Goal: Register for event/course

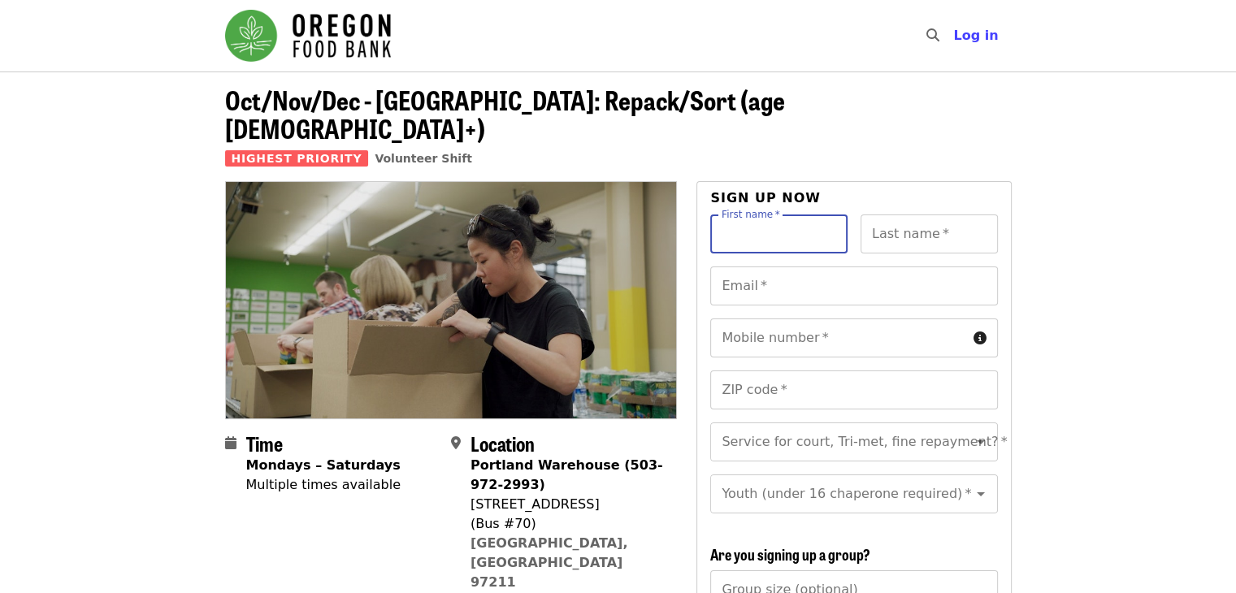
click at [774, 216] on input "First name   *" at bounding box center [778, 234] width 137 height 39
type input "*"
click at [979, 41] on span "Log in" at bounding box center [975, 35] width 45 height 15
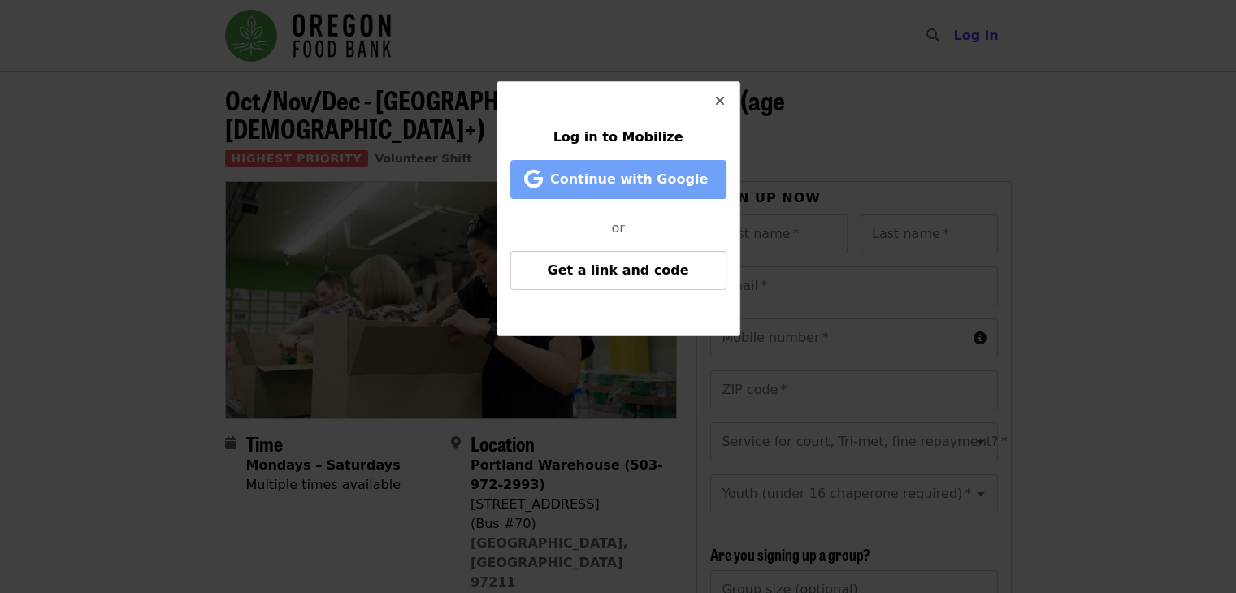
click at [710, 180] on span "Continue with Google" at bounding box center [621, 180] width 183 height 20
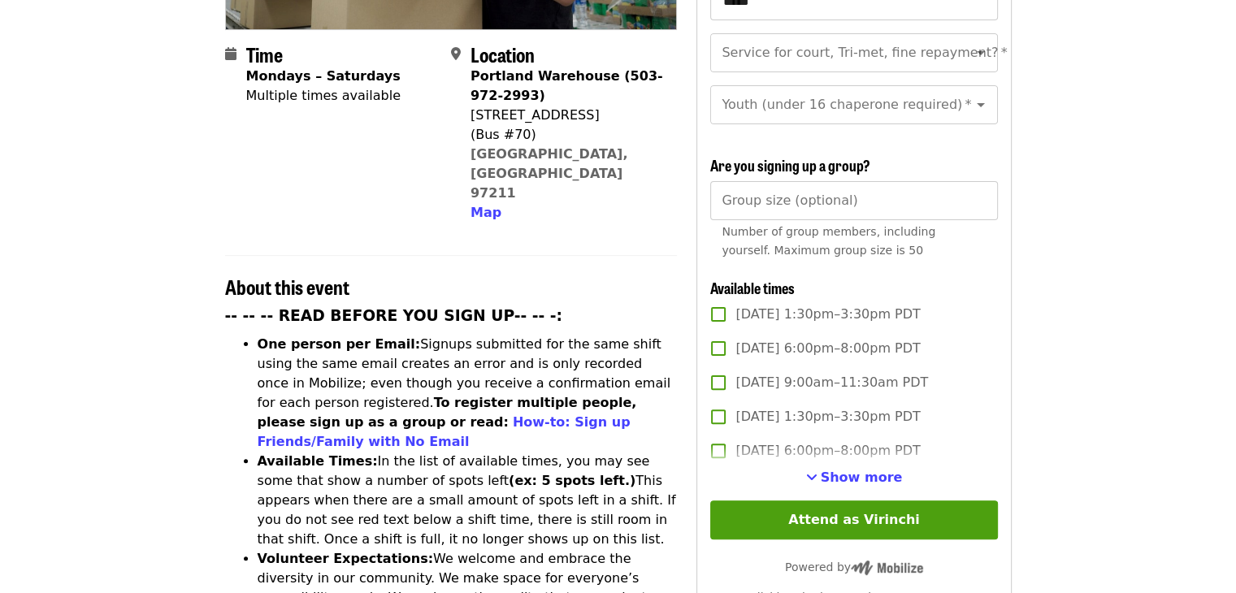
scroll to position [389, 0]
click at [977, 104] on icon "Open" at bounding box center [981, 106] width 8 height 4
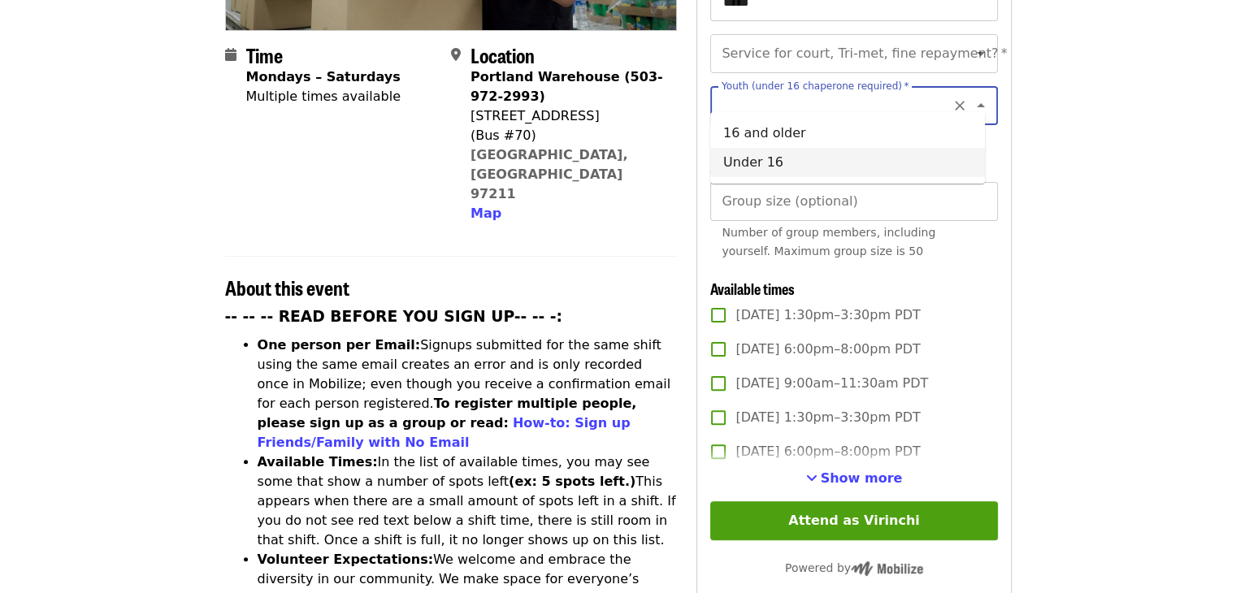
click at [824, 167] on li "Under 16" at bounding box center [847, 162] width 275 height 29
type input "********"
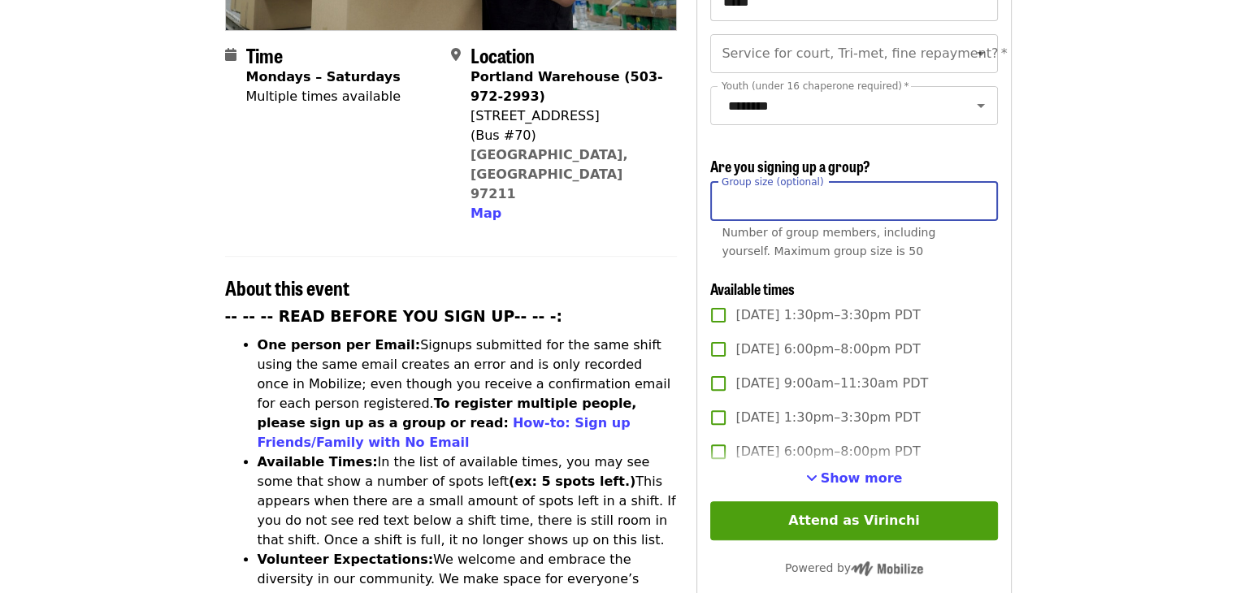
click at [756, 201] on input "Group size (optional)" at bounding box center [853, 201] width 287 height 39
type input "*"
click at [988, 263] on div "Group size (optional) * Group size (optional) Number of group members, includin…" at bounding box center [853, 224] width 287 height 85
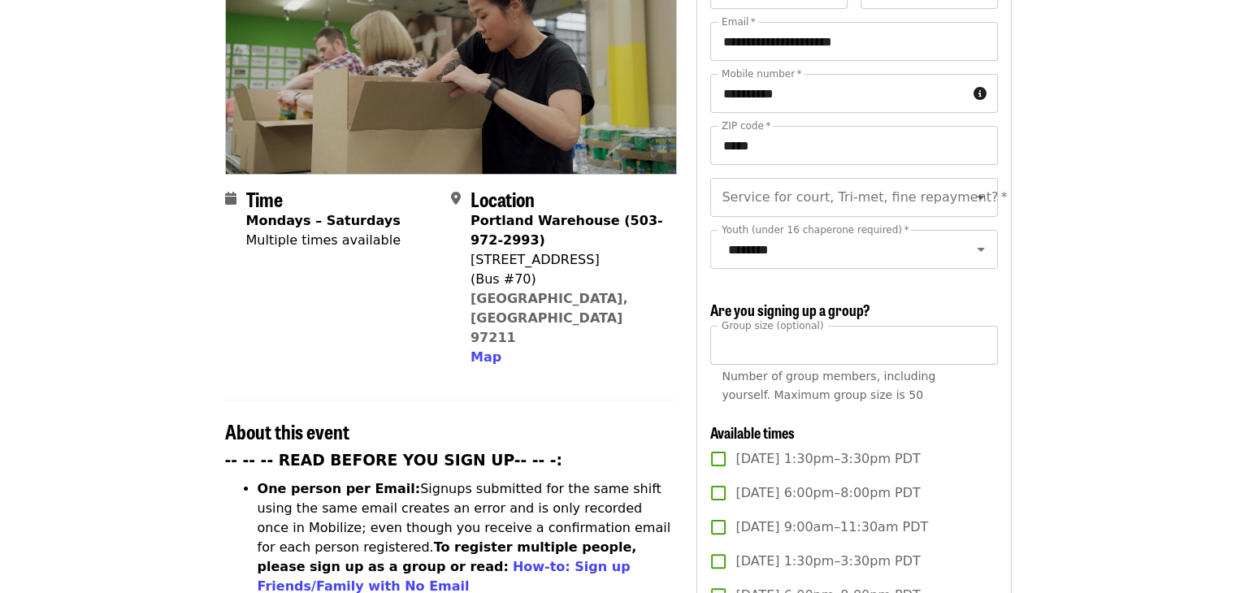
scroll to position [245, 0]
click at [809, 181] on input "Service for court, Tri-met, fine repayment?   *" at bounding box center [833, 196] width 221 height 31
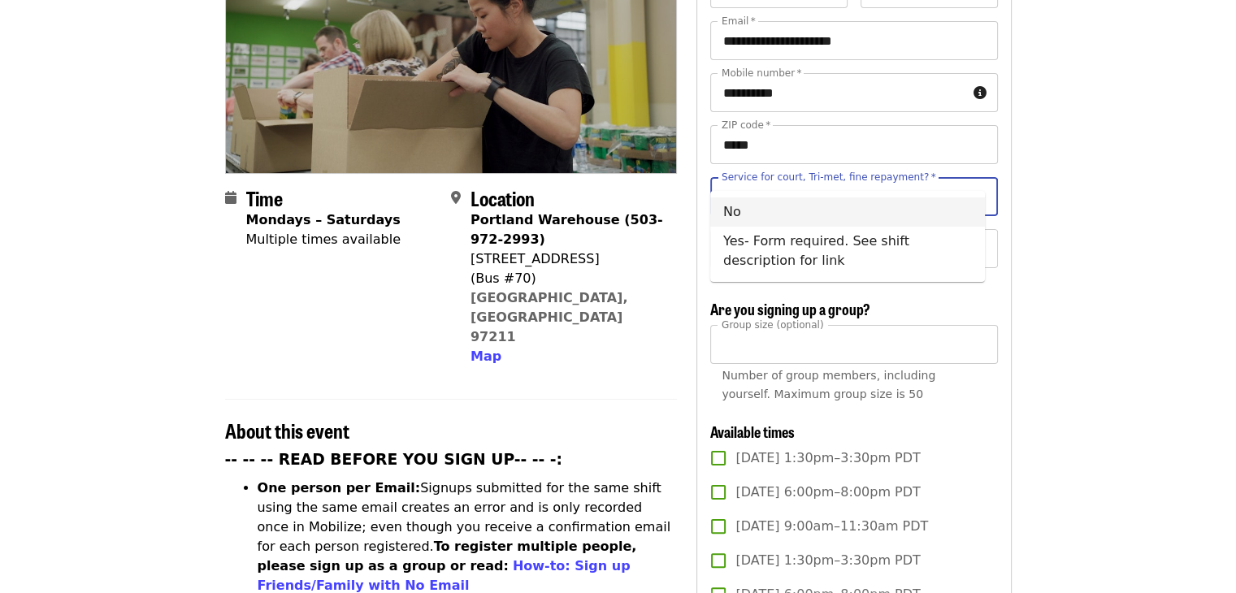
scroll to position [245, 0]
click at [977, 195] on icon "Close" at bounding box center [981, 197] width 8 height 4
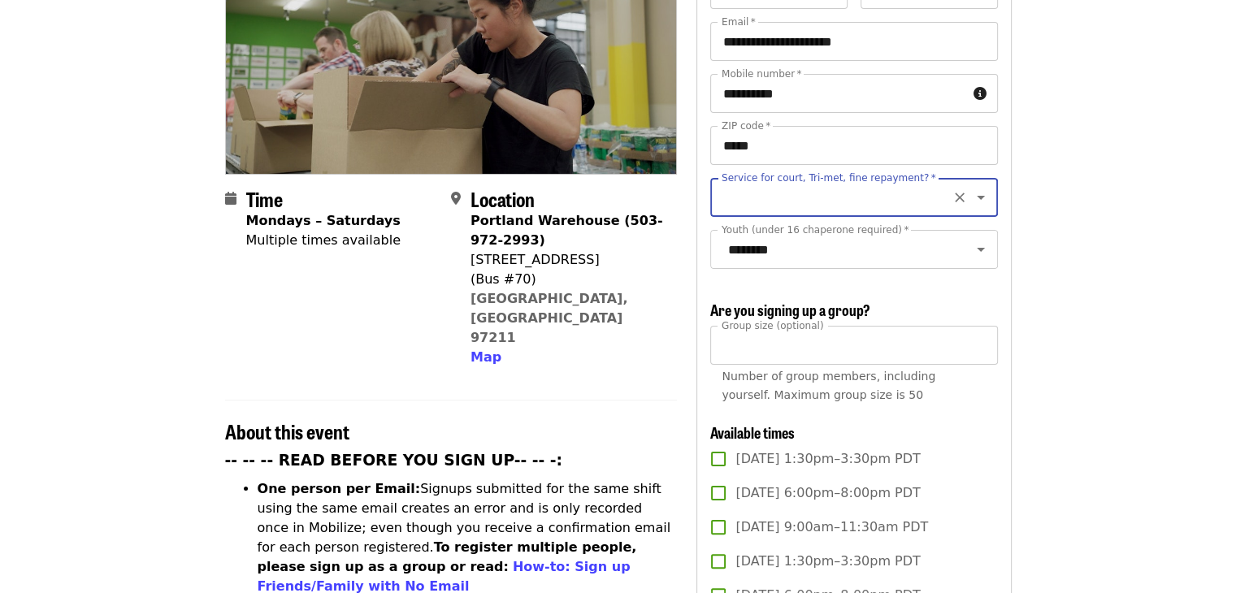
click at [929, 182] on input "Service for court, Tri-met, fine repayment?   *" at bounding box center [833, 197] width 221 height 31
click at [875, 211] on li "No" at bounding box center [847, 212] width 275 height 29
type input "**"
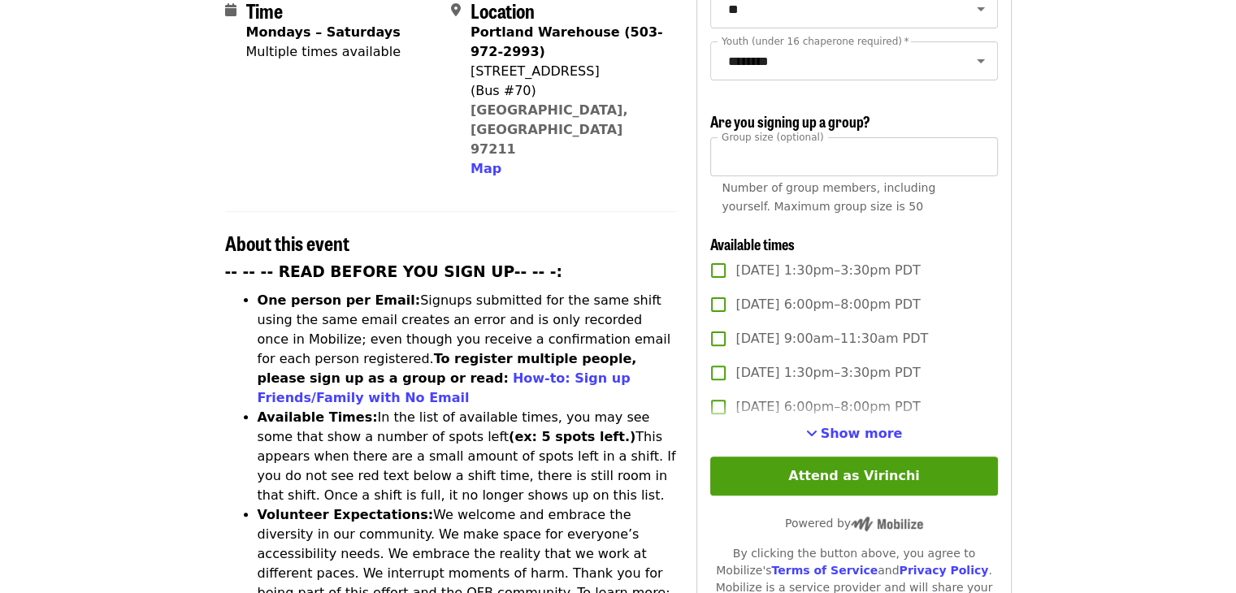
scroll to position [434, 0]
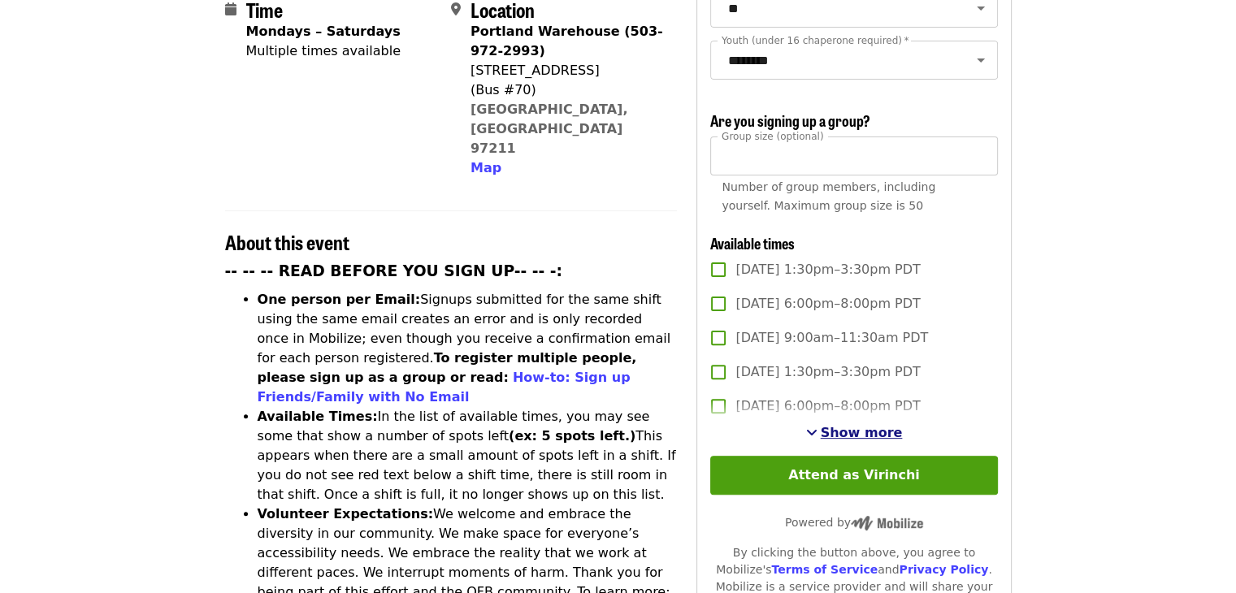
click at [855, 428] on span "Show more" at bounding box center [862, 432] width 82 height 15
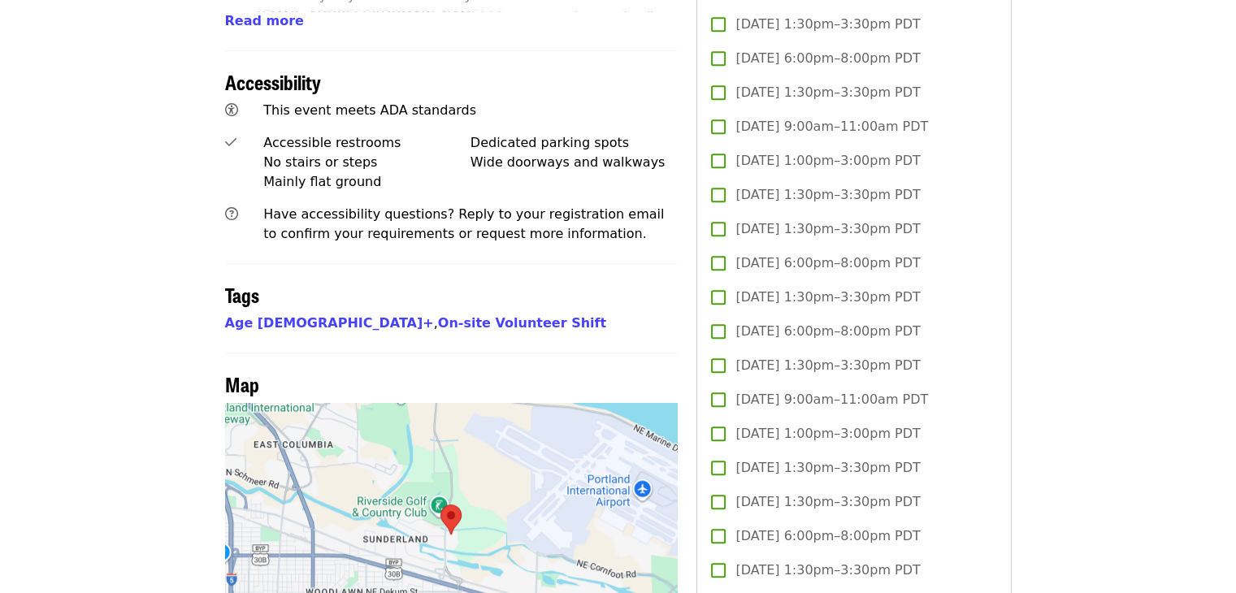
scroll to position [1089, 0]
click at [767, 428] on span "[DATE] 1:00pm–3:00pm PDT" at bounding box center [828, 434] width 185 height 20
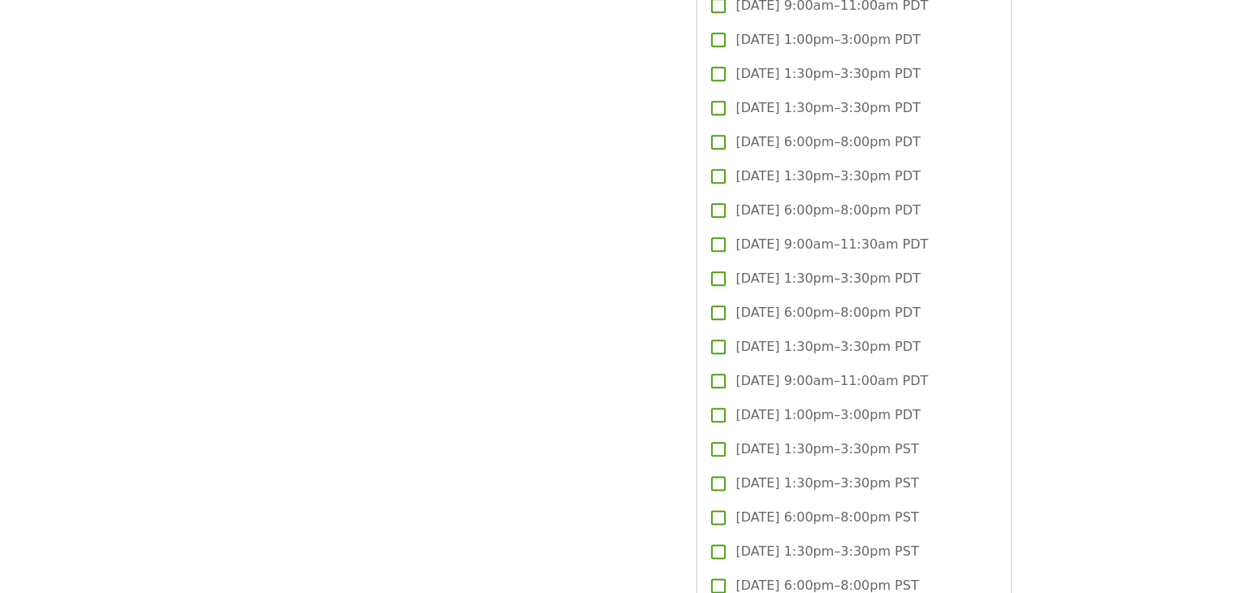
scroll to position [1869, 0]
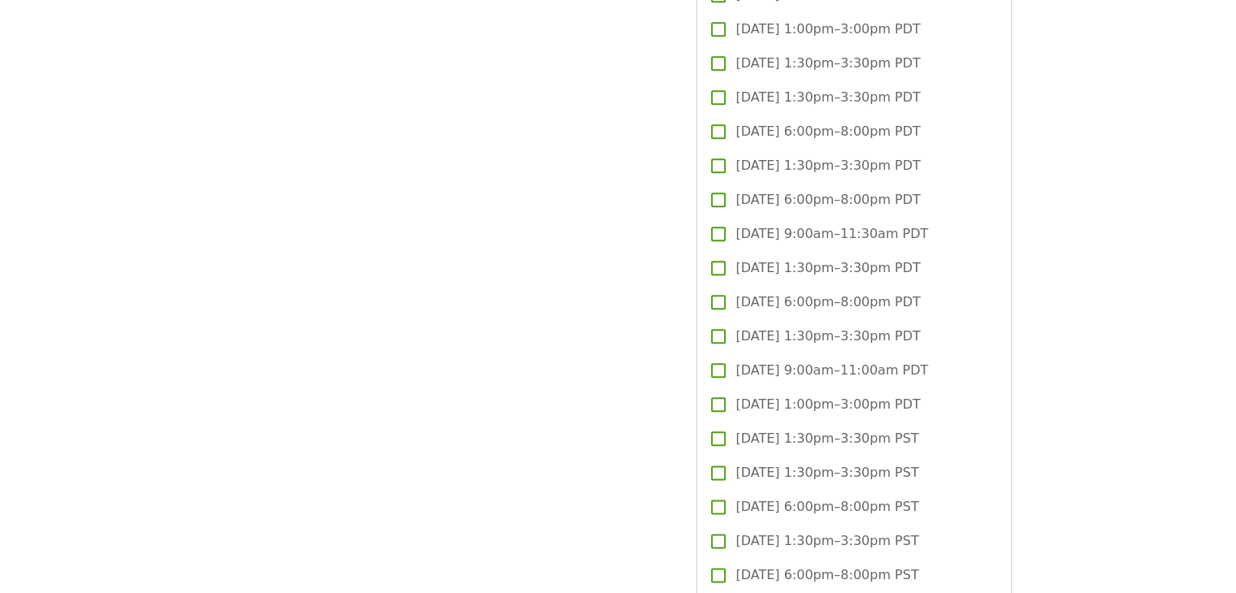
click at [771, 402] on span "[DATE] 1:00pm–3:00pm PDT" at bounding box center [828, 405] width 185 height 20
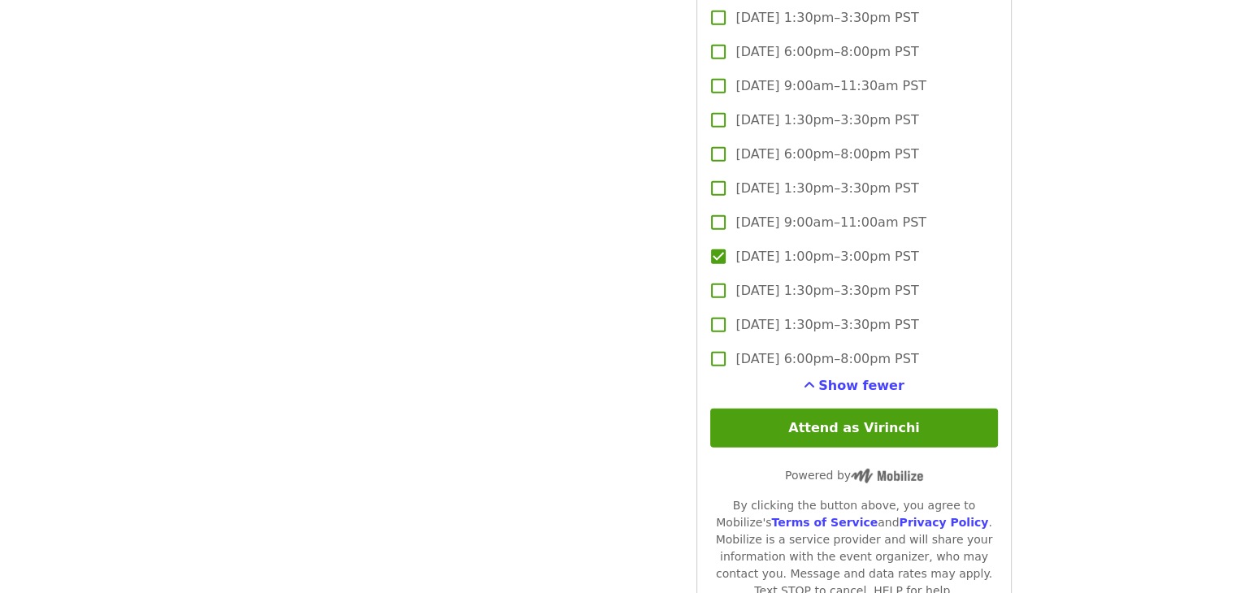
scroll to position [4448, 0]
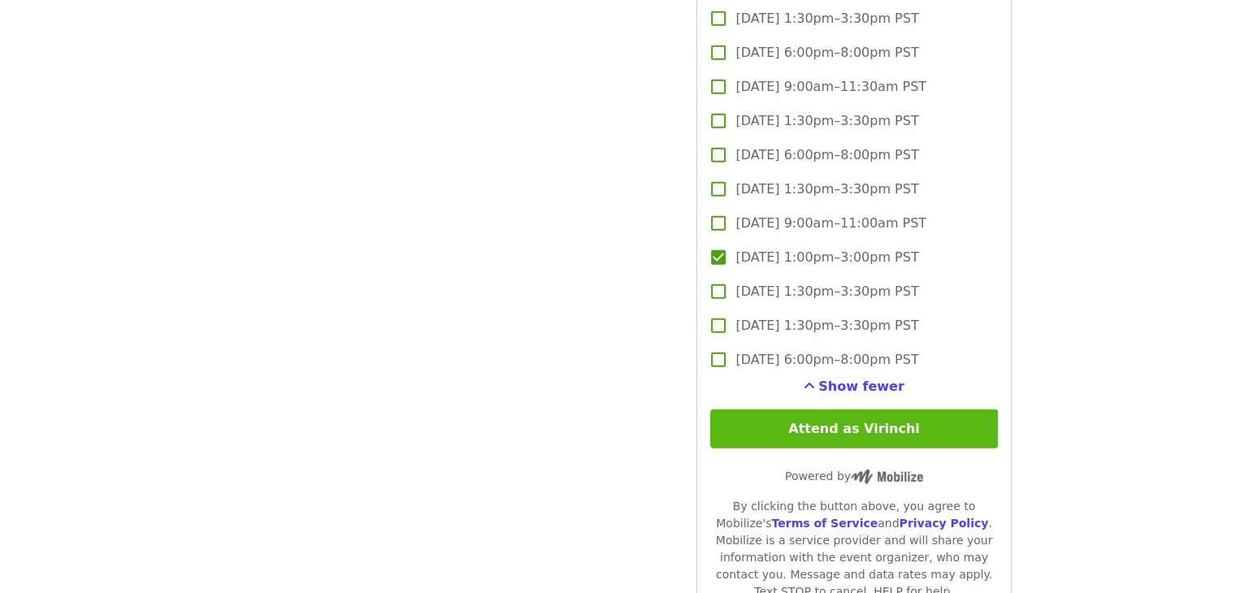
click at [791, 423] on button "Attend as Virinchi" at bounding box center [853, 429] width 287 height 39
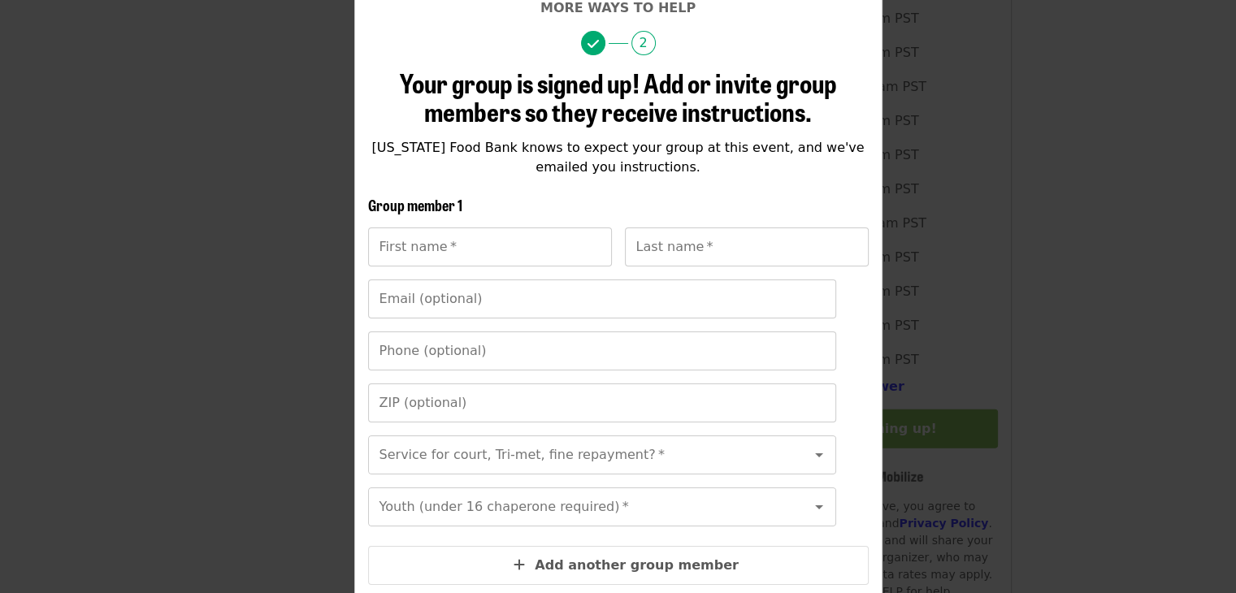
scroll to position [130, 0]
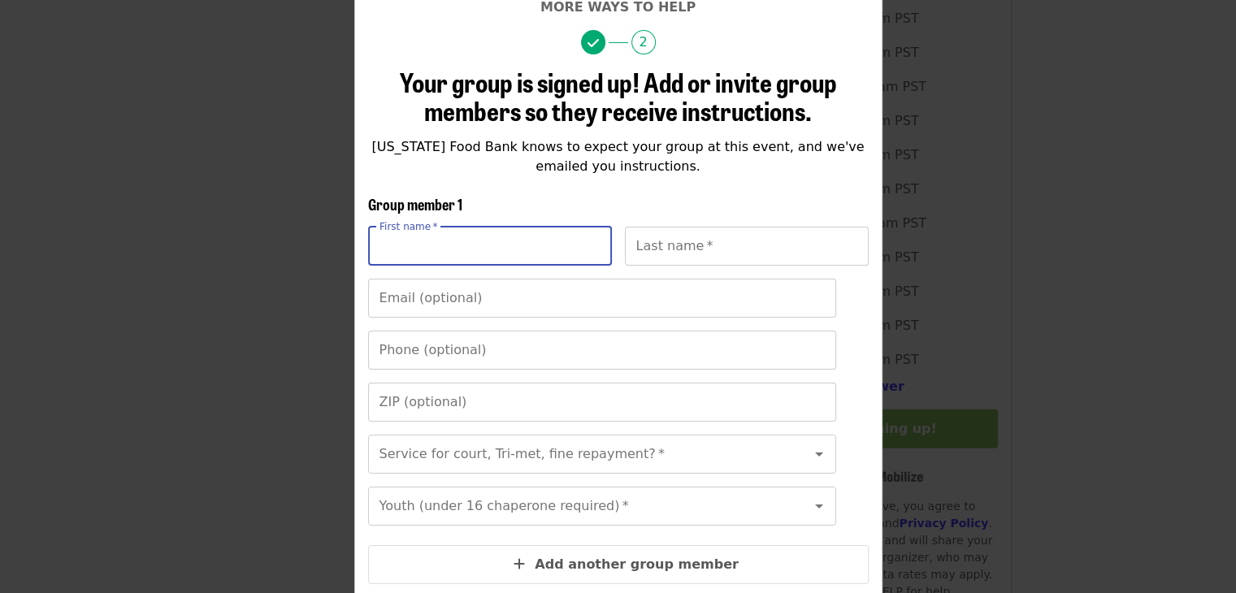
click at [510, 241] on input "First name   *" at bounding box center [490, 246] width 244 height 39
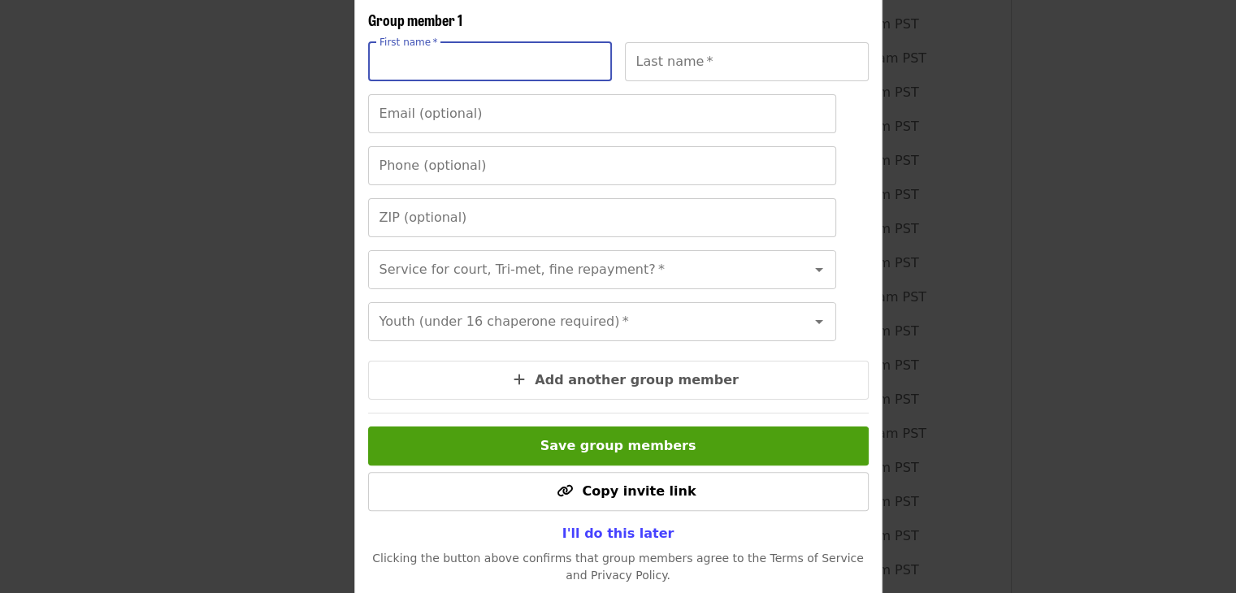
scroll to position [107, 0]
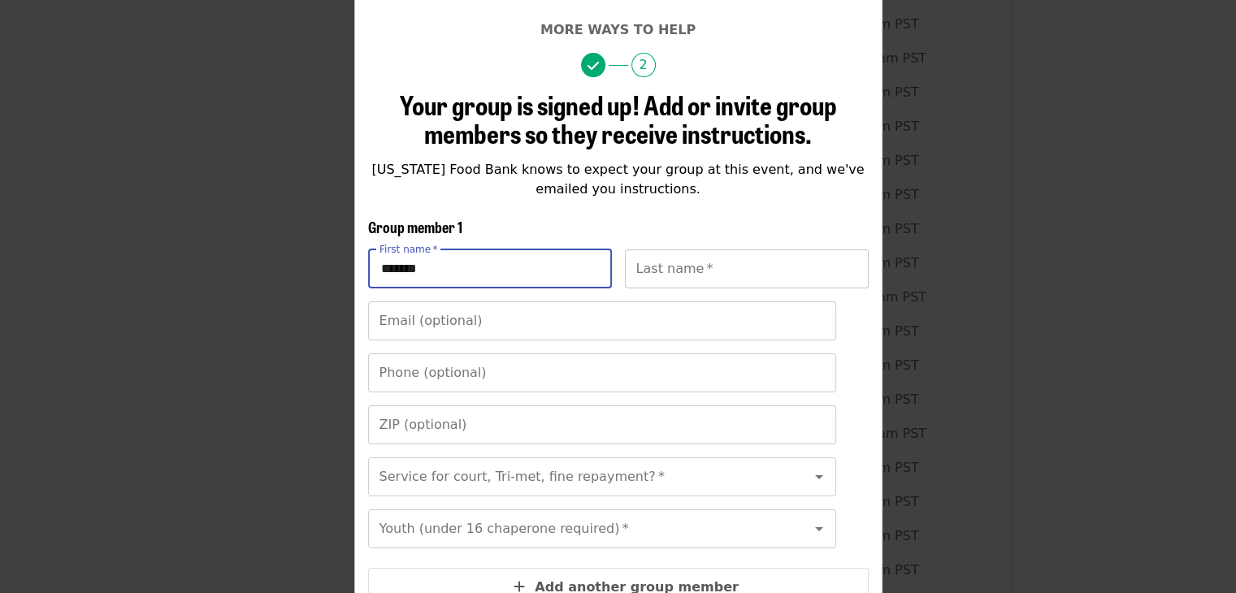
type input "*******"
click at [671, 270] on input "Last name   *" at bounding box center [747, 269] width 244 height 39
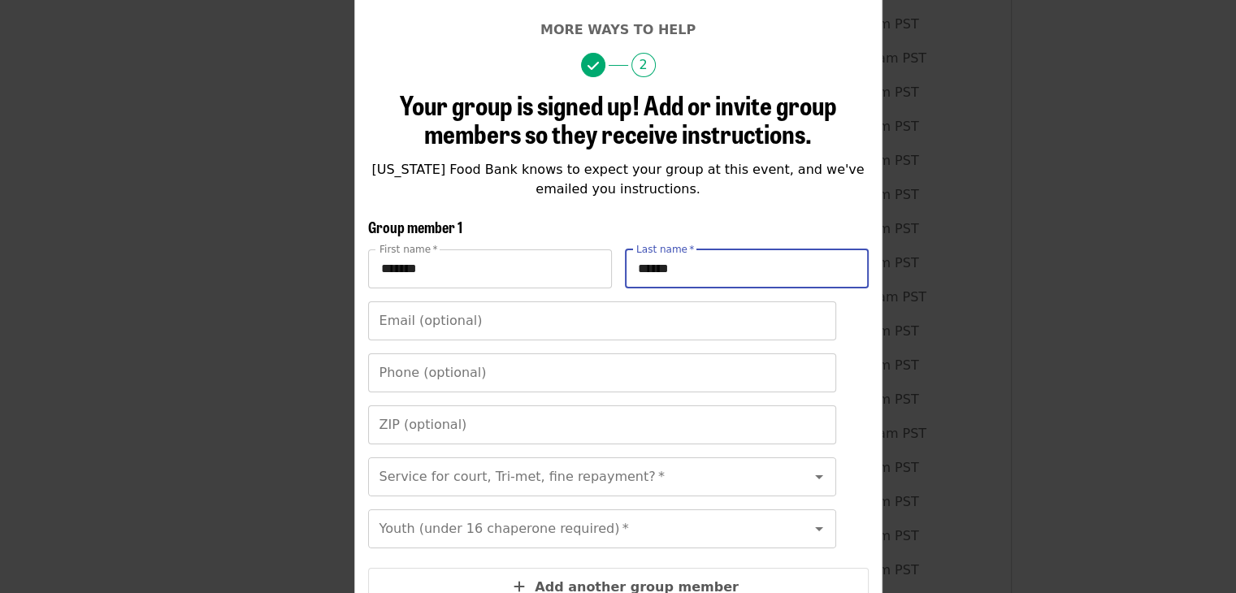
type input "*********"
click at [644, 328] on input "Email (optional)" at bounding box center [602, 321] width 468 height 39
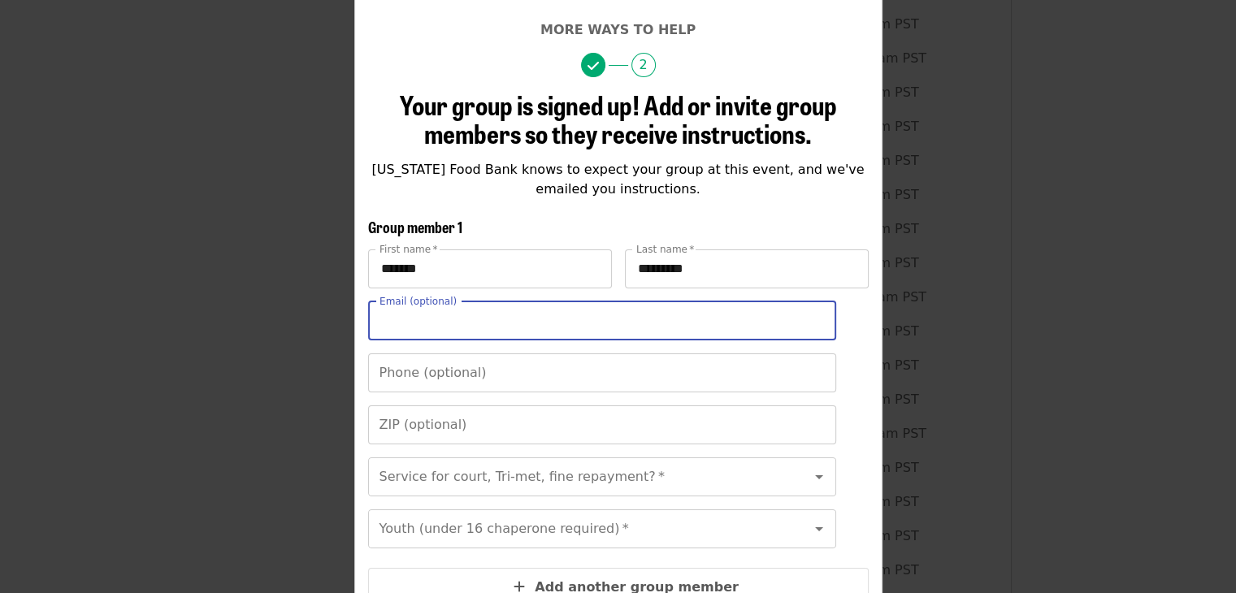
type input "**********"
click at [515, 389] on input "Phone (optional)" at bounding box center [602, 373] width 468 height 39
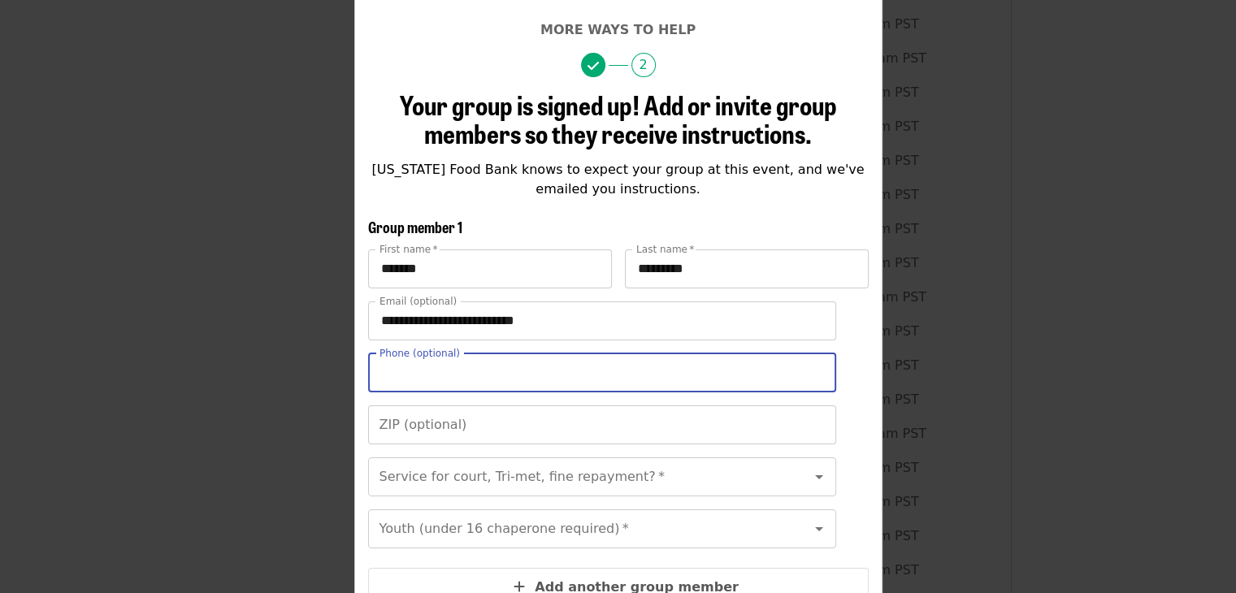
type input "**********"
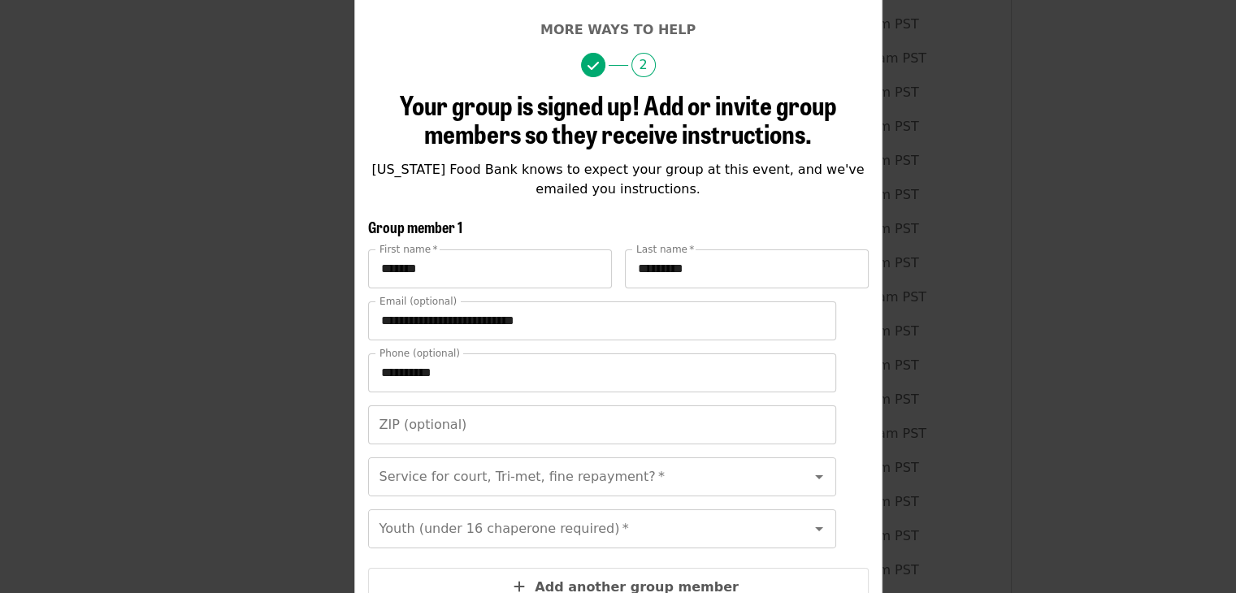
click at [514, 445] on div "**********" at bounding box center [618, 406] width 501 height 104
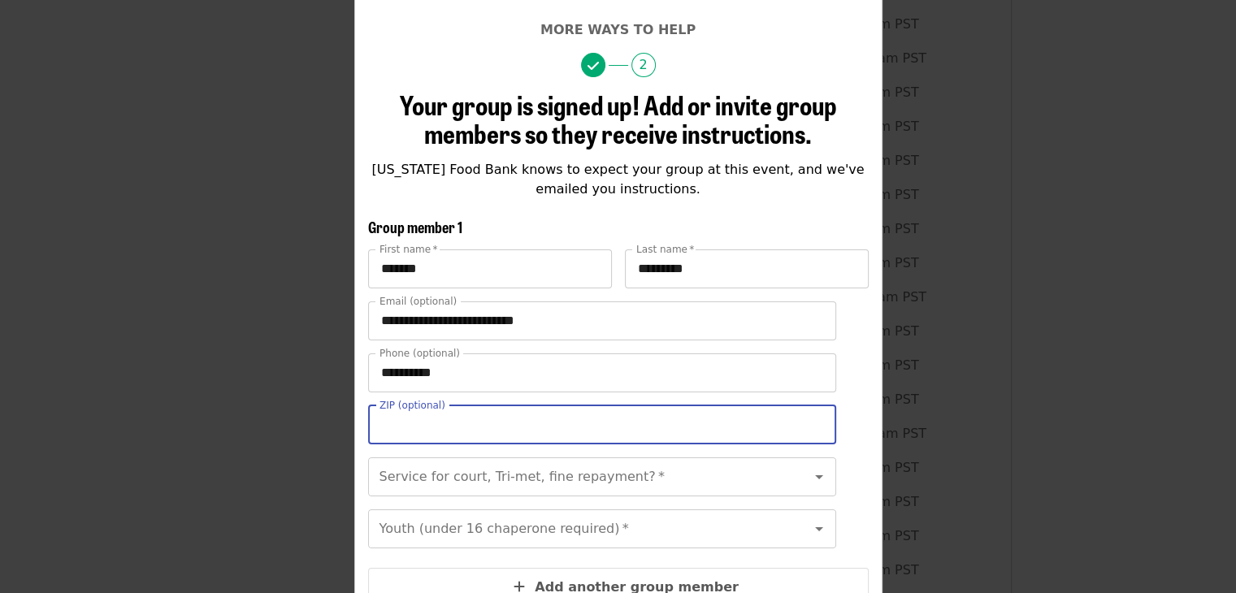
click at [510, 437] on input "ZIP (optional)" at bounding box center [602, 425] width 468 height 39
type input "*****"
click at [510, 485] on input "Service for court, Tri-met, fine repayment?   *" at bounding box center [582, 477] width 402 height 31
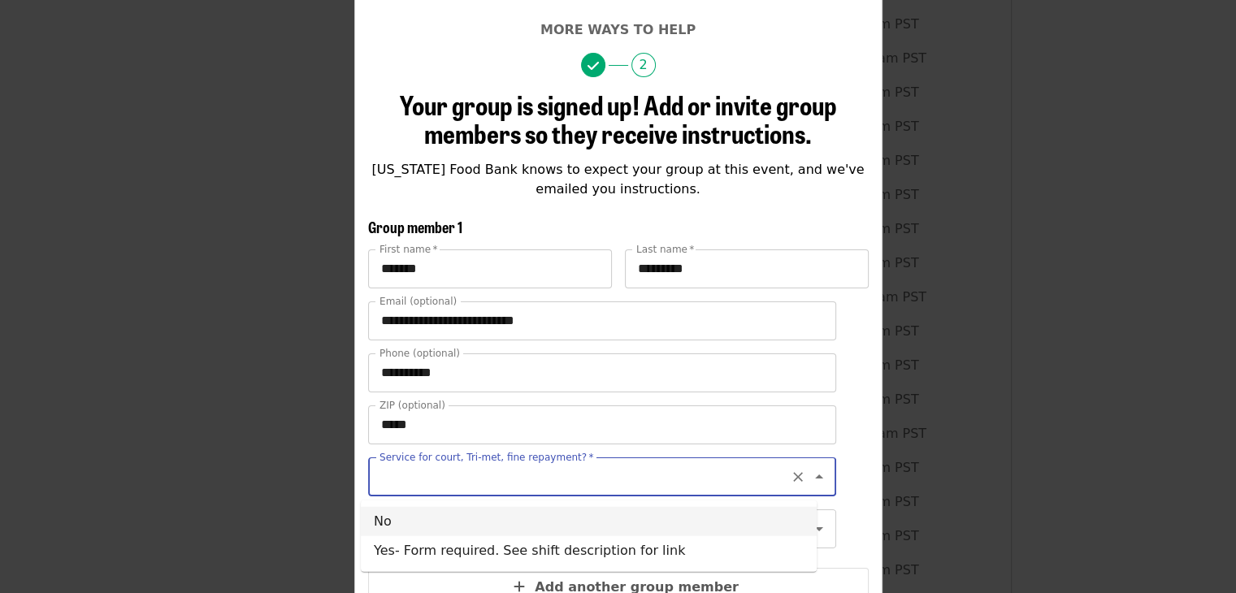
click at [513, 521] on li "No" at bounding box center [589, 521] width 456 height 29
type input "**"
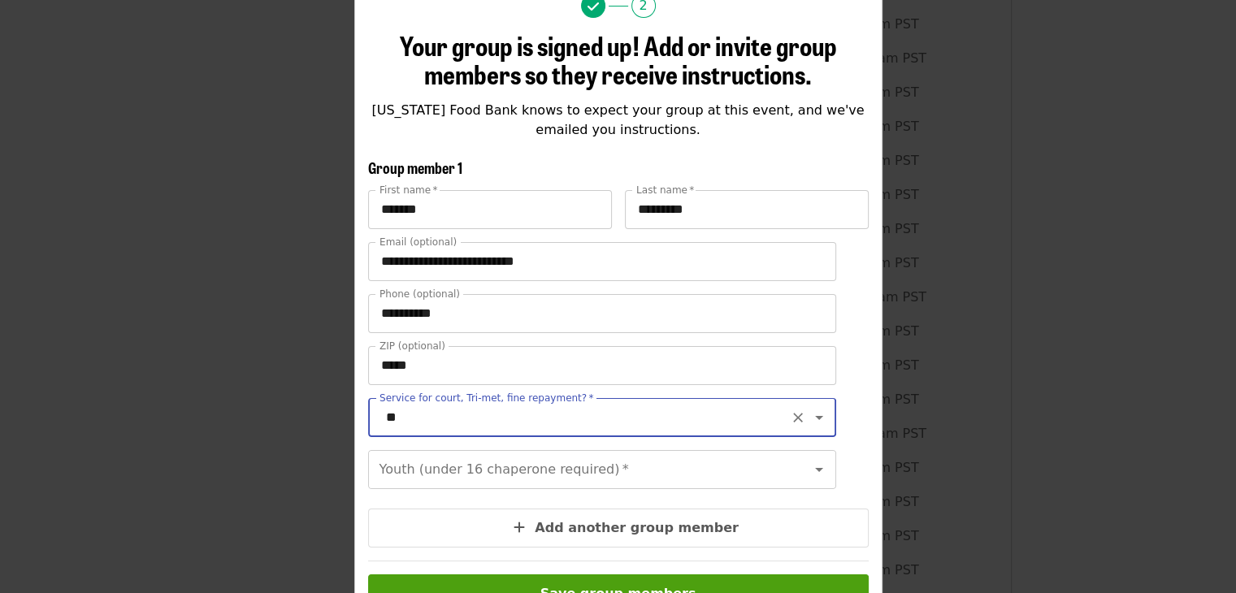
scroll to position [177, 0]
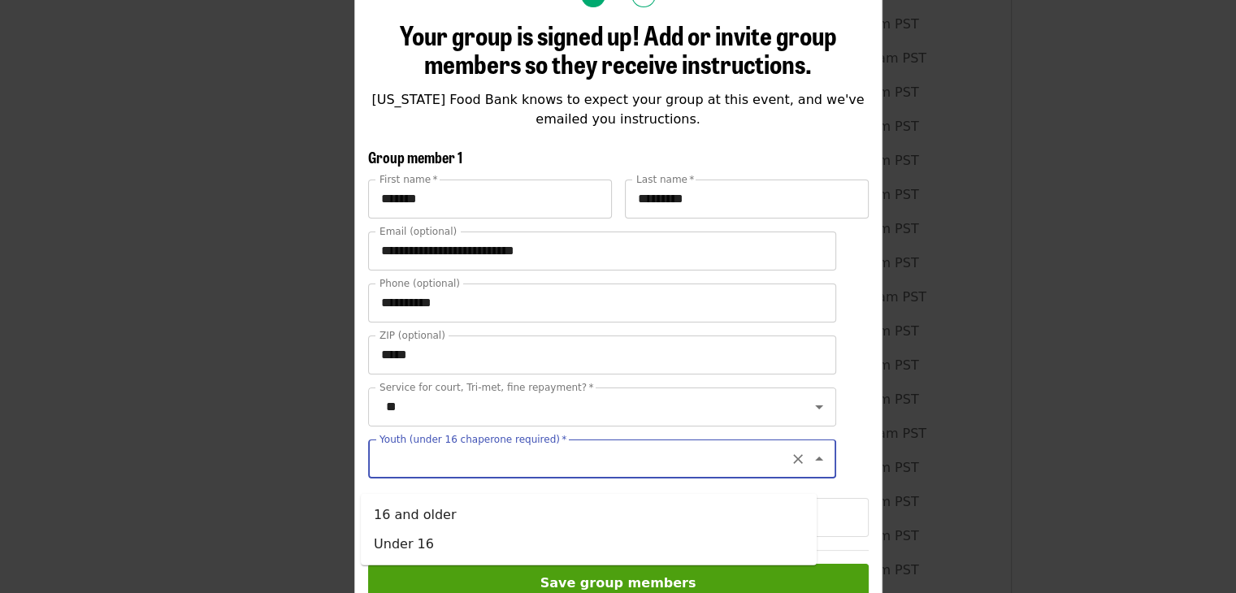
click at [495, 475] on input "Youth (under 16 chaperone required)   *" at bounding box center [582, 459] width 402 height 31
click at [488, 521] on li "16 and older" at bounding box center [589, 515] width 456 height 29
type input "**********"
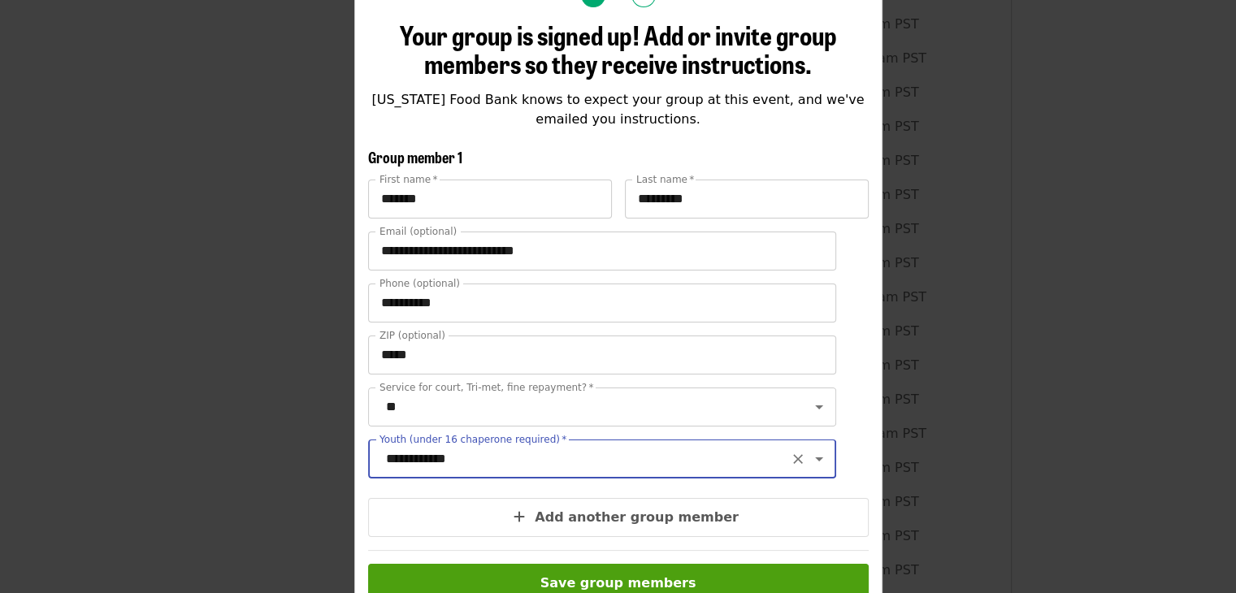
click at [523, 492] on div "**********" at bounding box center [618, 440] width 501 height 104
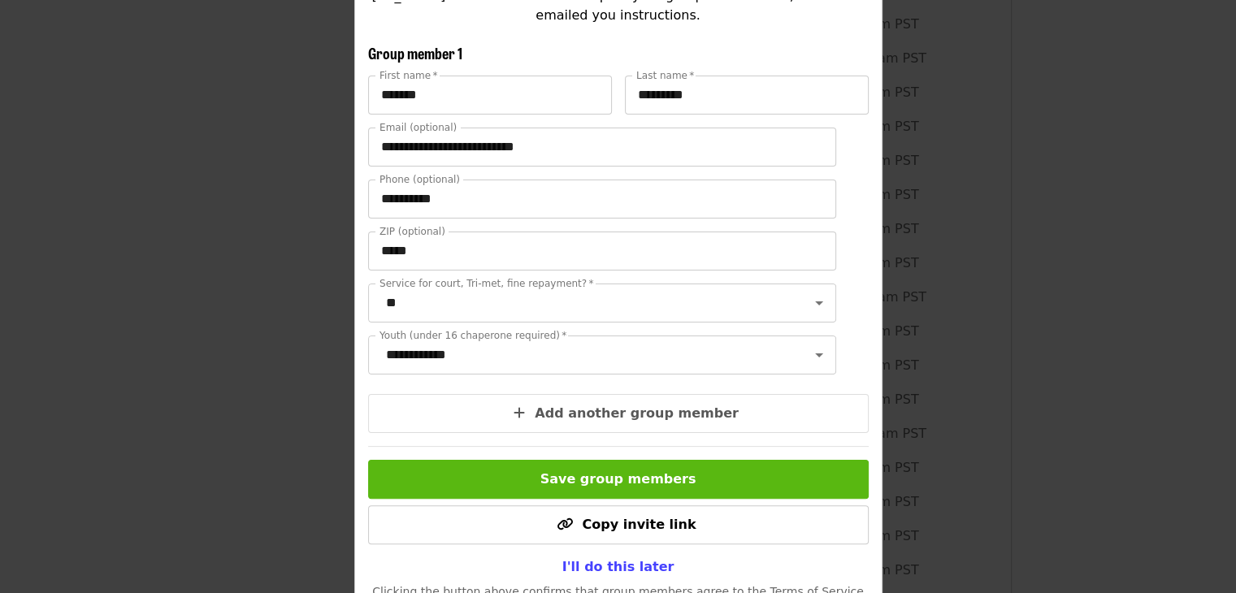
scroll to position [376, 0]
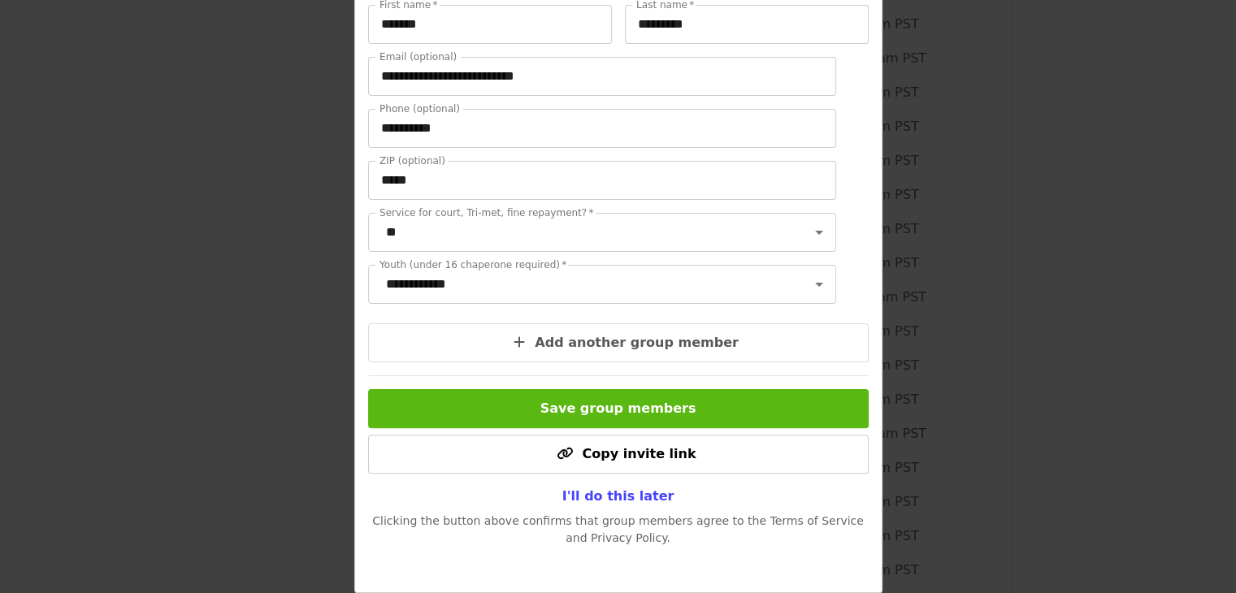
click at [543, 402] on button "Save group members" at bounding box center [618, 408] width 501 height 39
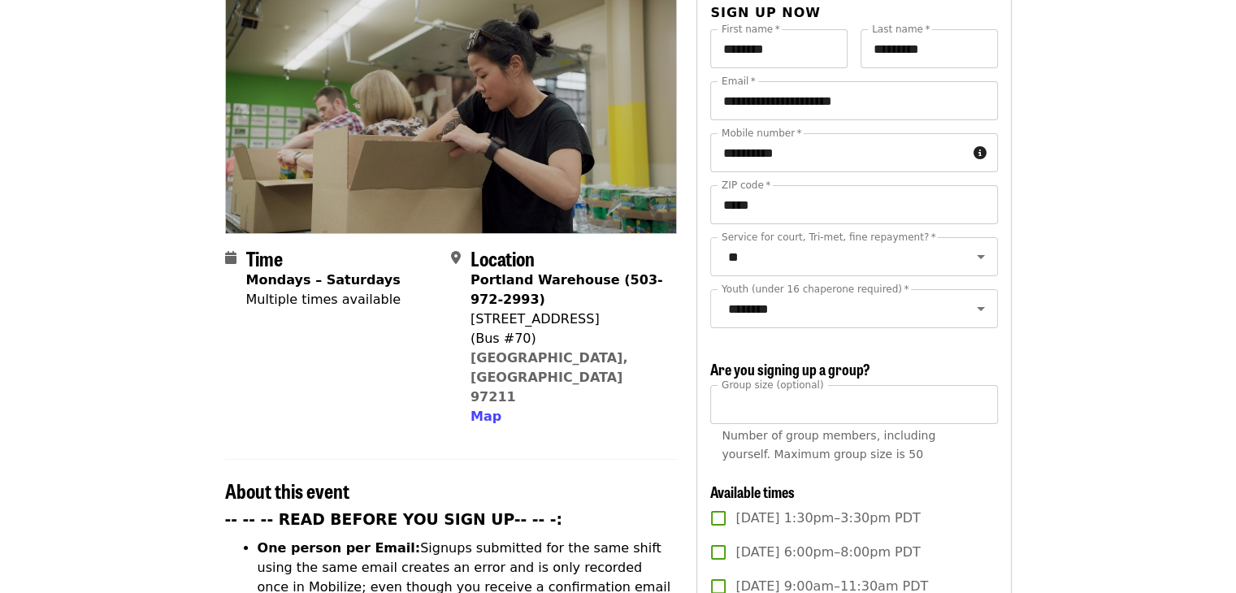
scroll to position [184, 0]
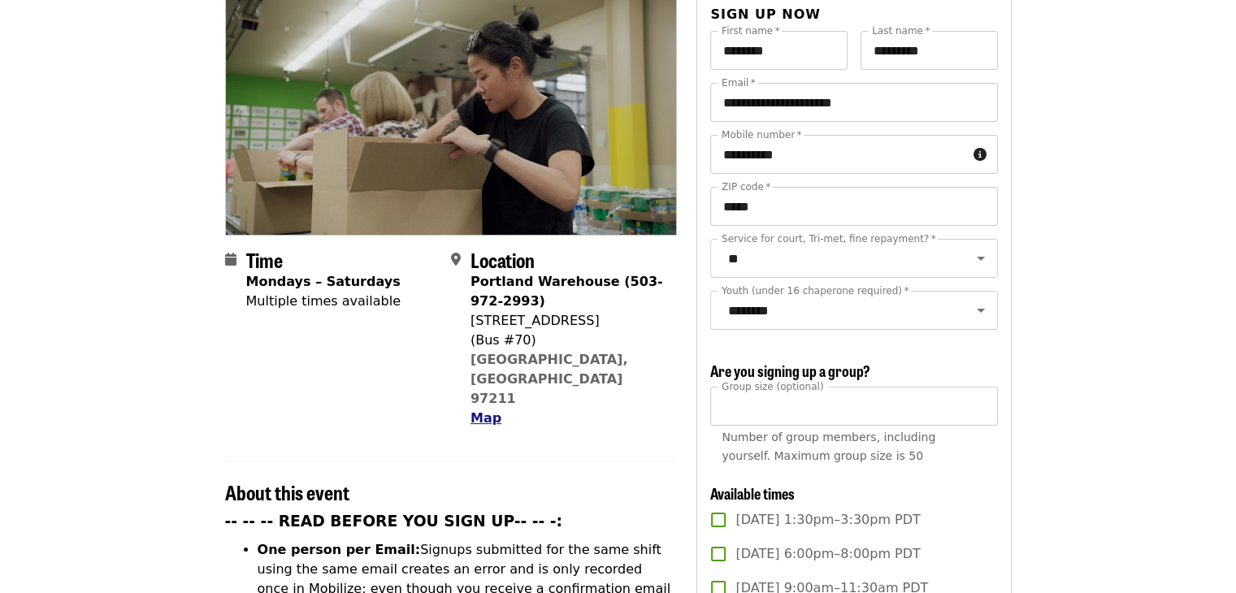
click at [489, 410] on span "Map" at bounding box center [486, 417] width 31 height 15
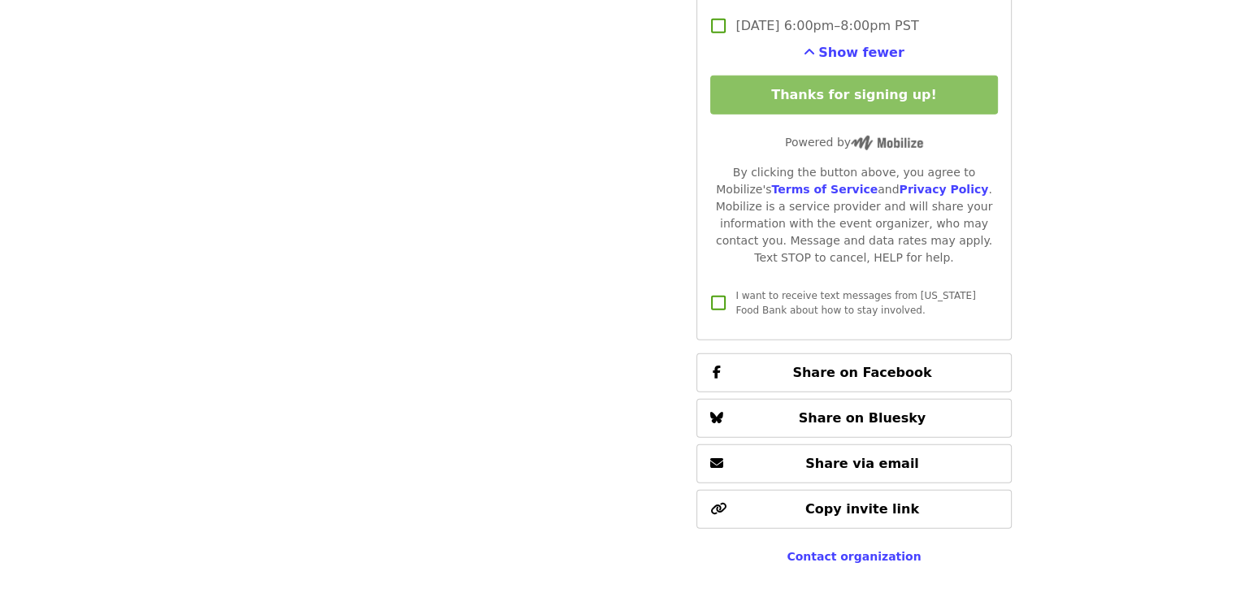
scroll to position [4766, 0]
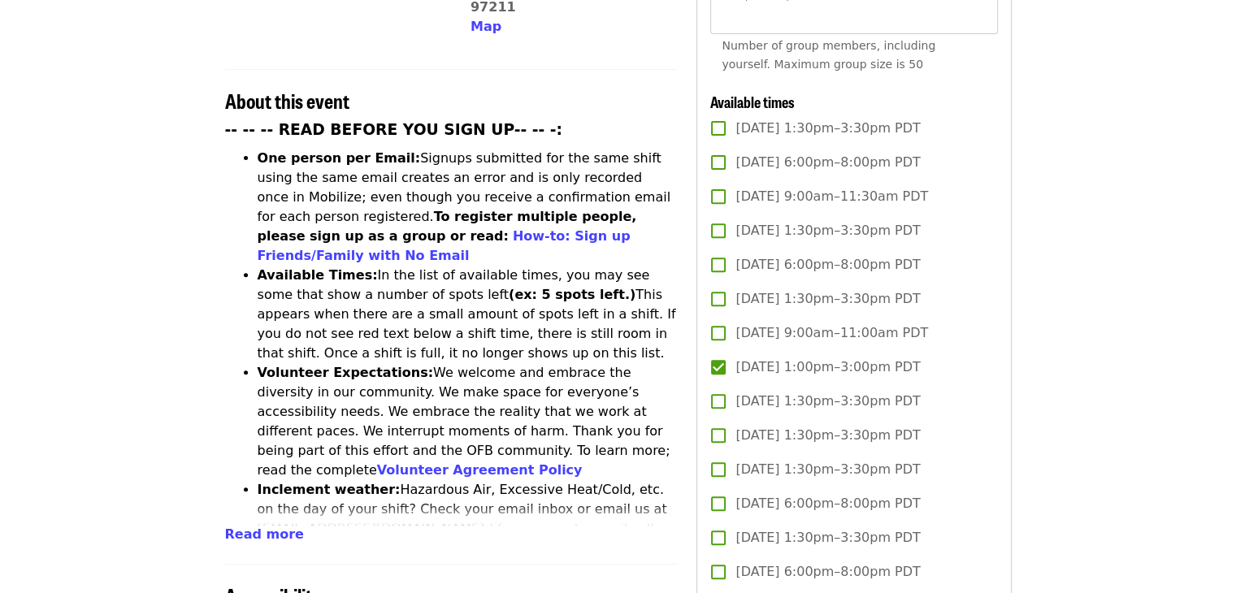
scroll to position [0, 0]
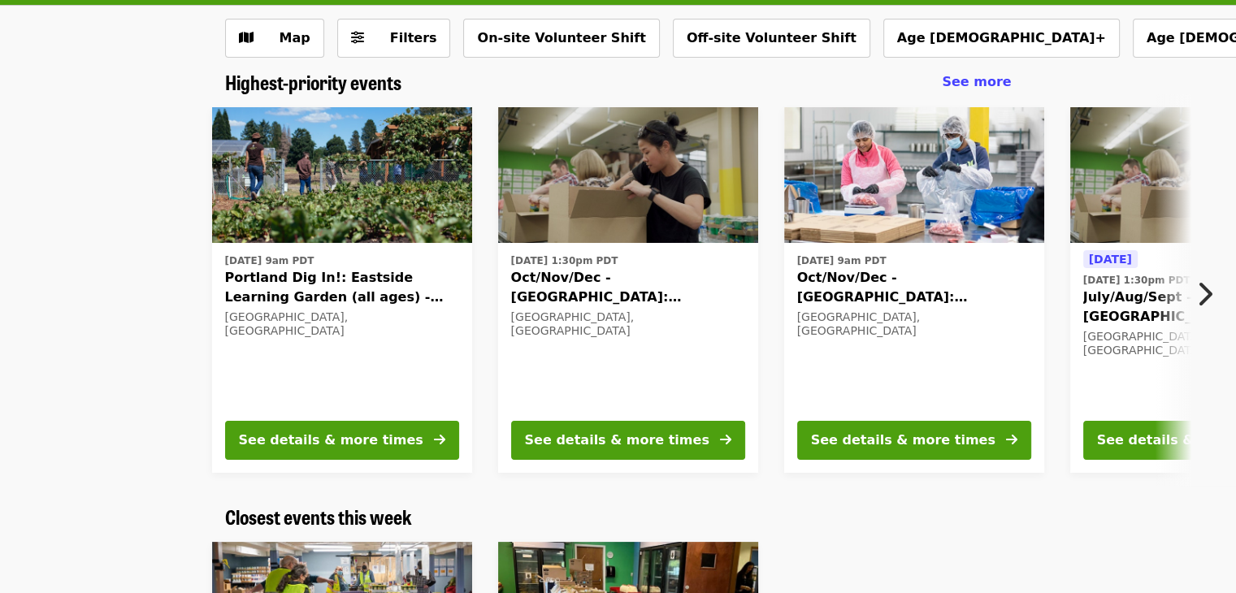
scroll to position [78, 0]
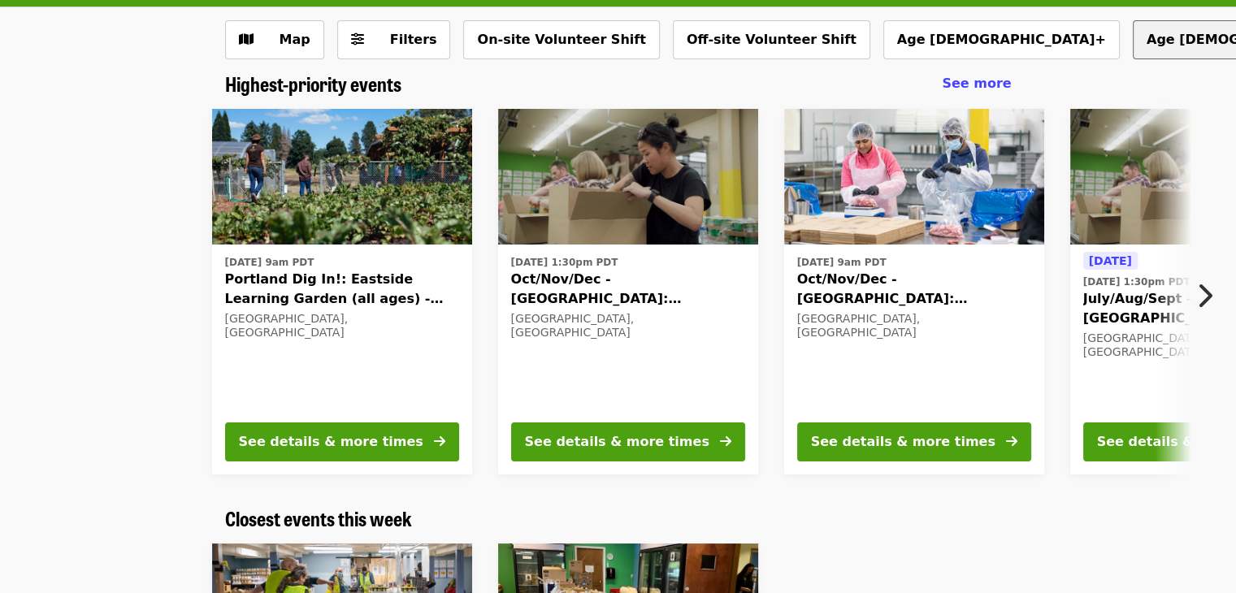
click at [1133, 52] on button "Age 10+" at bounding box center [1251, 39] width 237 height 39
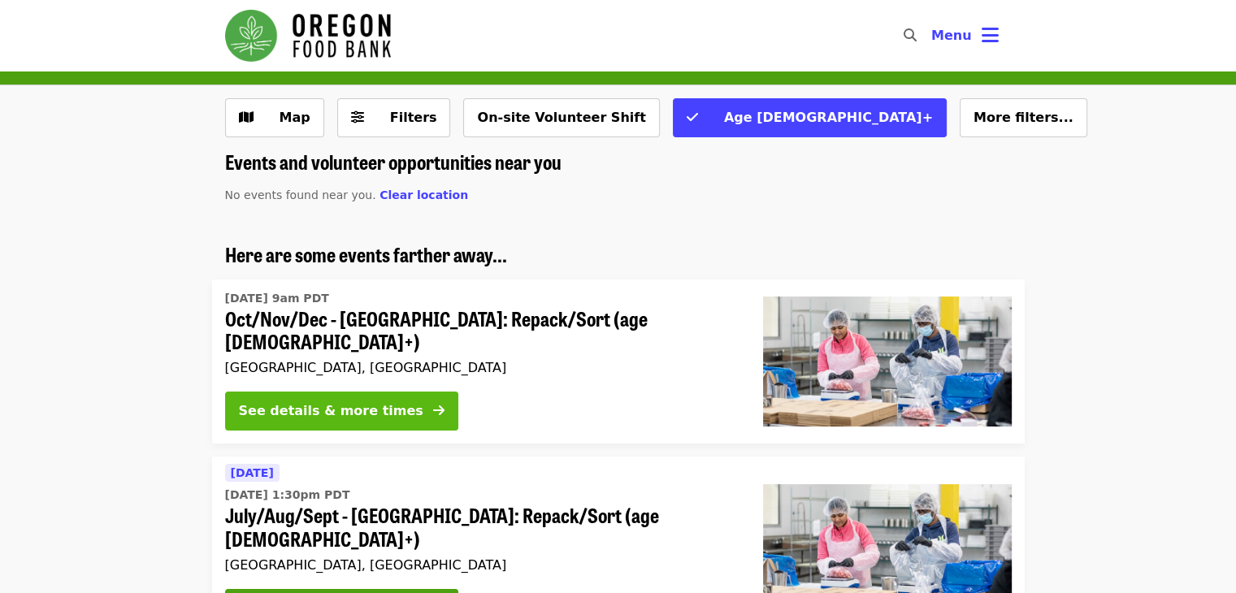
click at [382, 412] on div "See details & more times" at bounding box center [331, 412] width 185 height 20
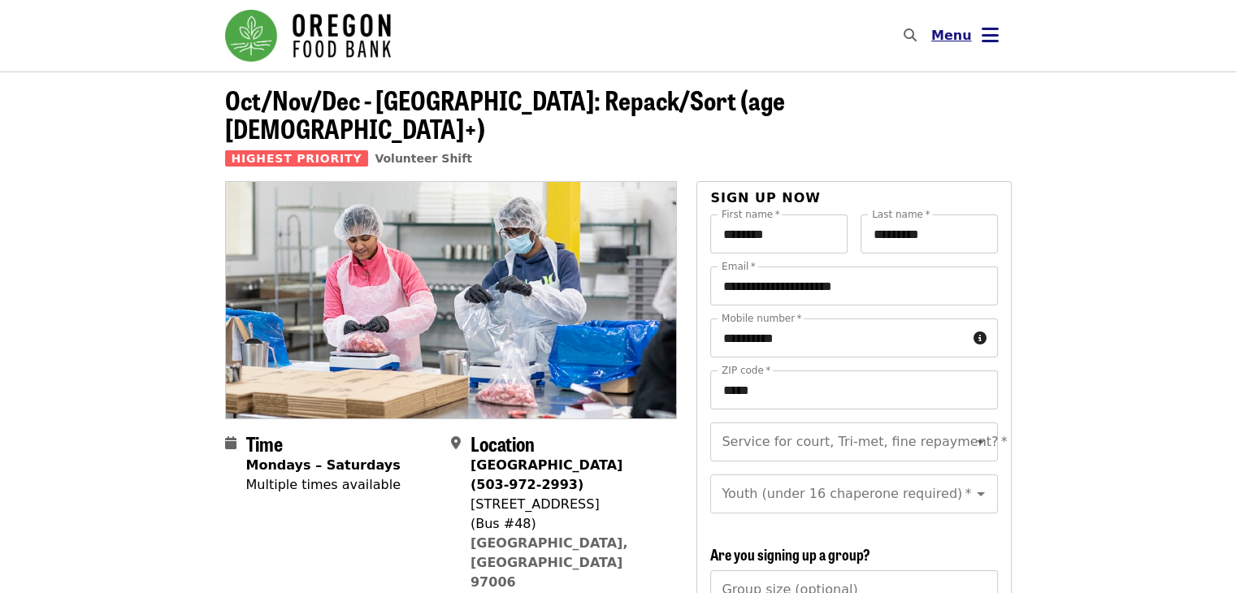
click at [990, 33] on icon "bars icon" at bounding box center [990, 36] width 17 height 24
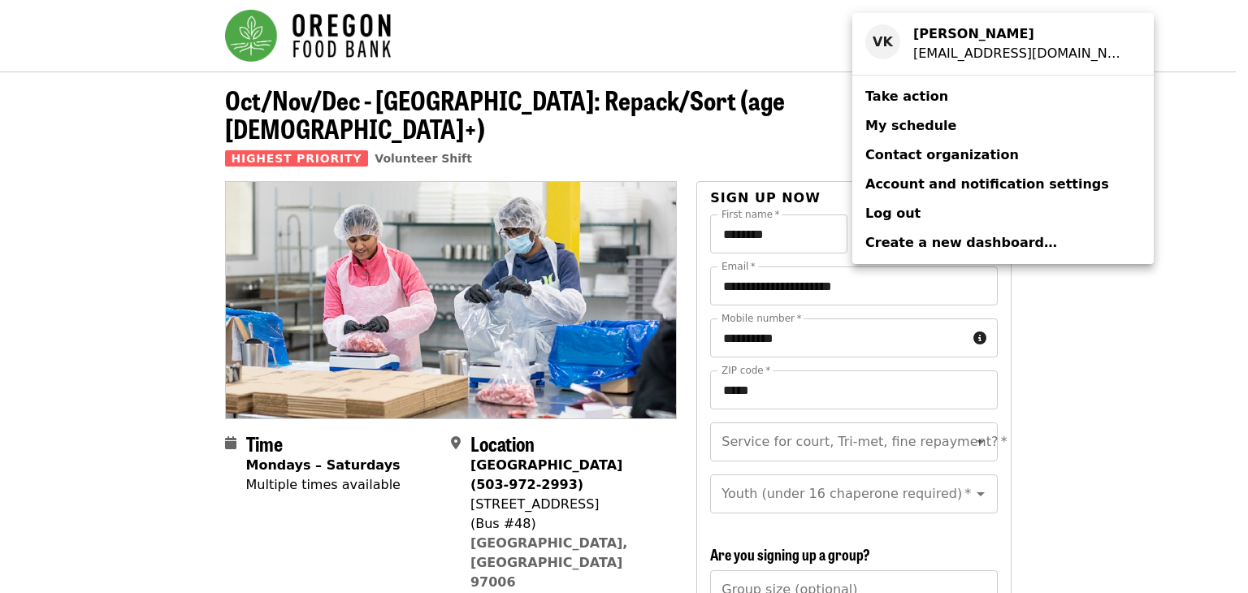
click at [920, 128] on span "My schedule" at bounding box center [911, 125] width 91 height 15
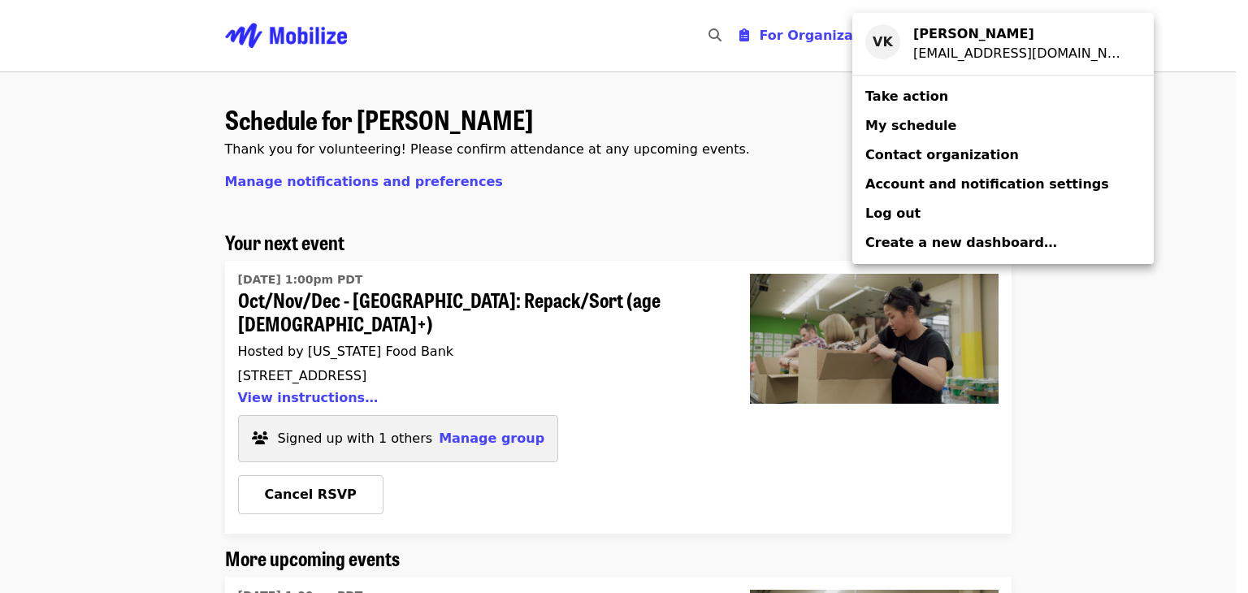
click at [101, 393] on div "Account menu" at bounding box center [624, 296] width 1248 height 593
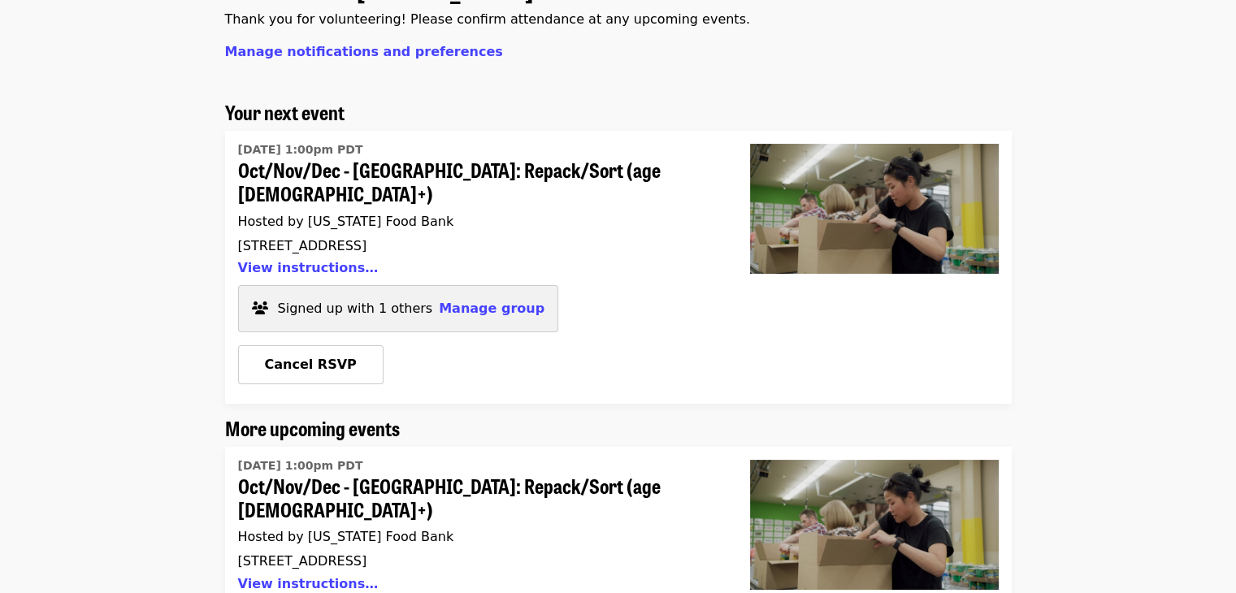
scroll to position [98, 0]
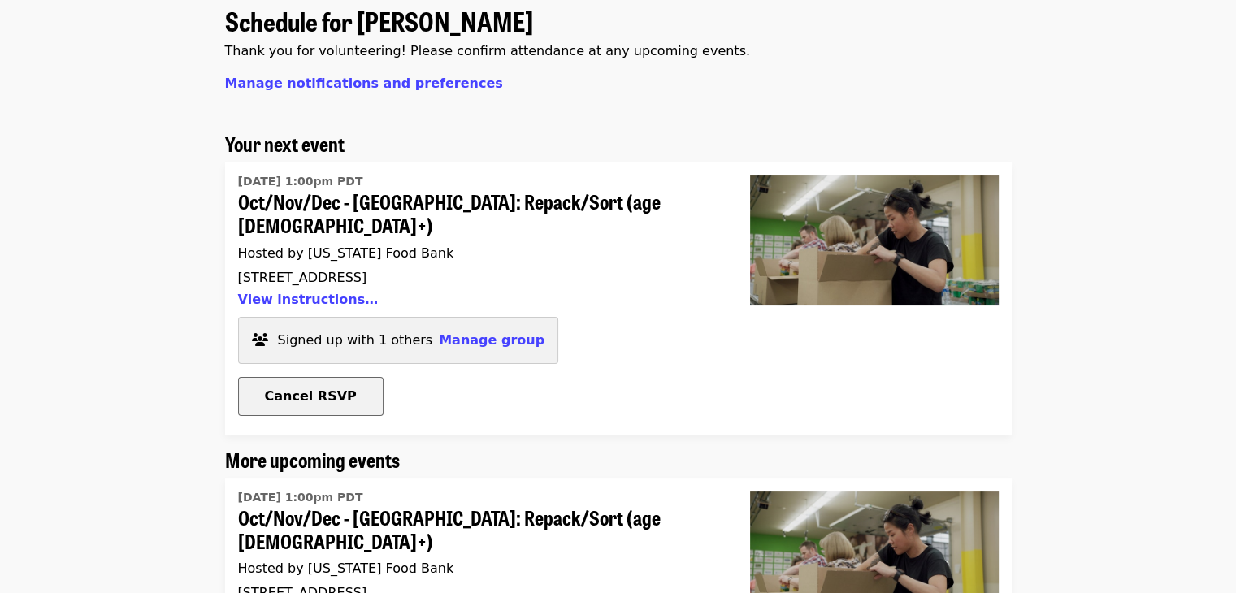
click at [297, 389] on span "Cancel RSVP" at bounding box center [311, 396] width 92 height 15
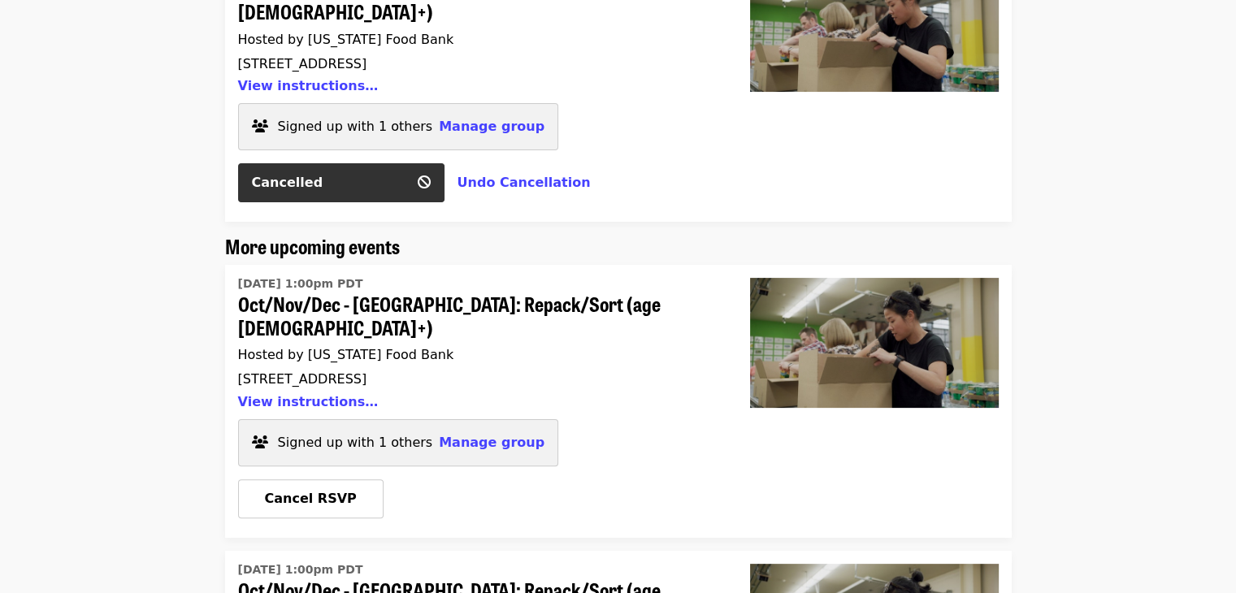
scroll to position [316, 0]
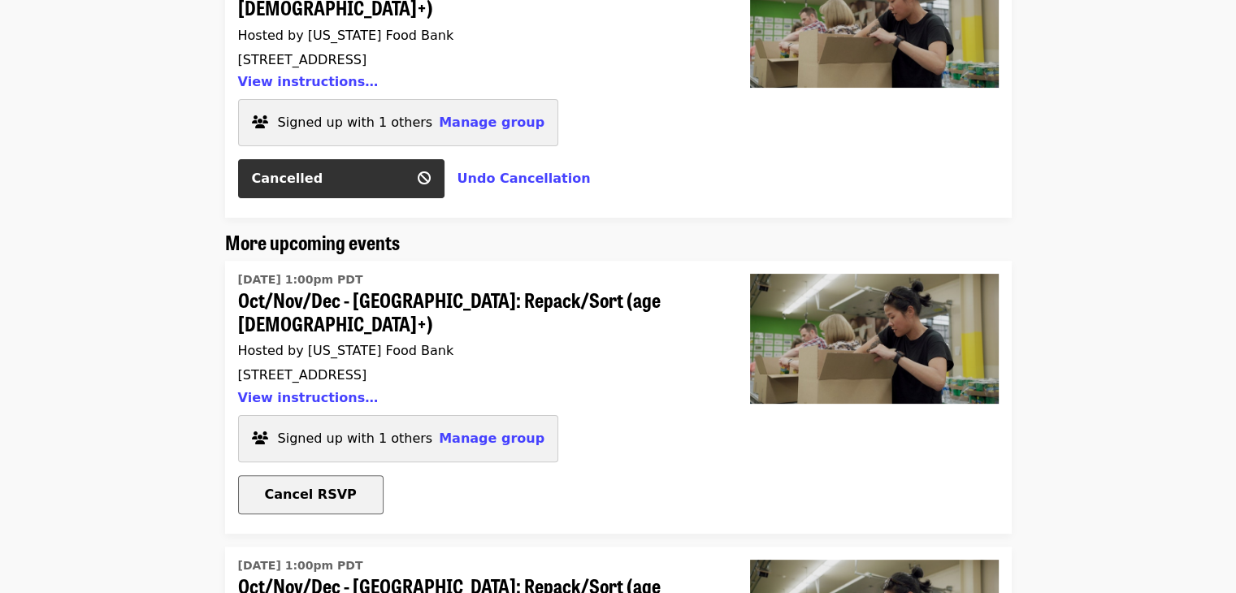
click at [270, 487] on span "Cancel RSVP" at bounding box center [311, 494] width 92 height 15
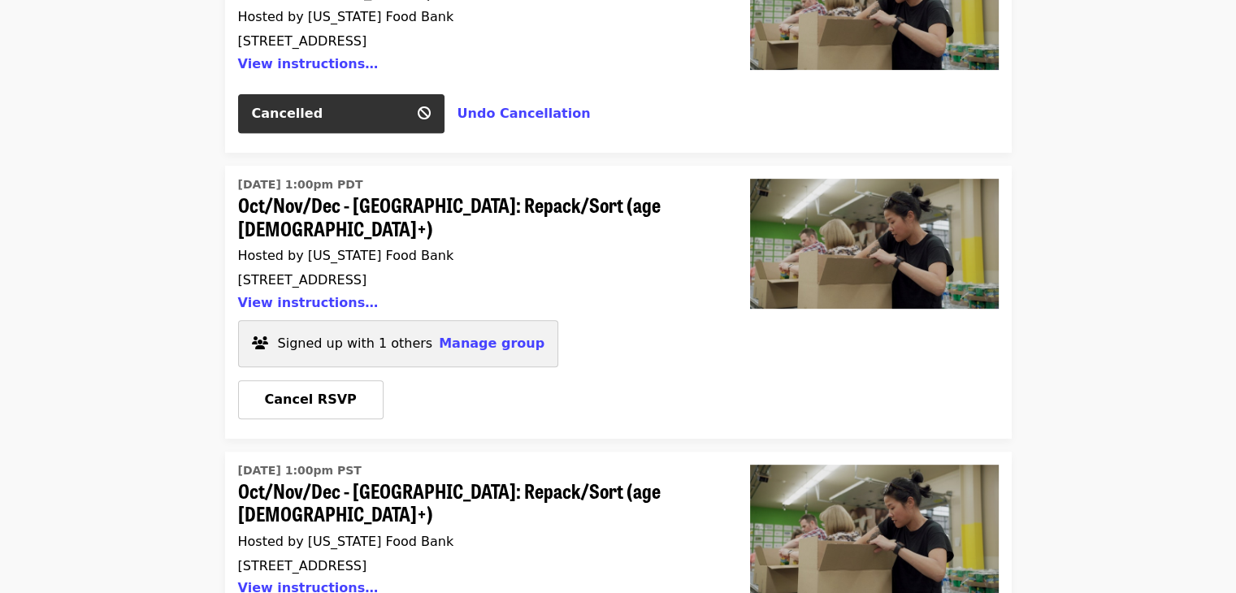
scroll to position [650, 0]
click at [271, 392] on span "Cancel RSVP" at bounding box center [311, 399] width 92 height 15
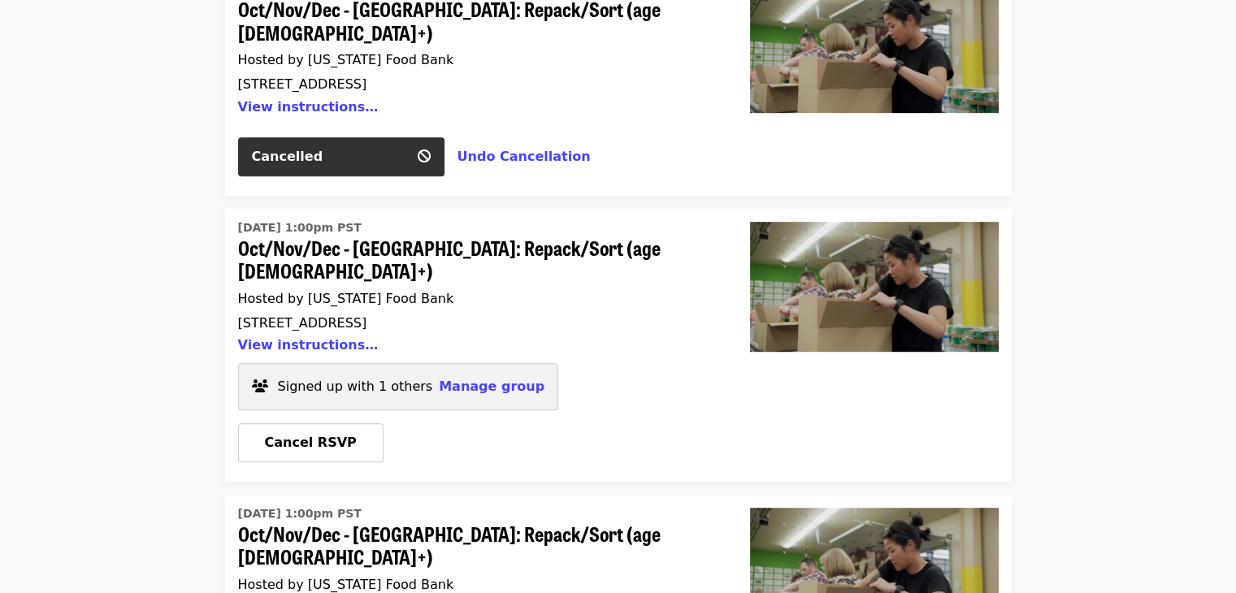
scroll to position [848, 0]
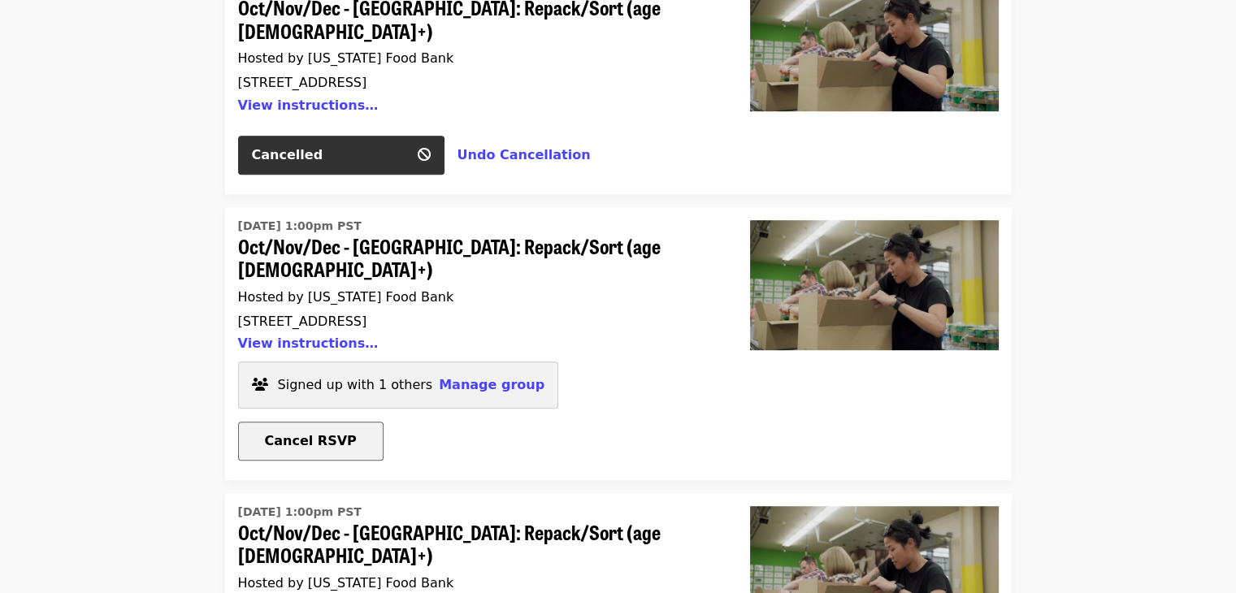
click at [267, 433] on span "Cancel RSVP" at bounding box center [311, 440] width 92 height 15
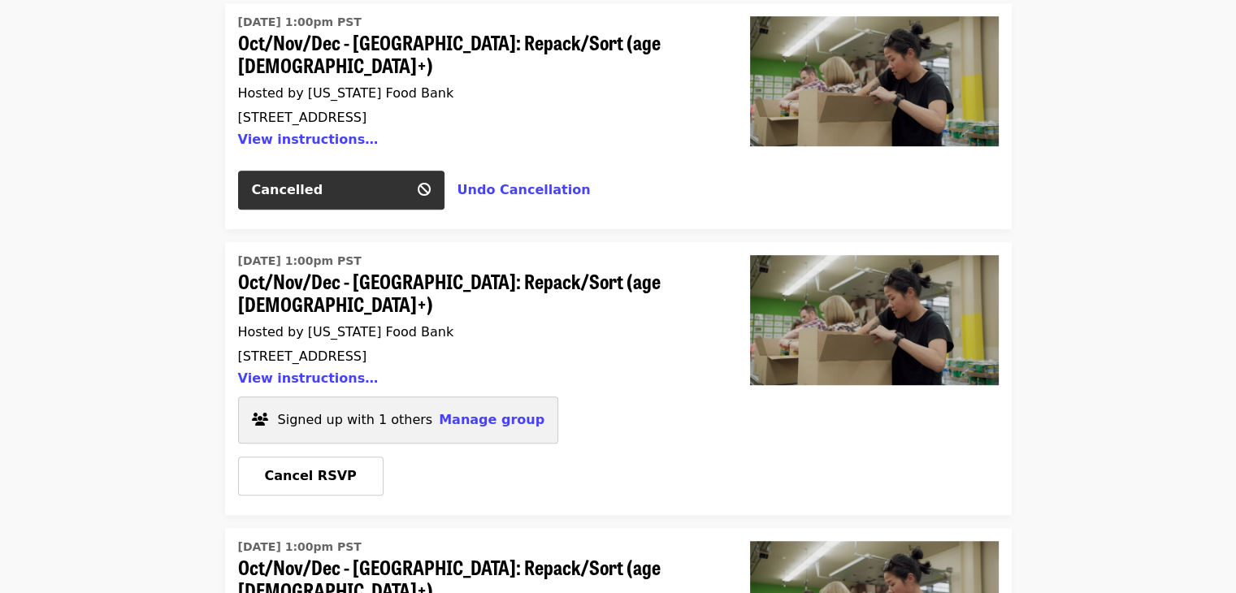
scroll to position [1053, 0]
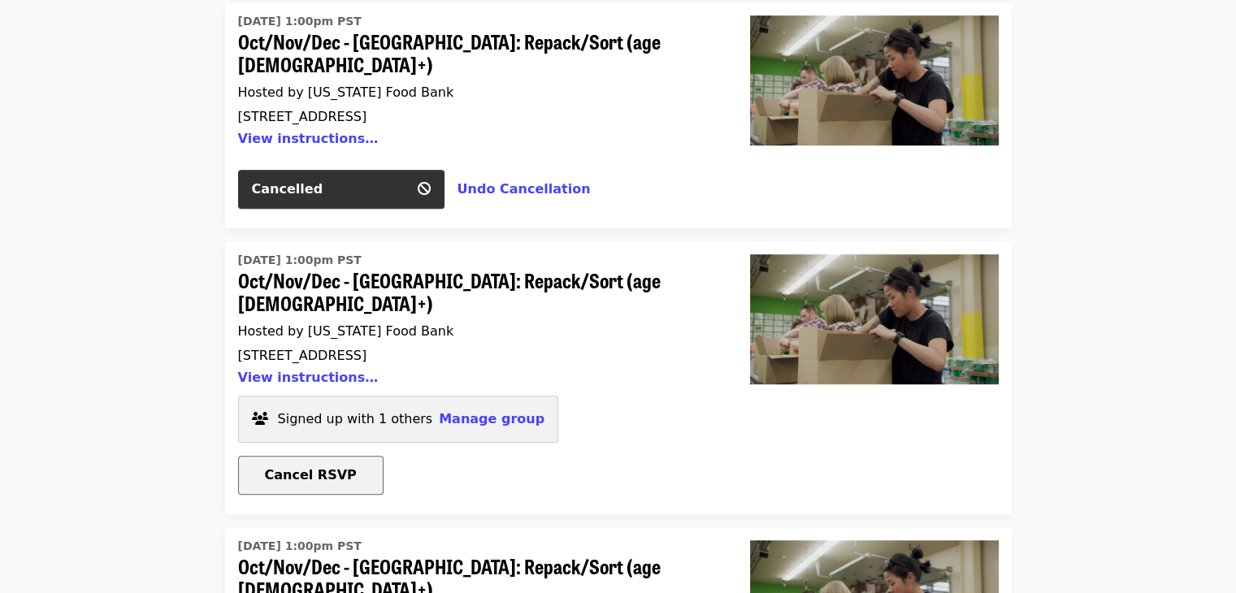
click at [273, 467] on span "Cancel RSVP" at bounding box center [311, 474] width 92 height 15
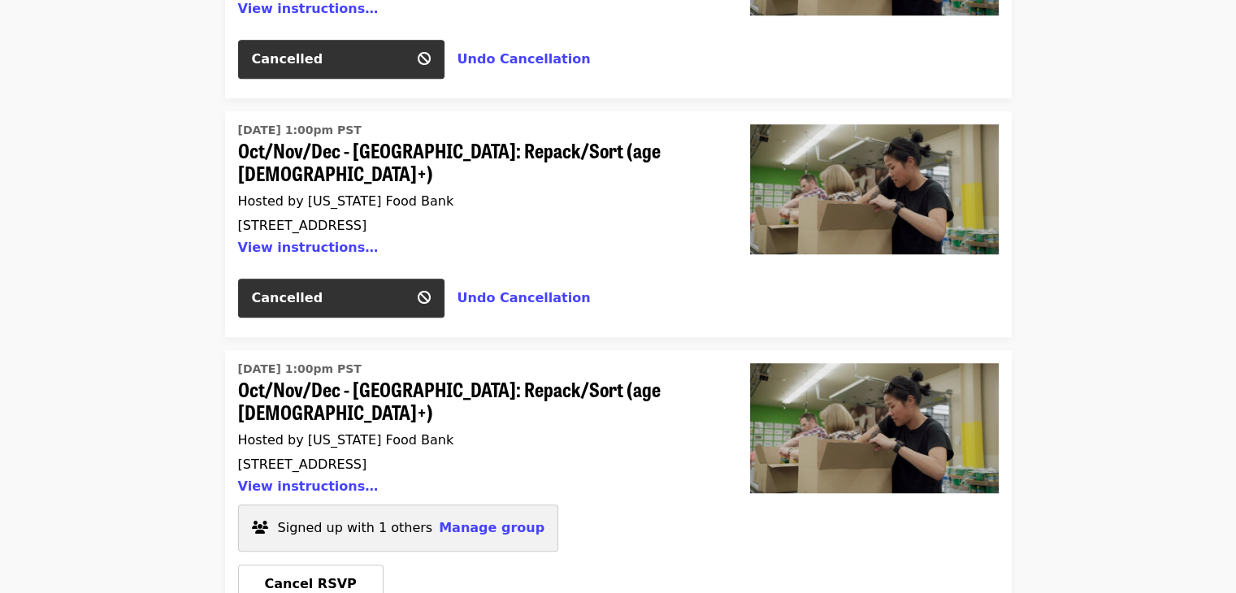
scroll to position [1267, 0]
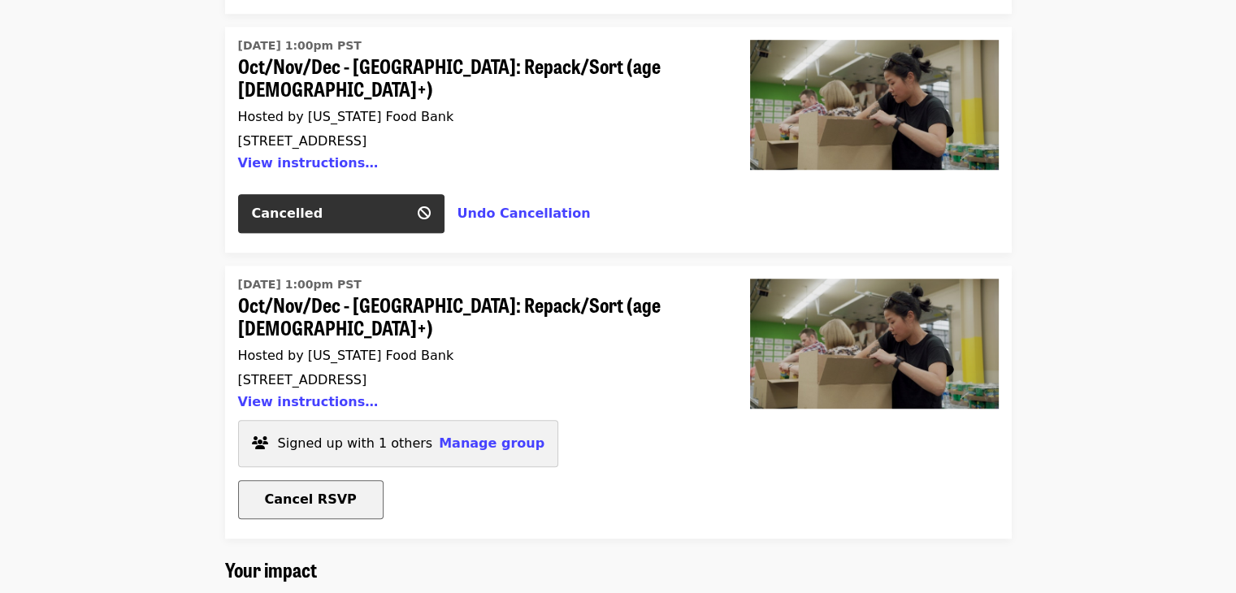
click at [273, 492] on span "Cancel RSVP" at bounding box center [311, 499] width 92 height 15
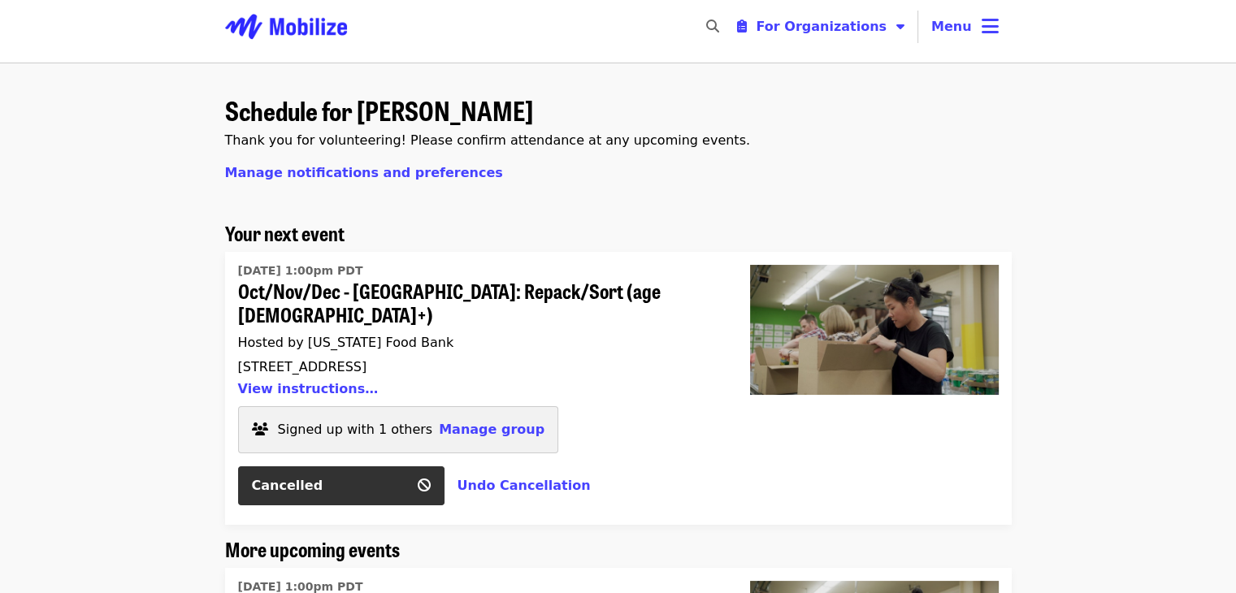
scroll to position [0, 0]
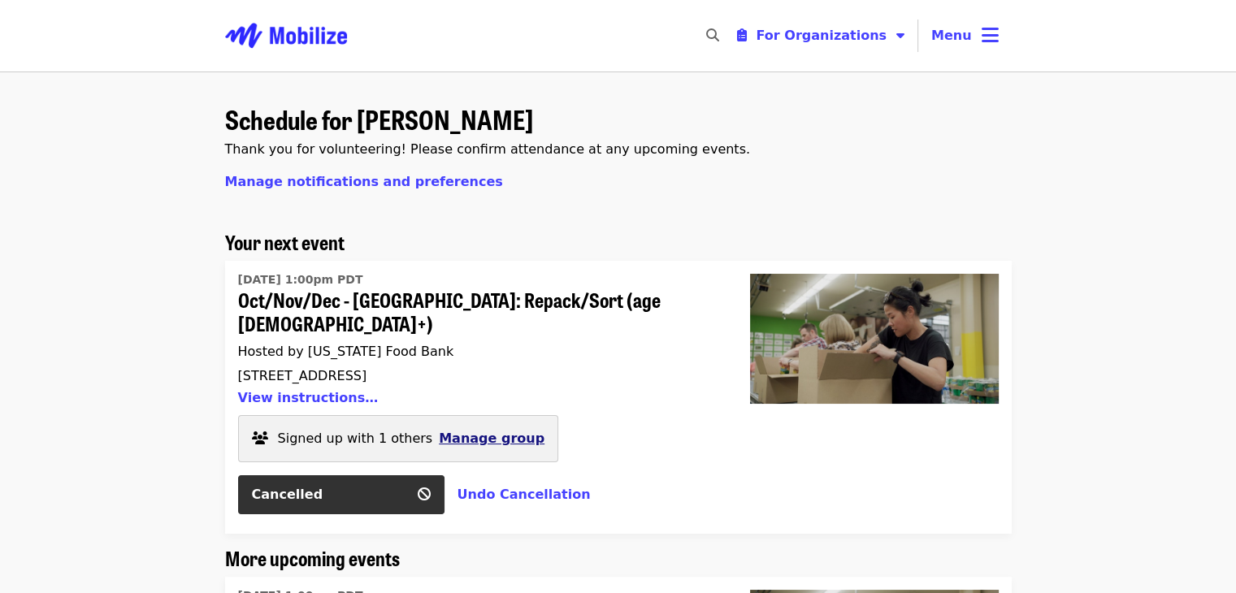
click at [484, 431] on span "Manage group" at bounding box center [492, 438] width 106 height 15
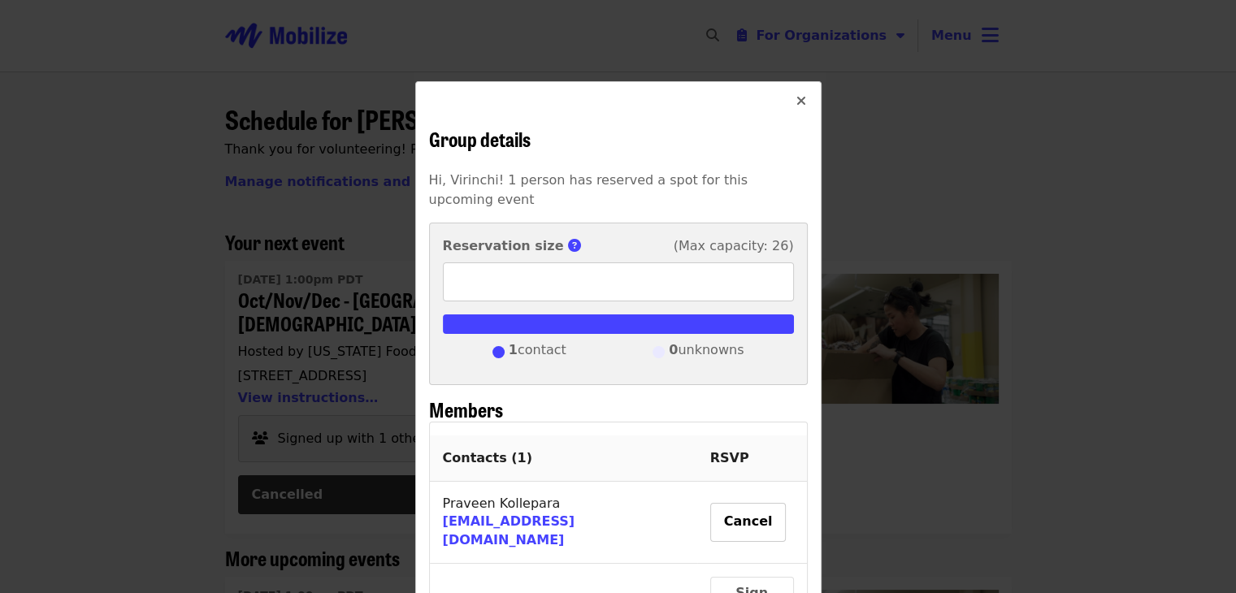
scroll to position [143, 0]
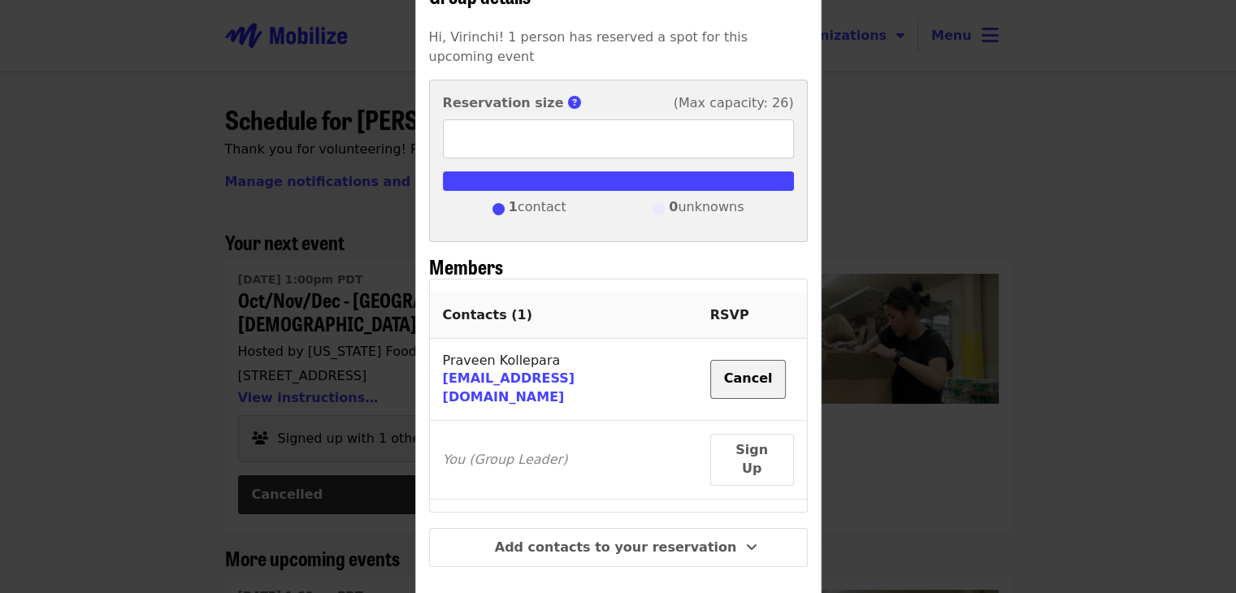
click at [728, 360] on button "Cancel" at bounding box center [748, 379] width 76 height 39
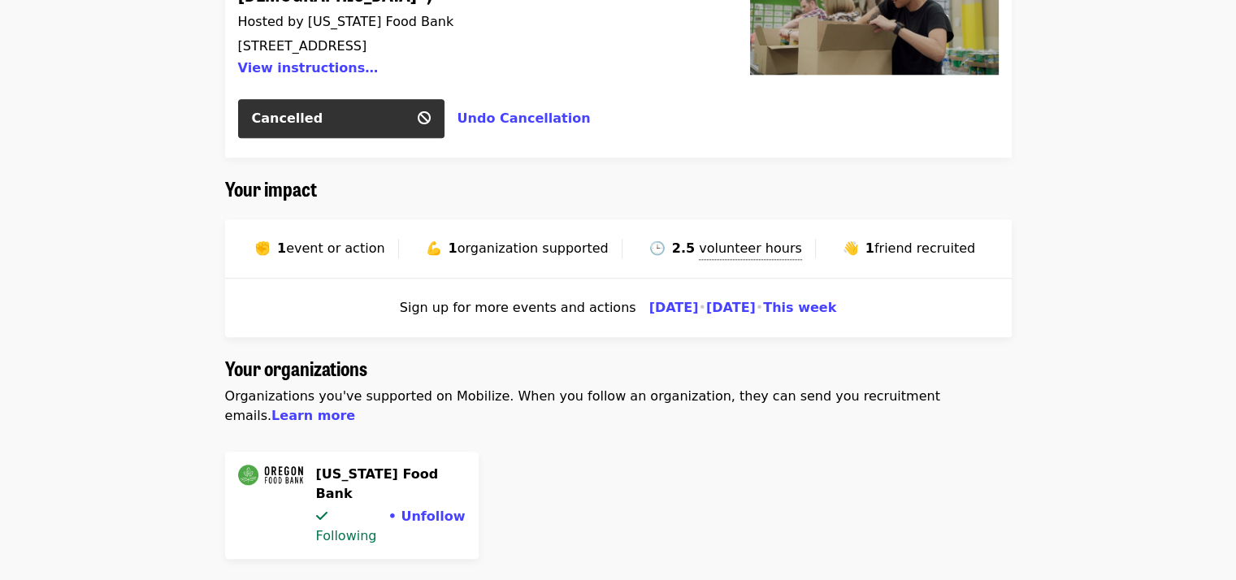
scroll to position [1560, 0]
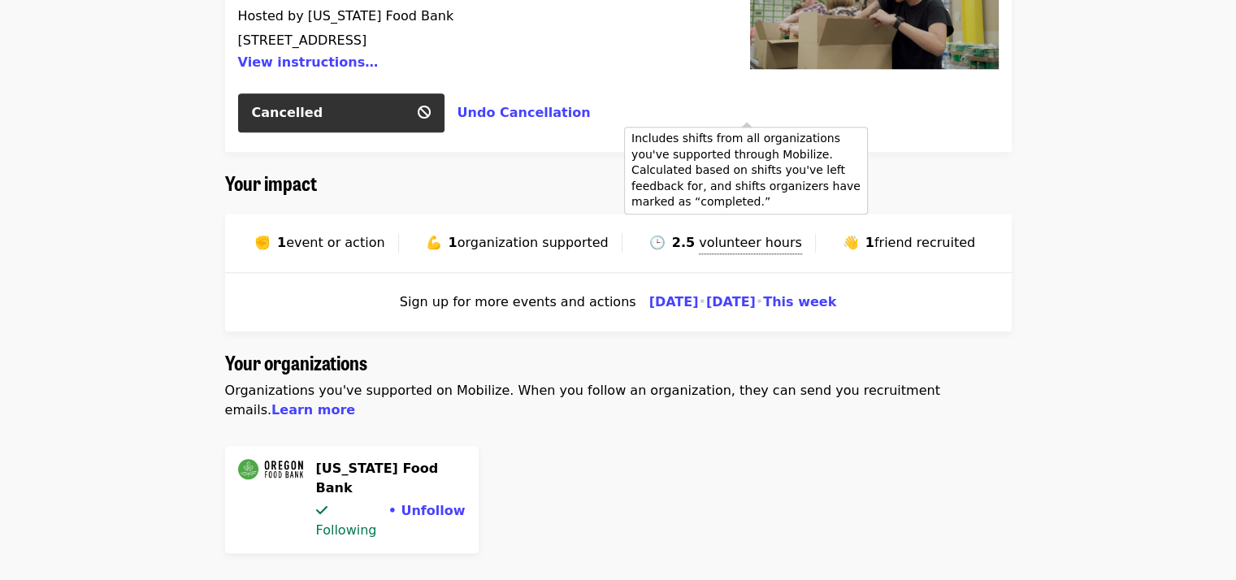
click at [723, 235] on span "volunteer hours" at bounding box center [750, 242] width 103 height 15
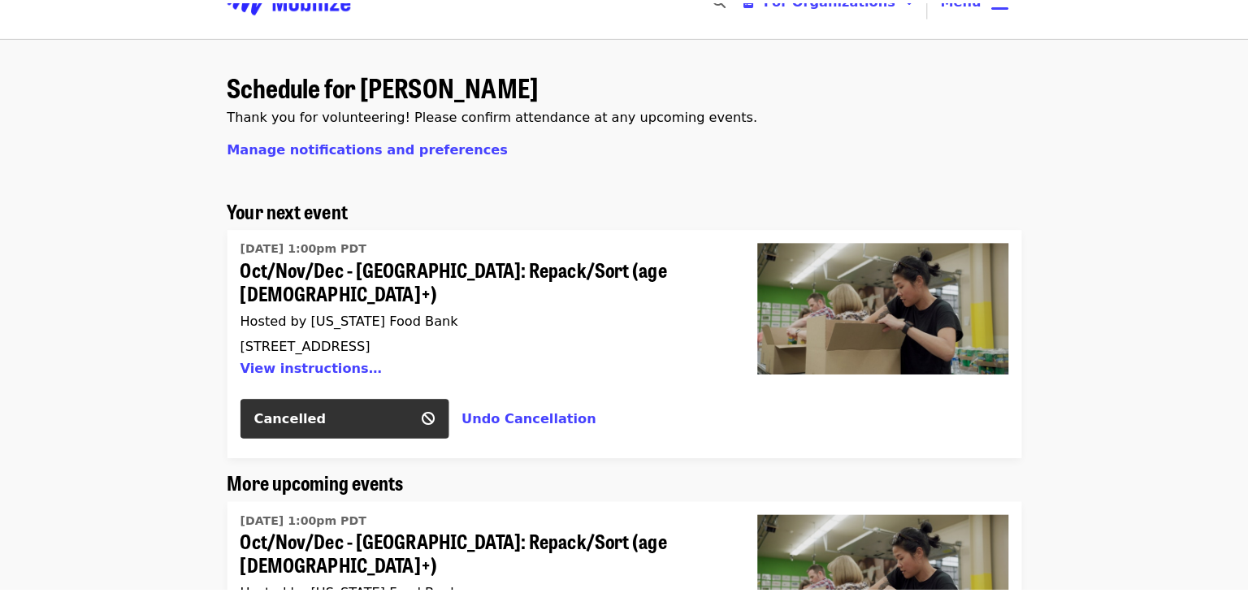
scroll to position [0, 0]
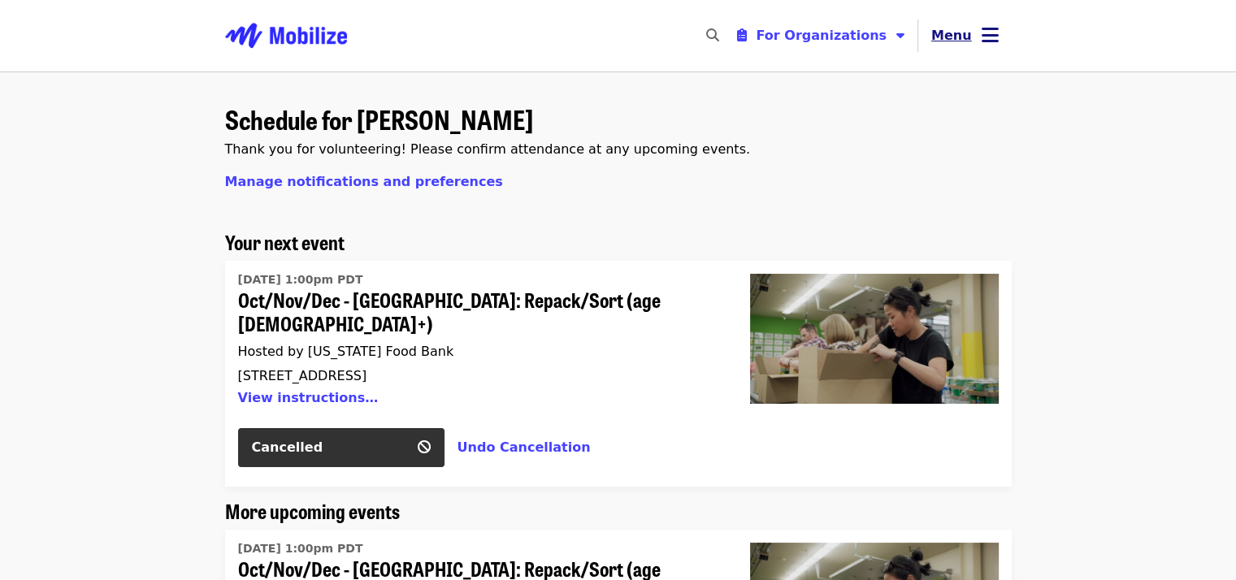
click at [992, 33] on icon "bars icon" at bounding box center [990, 36] width 17 height 24
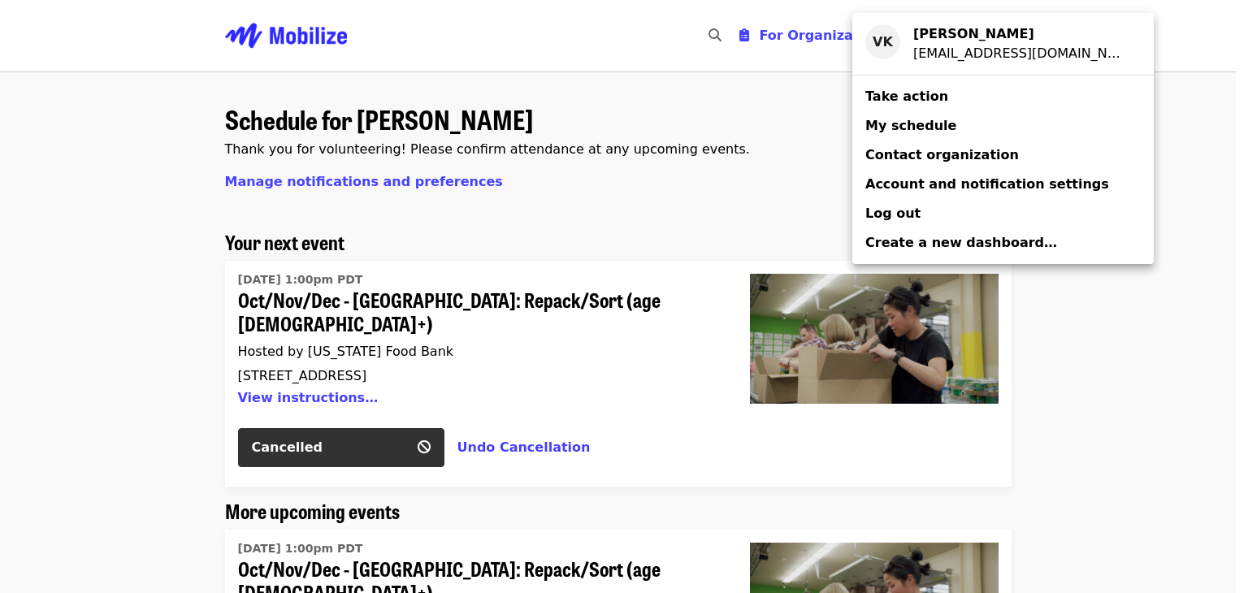
click at [897, 133] on span "My schedule" at bounding box center [911, 125] width 91 height 15
click at [901, 126] on span "My schedule" at bounding box center [911, 125] width 91 height 15
click at [1177, 153] on div "Account menu" at bounding box center [624, 296] width 1248 height 593
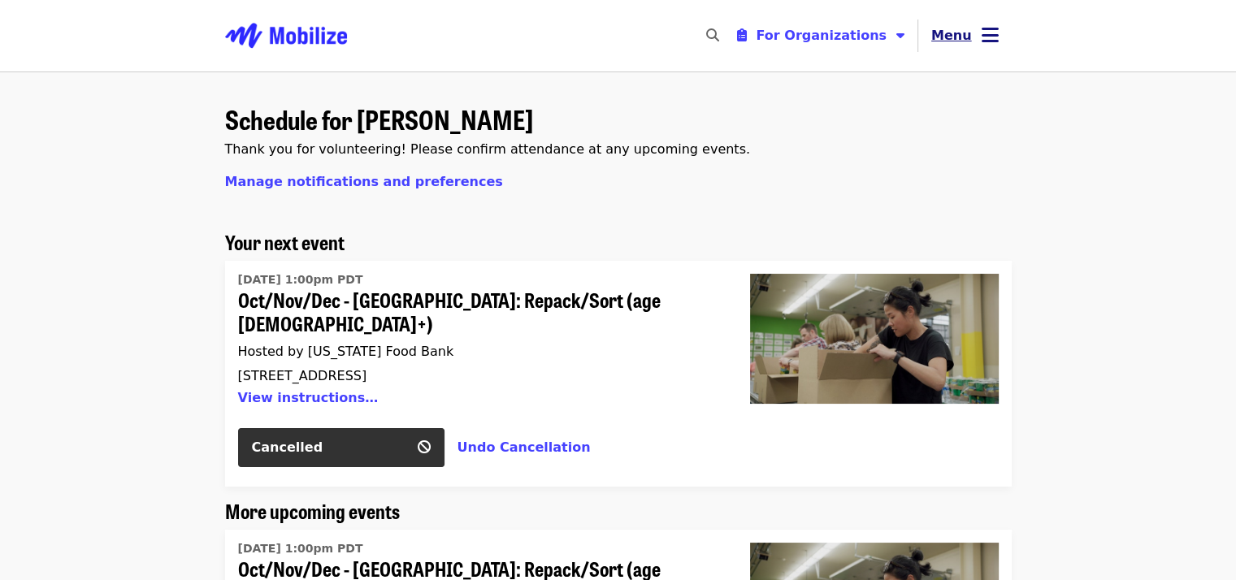
click at [982, 33] on icon "bars icon" at bounding box center [990, 36] width 17 height 24
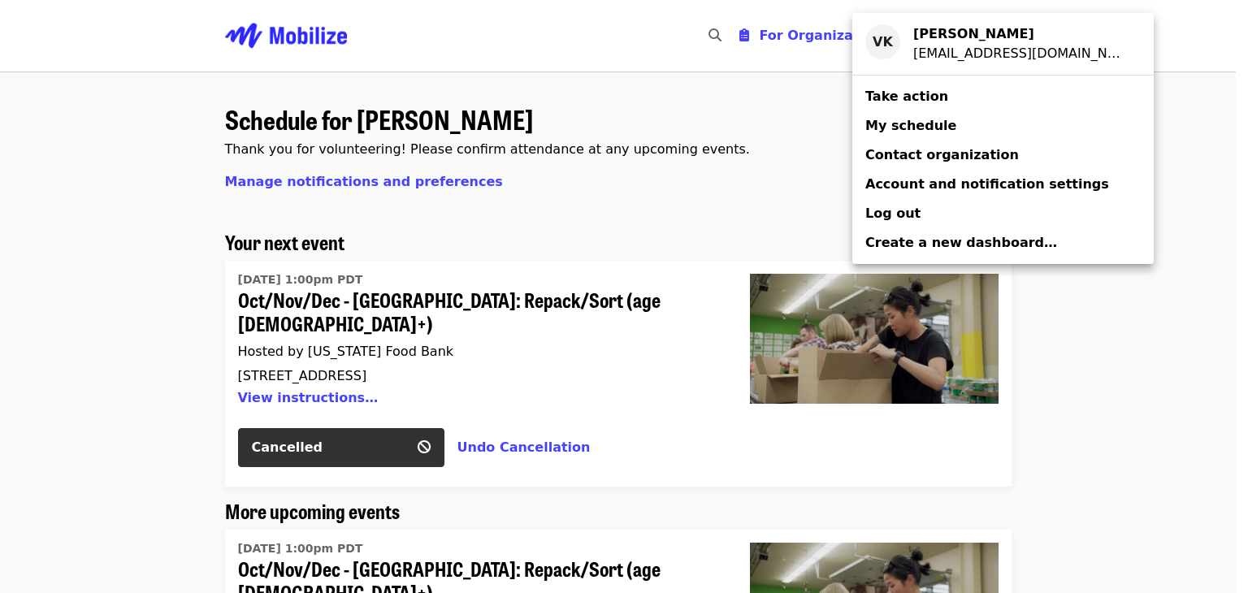
click at [892, 124] on span "My schedule" at bounding box center [911, 125] width 91 height 15
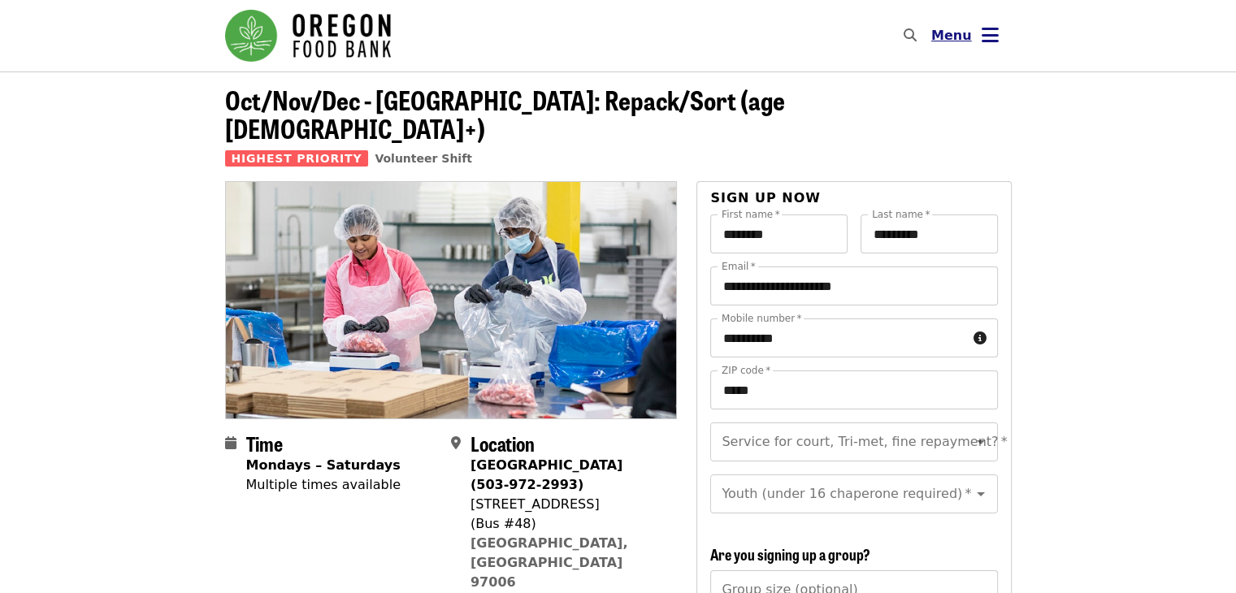
click at [987, 39] on icon "bars icon" at bounding box center [990, 36] width 17 height 24
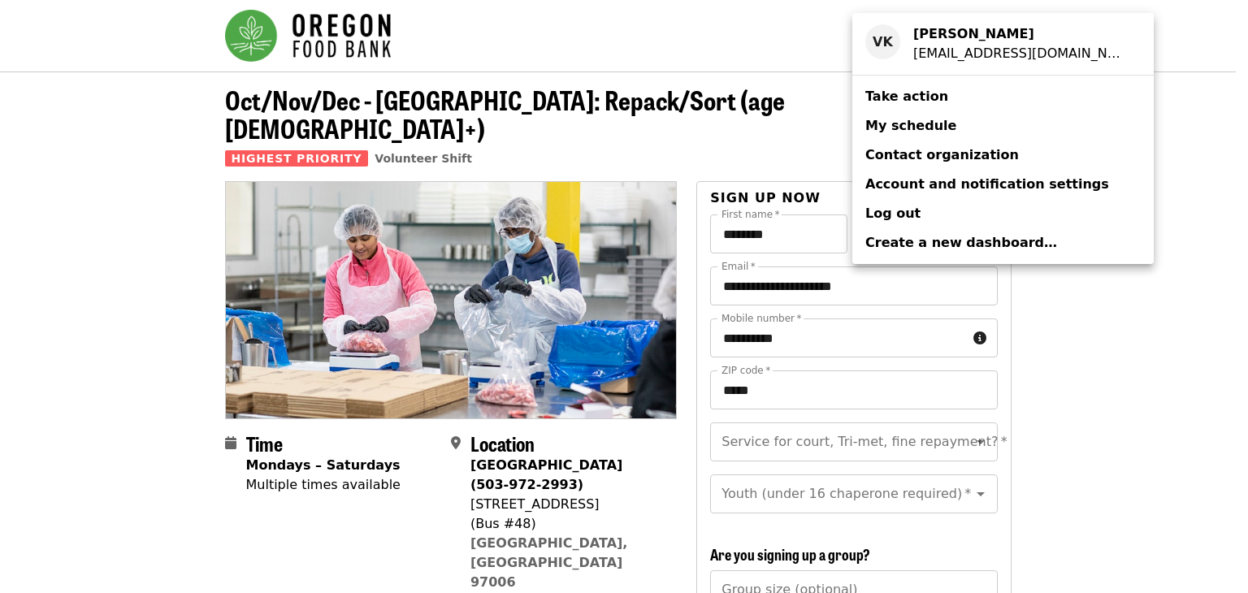
click at [533, 520] on div "Account menu" at bounding box center [624, 296] width 1248 height 593
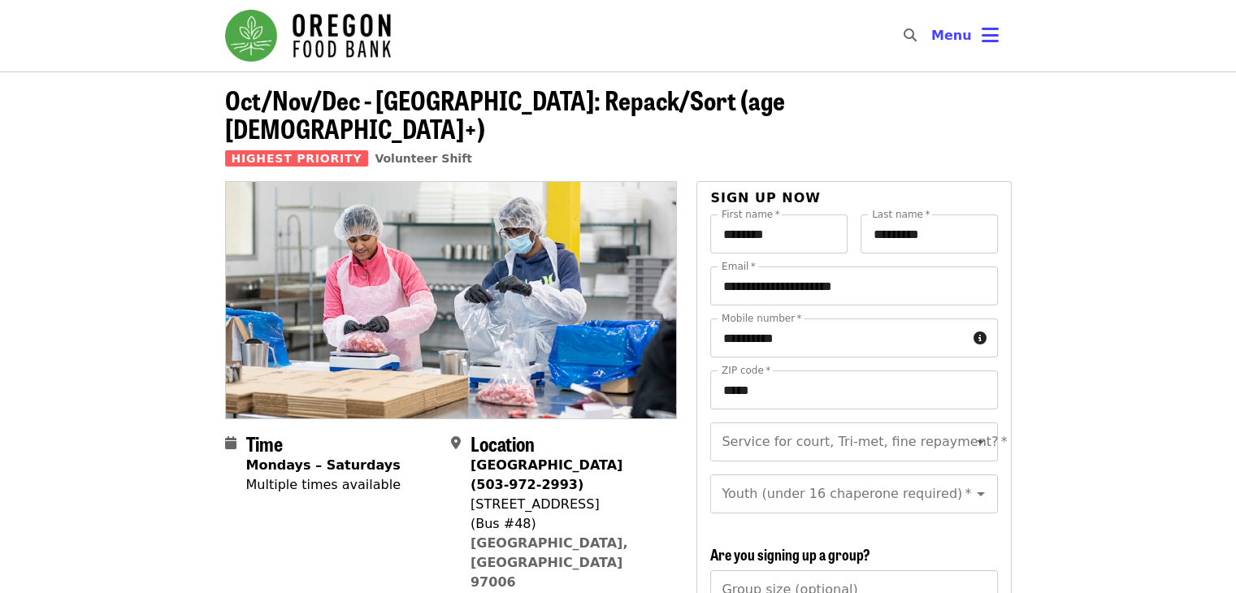
click at [488, 593] on span "Map" at bounding box center [486, 601] width 31 height 15
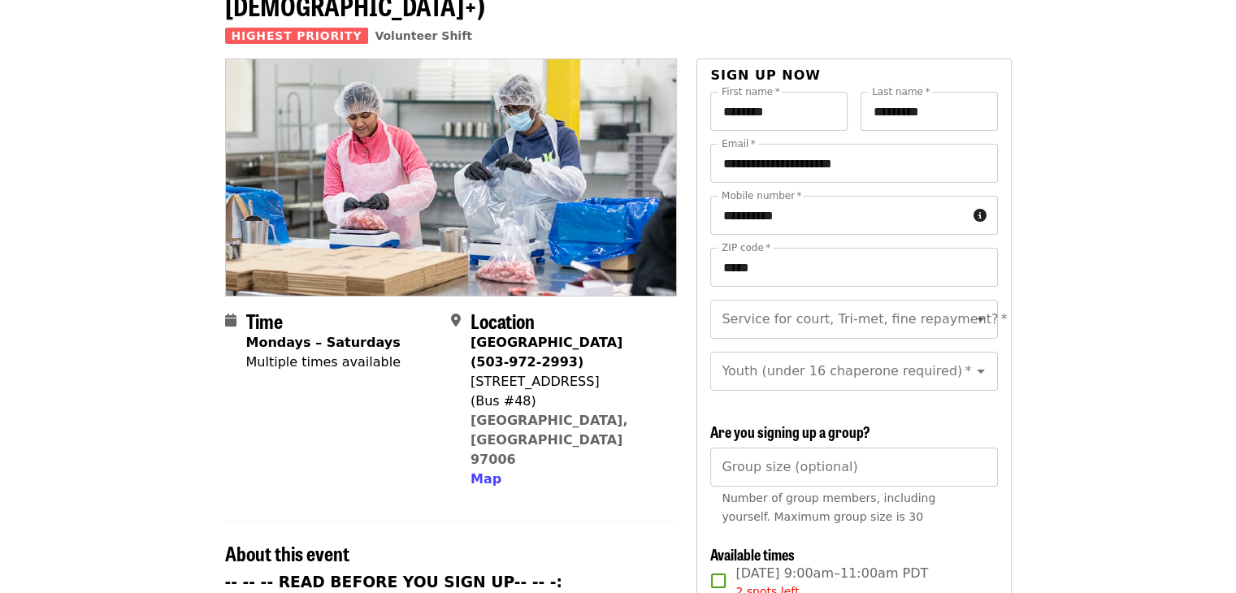
scroll to position [124, 0]
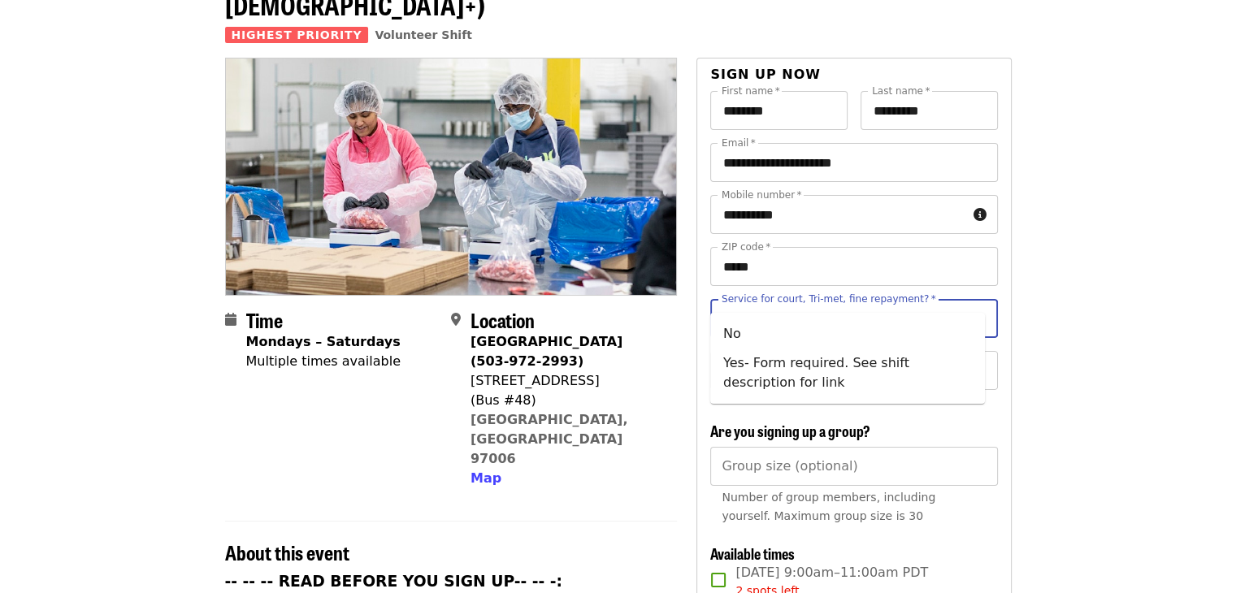
click at [832, 303] on input "Service for court, Tri-met, fine repayment?   *" at bounding box center [833, 318] width 221 height 31
click at [847, 332] on li "No" at bounding box center [847, 333] width 275 height 29
type input "**"
drag, startPoint x: 847, startPoint y: 332, endPoint x: 853, endPoint y: 341, distance: 11.7
click at [853, 341] on div "Service for court, Tri-met, fine repayment?   * ** Service for court, Tri-met, …" at bounding box center [853, 351] width 287 height 104
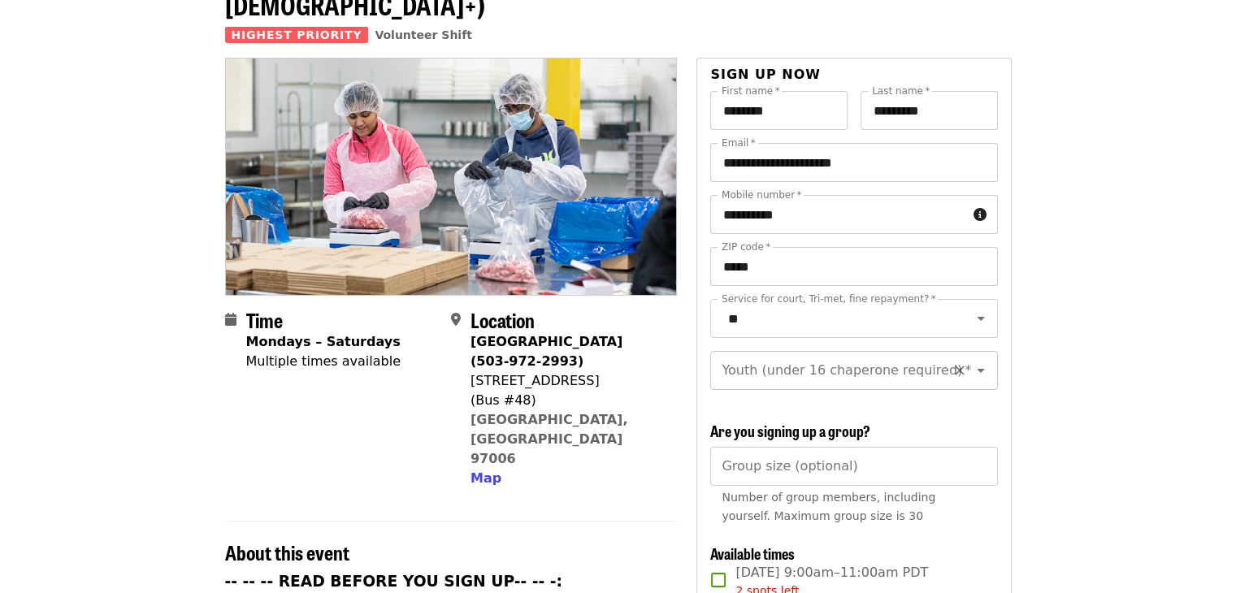
click at [845, 355] on input "Youth (under 16 chaperone required)   *" at bounding box center [833, 370] width 221 height 31
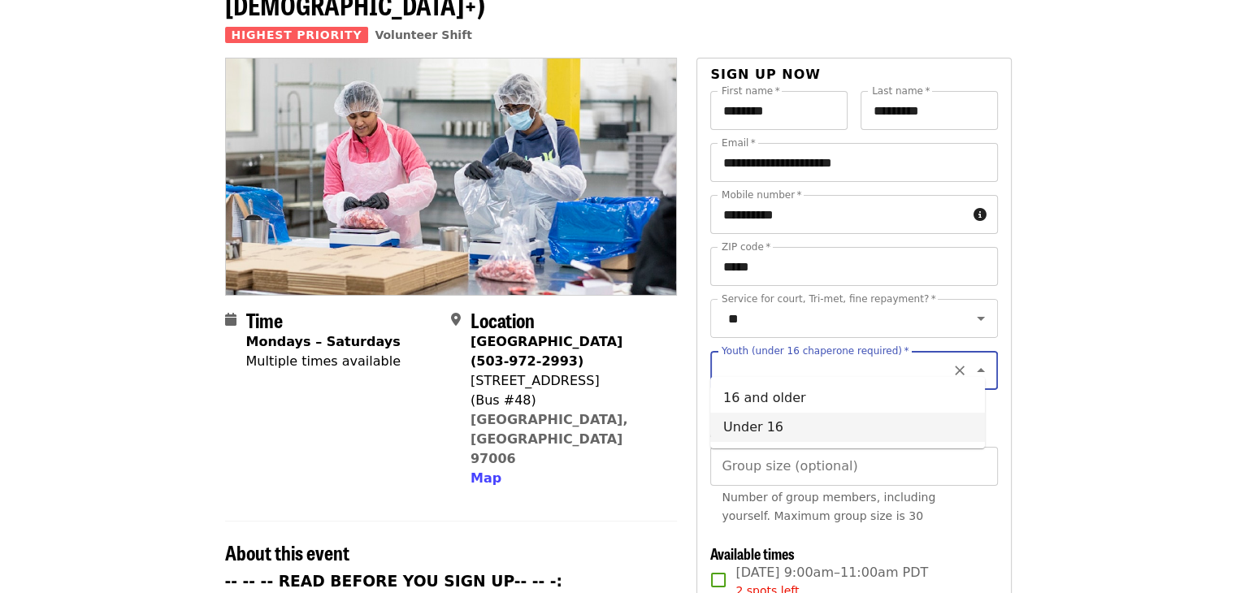
click at [785, 428] on li "Under 16" at bounding box center [847, 427] width 275 height 29
type input "********"
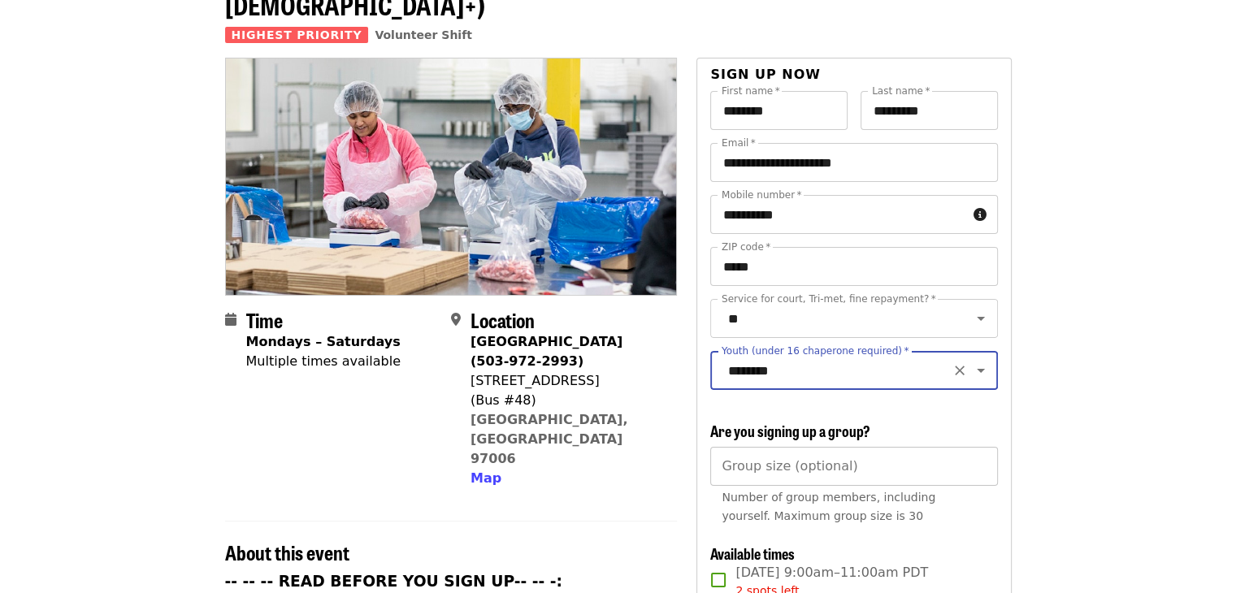
click at [805, 462] on input "Group size (optional)" at bounding box center [853, 466] width 287 height 39
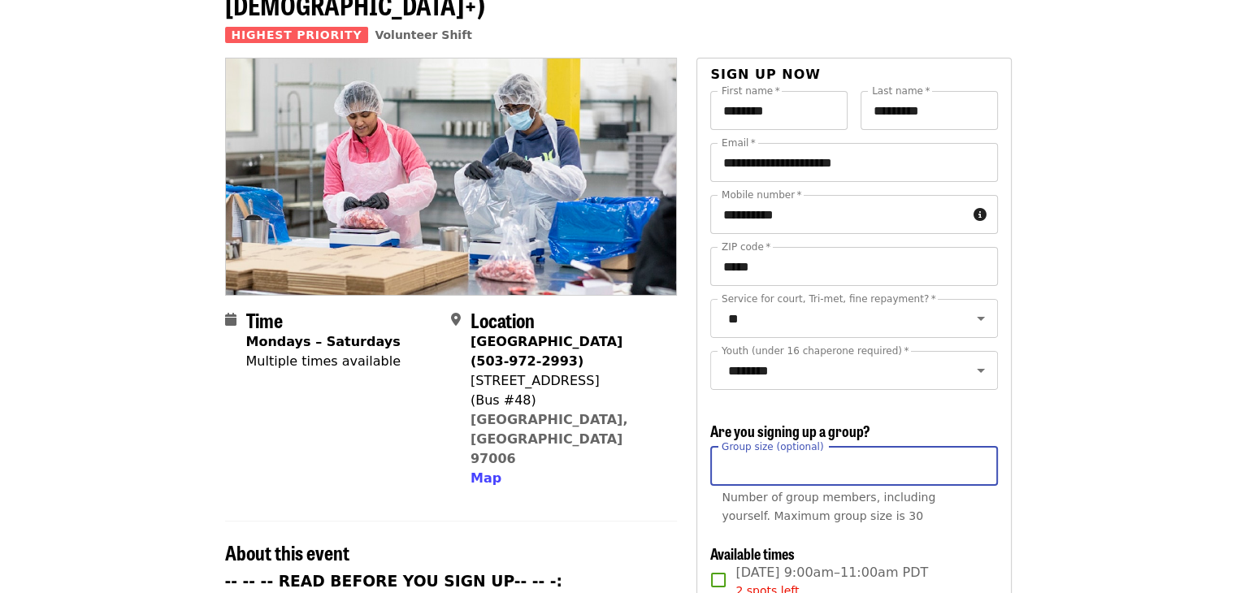
type input "*"
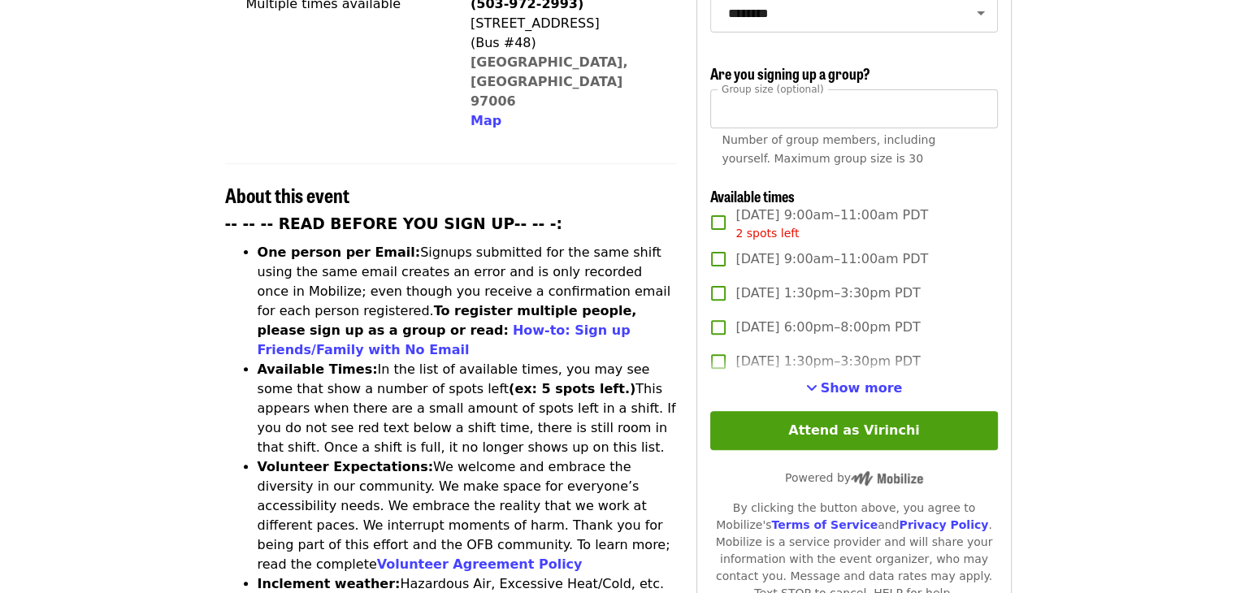
scroll to position [484, 0]
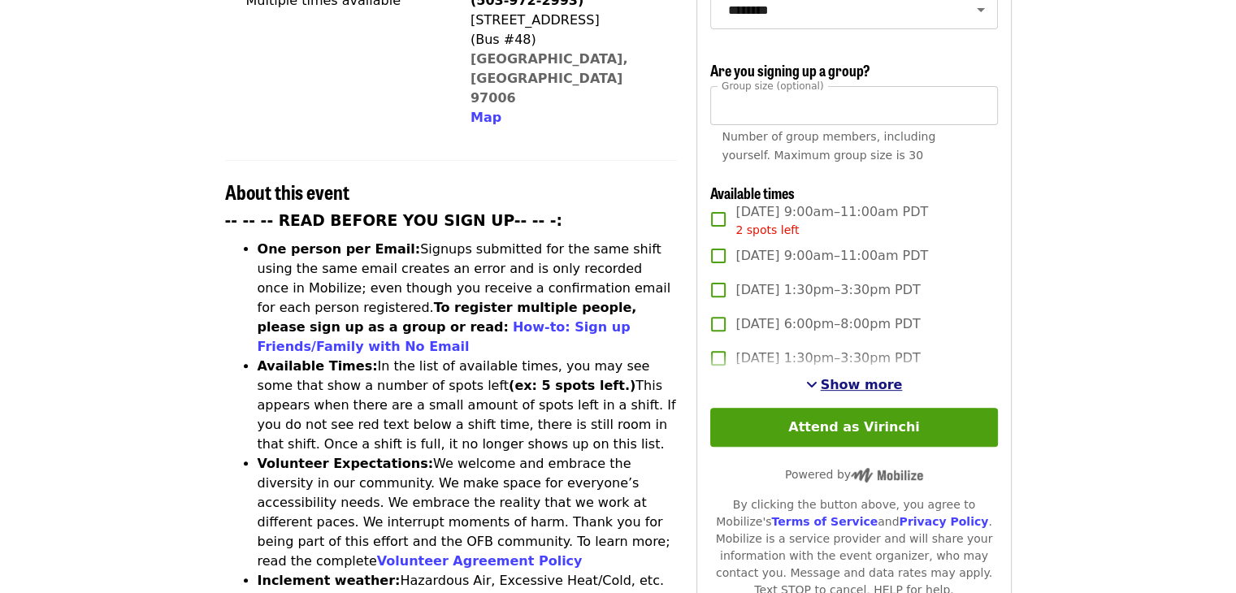
click at [845, 380] on span "Show more" at bounding box center [862, 384] width 82 height 15
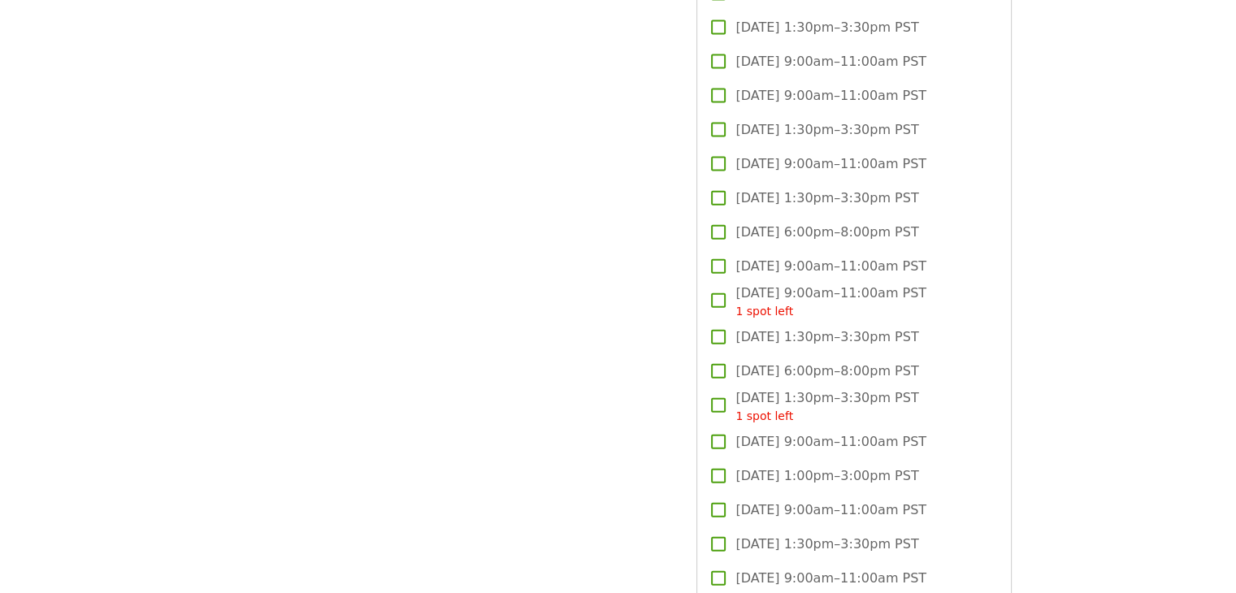
scroll to position [3684, 0]
click at [792, 475] on span "[DATE] 1:00pm–3:00pm PST" at bounding box center [827, 478] width 183 height 20
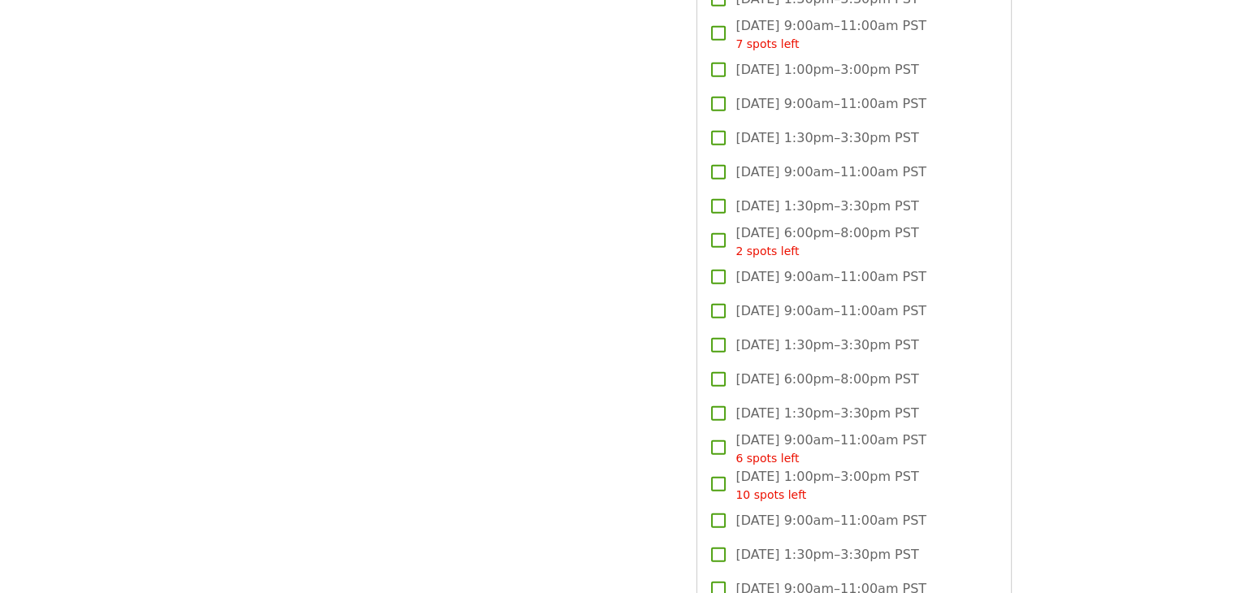
scroll to position [4542, 0]
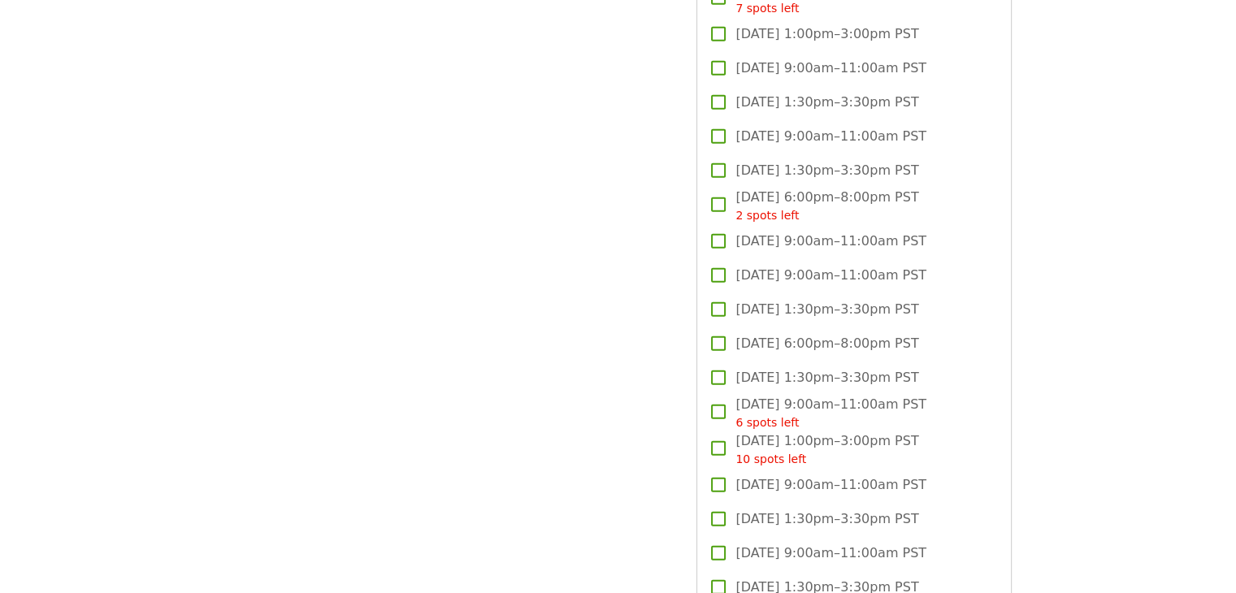
click at [753, 441] on span "Sat, Dec 20, 1:00pm–3:00pm PST 10 spots left" at bounding box center [827, 450] width 183 height 37
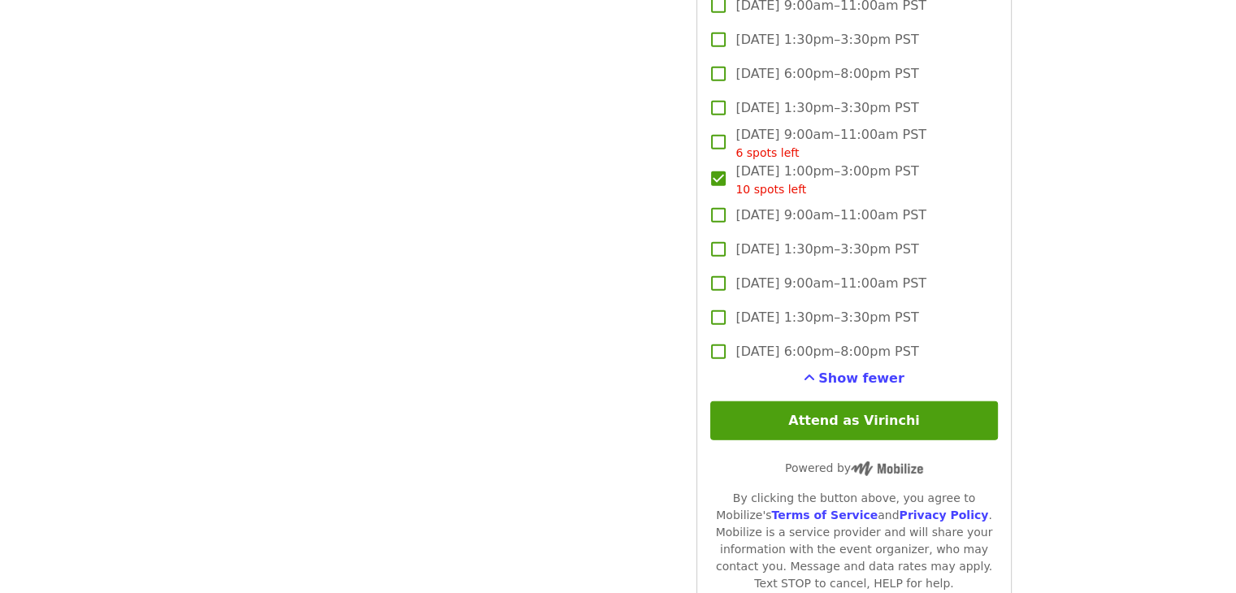
scroll to position [4815, 0]
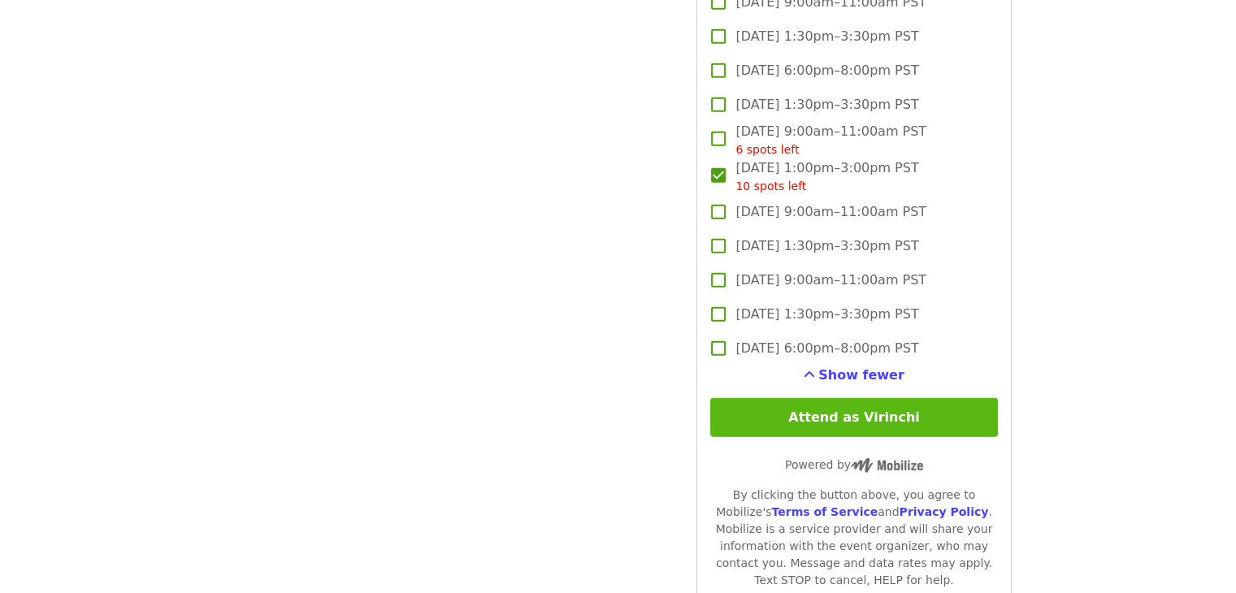
click at [841, 411] on button "Attend as Virinchi" at bounding box center [853, 417] width 287 height 39
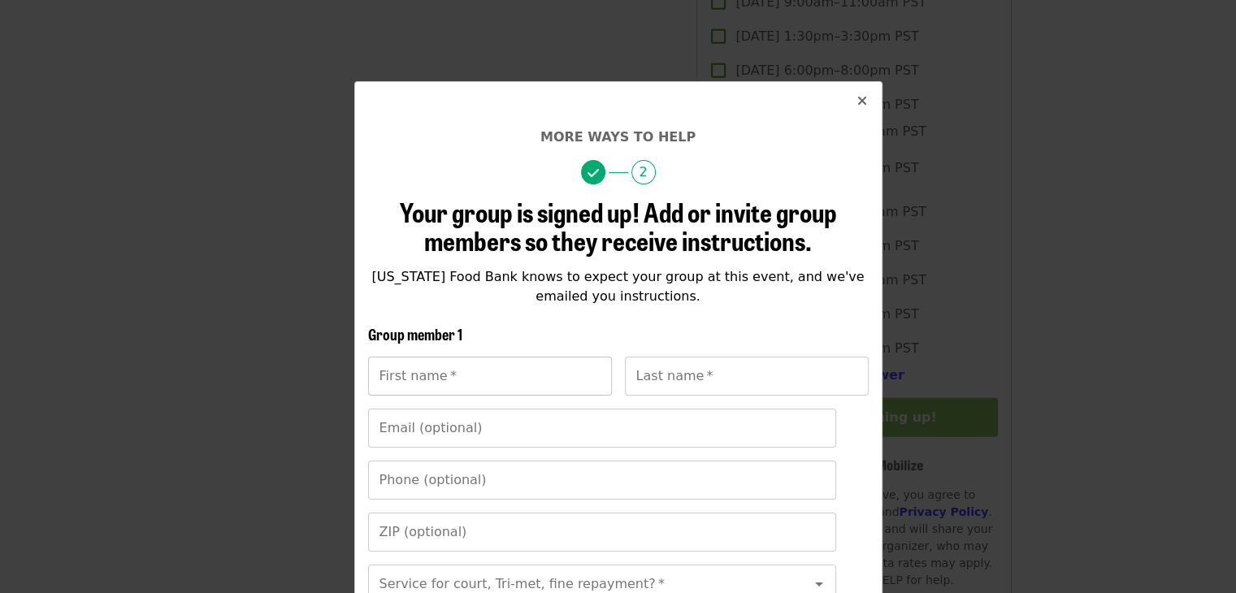
click at [522, 359] on input "First name   *" at bounding box center [490, 376] width 244 height 39
click at [478, 398] on div "First name   * First name * Last name   * Last name *" at bounding box center [618, 383] width 501 height 52
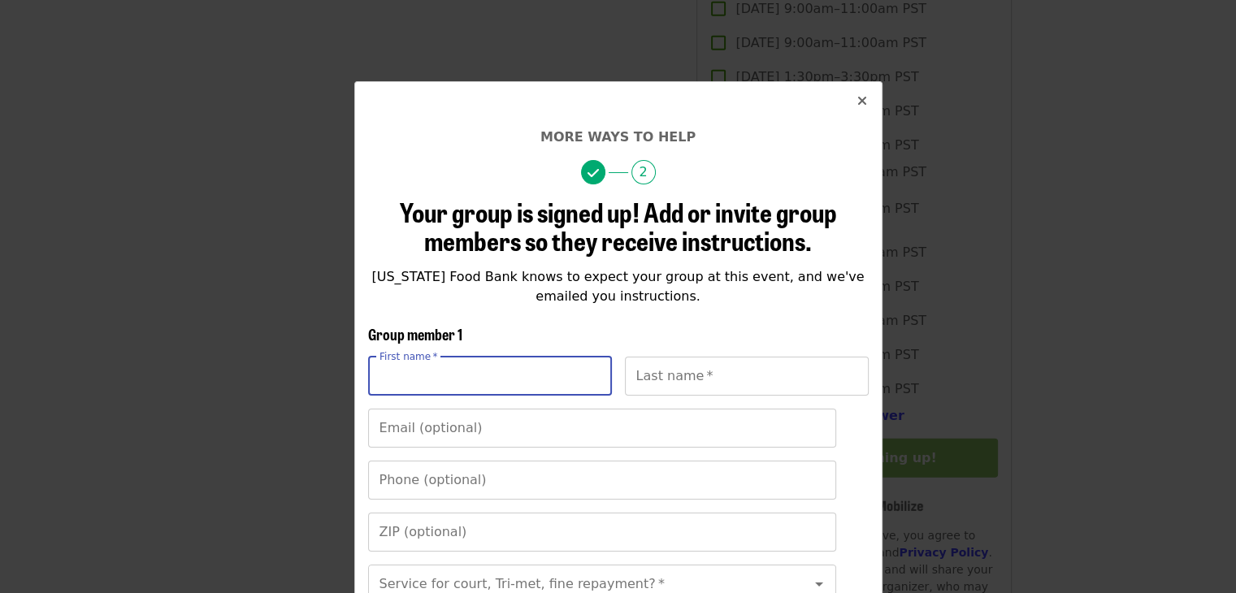
click at [478, 392] on input "First name   *" at bounding box center [490, 376] width 244 height 39
type input "*******"
click at [704, 389] on input "Last name   *" at bounding box center [747, 376] width 244 height 39
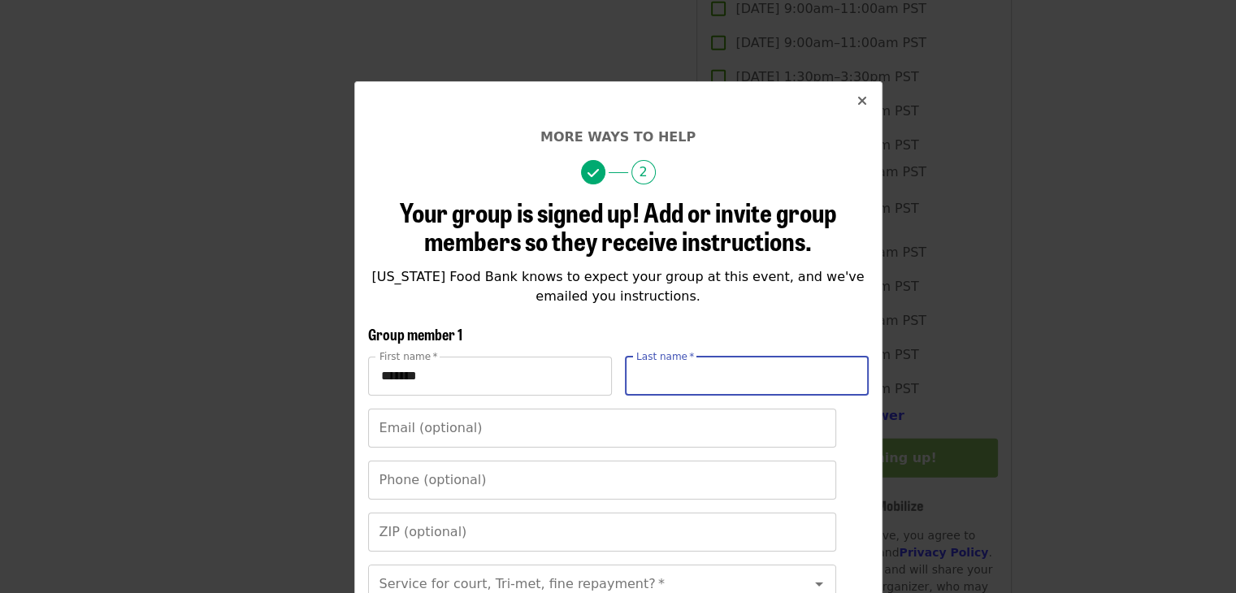
type input "*********"
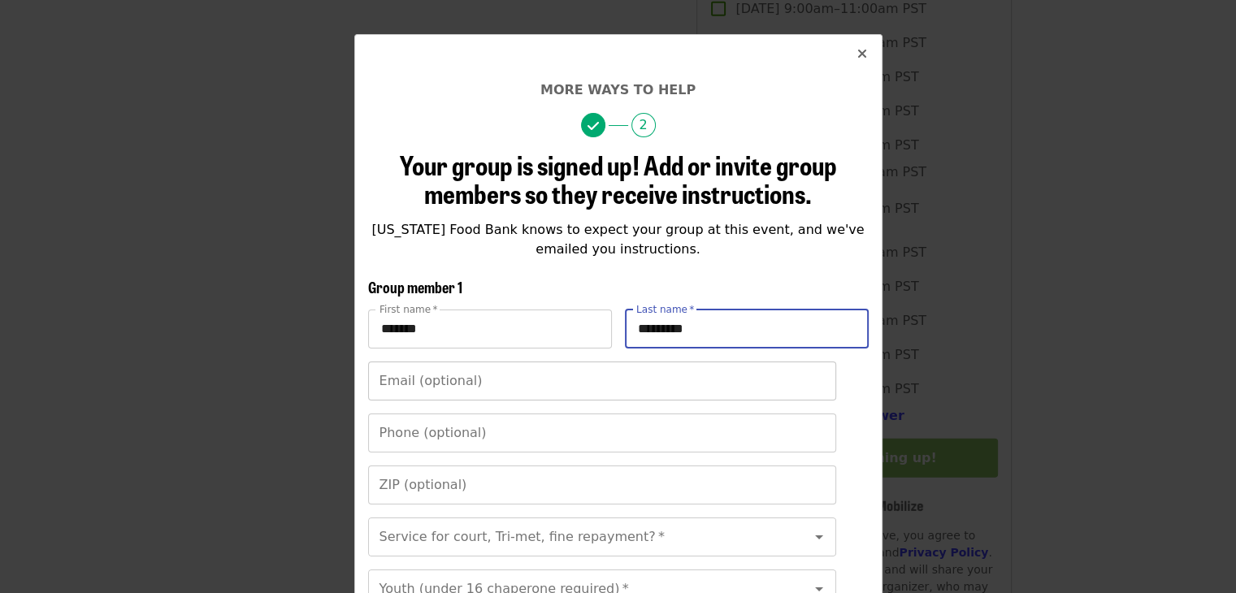
scroll to position [55, 0]
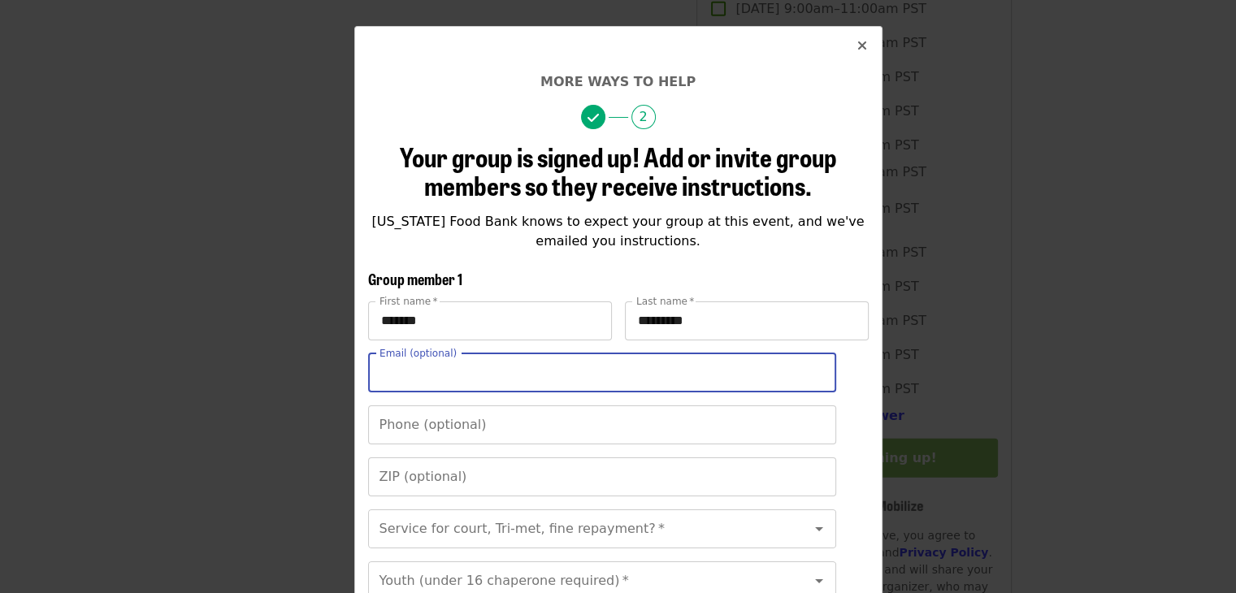
click at [686, 377] on input "Email (optional)" at bounding box center [602, 373] width 468 height 39
type input "**********"
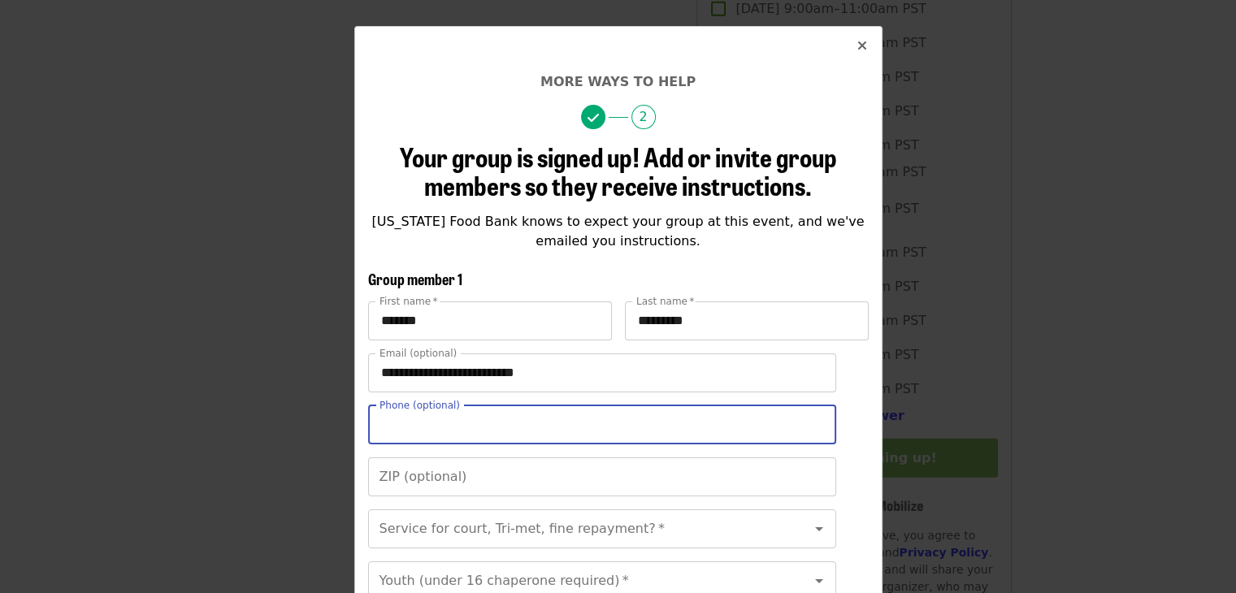
click at [530, 428] on input "Phone (optional)" at bounding box center [602, 425] width 468 height 39
type input "**********"
click at [519, 483] on input "ZIP (optional)" at bounding box center [602, 477] width 468 height 39
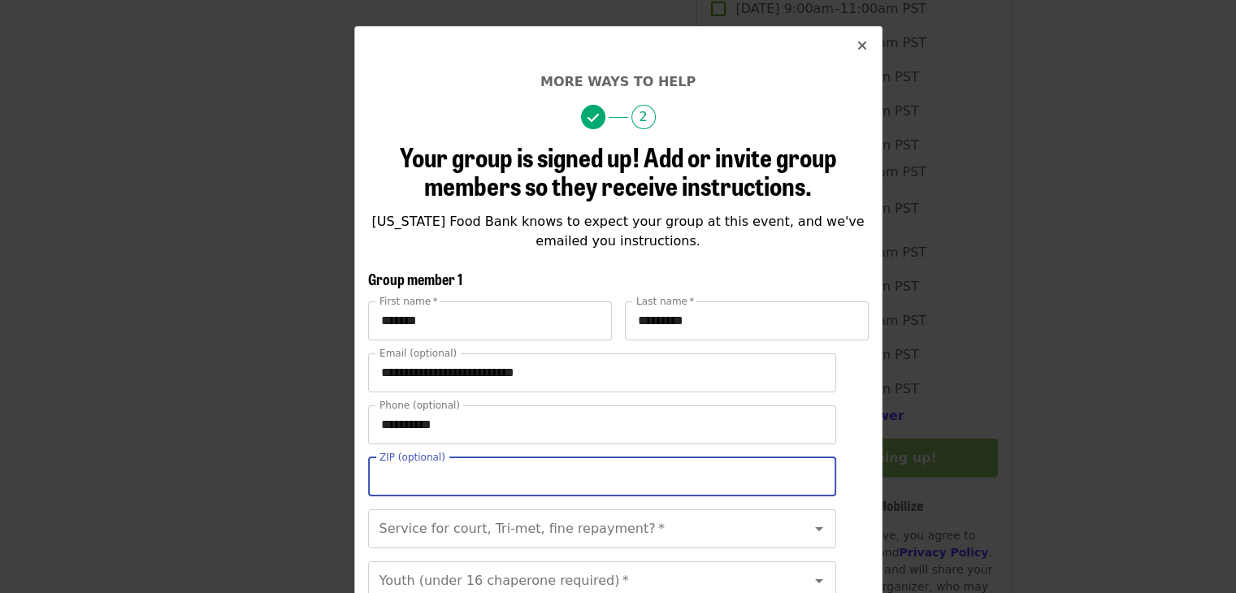
type input "*****"
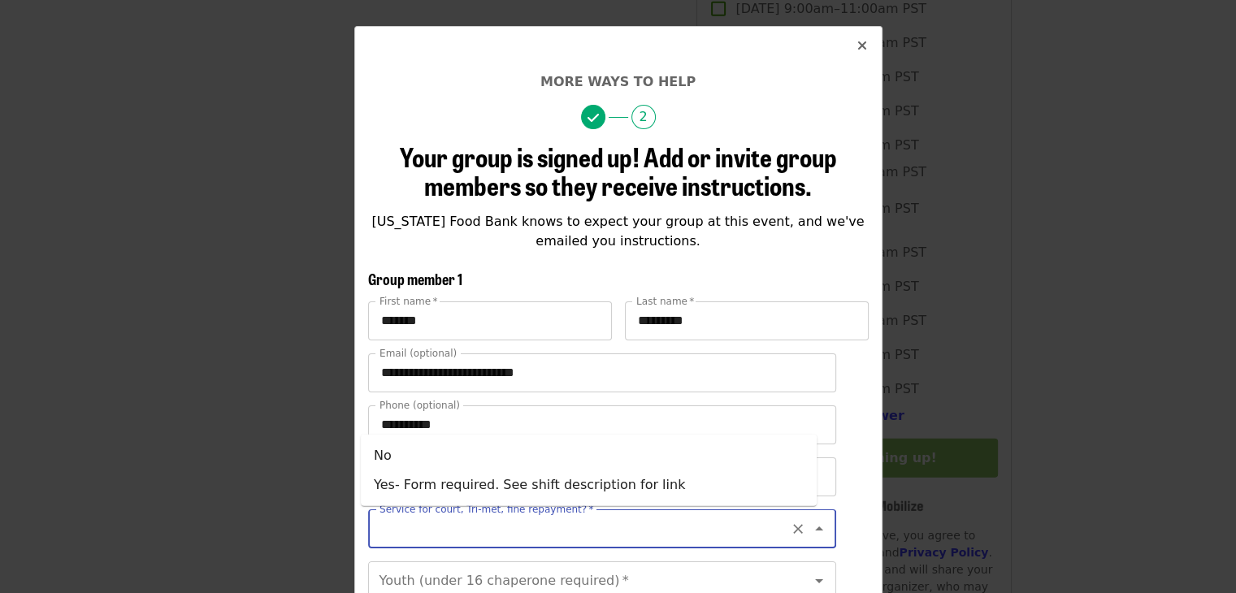
click at [515, 539] on input "Service for court, Tri-met, fine repayment?   *" at bounding box center [582, 529] width 402 height 31
click at [496, 455] on li "No" at bounding box center [589, 455] width 456 height 29
type input "**"
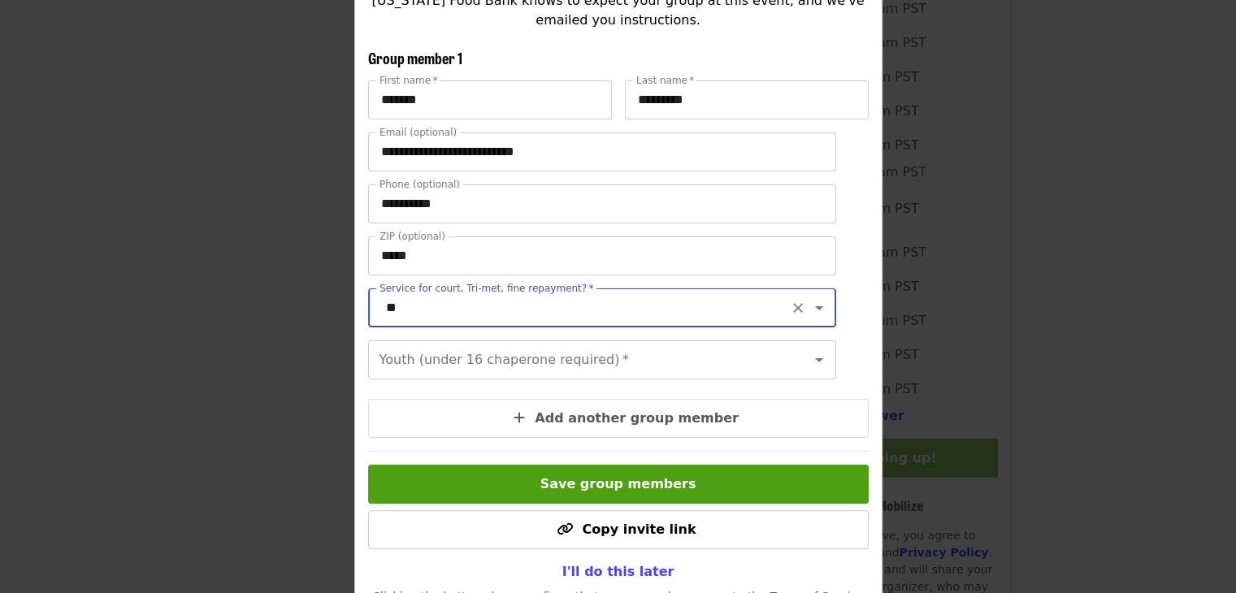
scroll to position [276, 0]
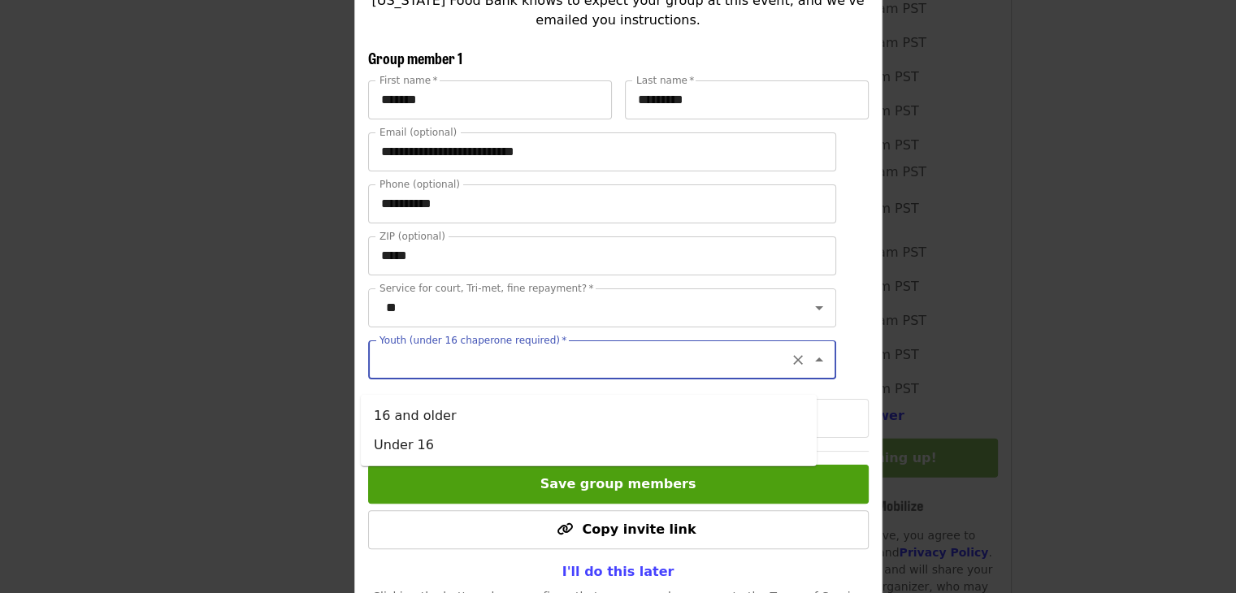
click at [470, 376] on input "Youth (under 16 chaperone required)   *" at bounding box center [582, 360] width 402 height 31
click at [469, 419] on li "16 and older" at bounding box center [589, 416] width 456 height 29
type input "**********"
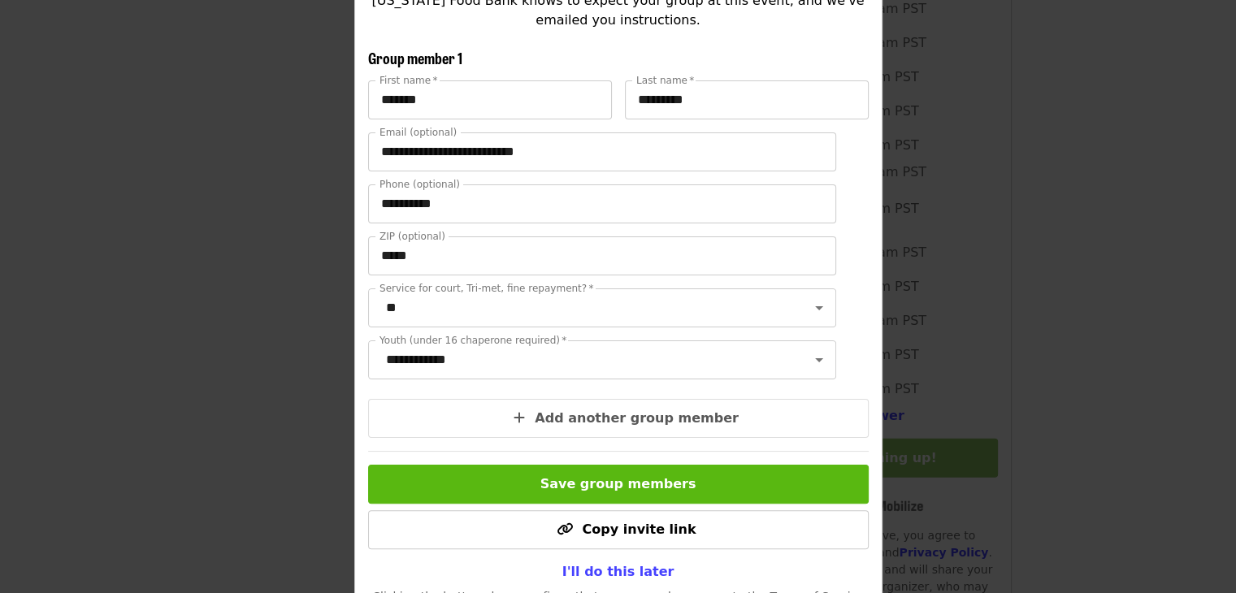
click at [595, 492] on span "Save group members" at bounding box center [619, 483] width 156 height 15
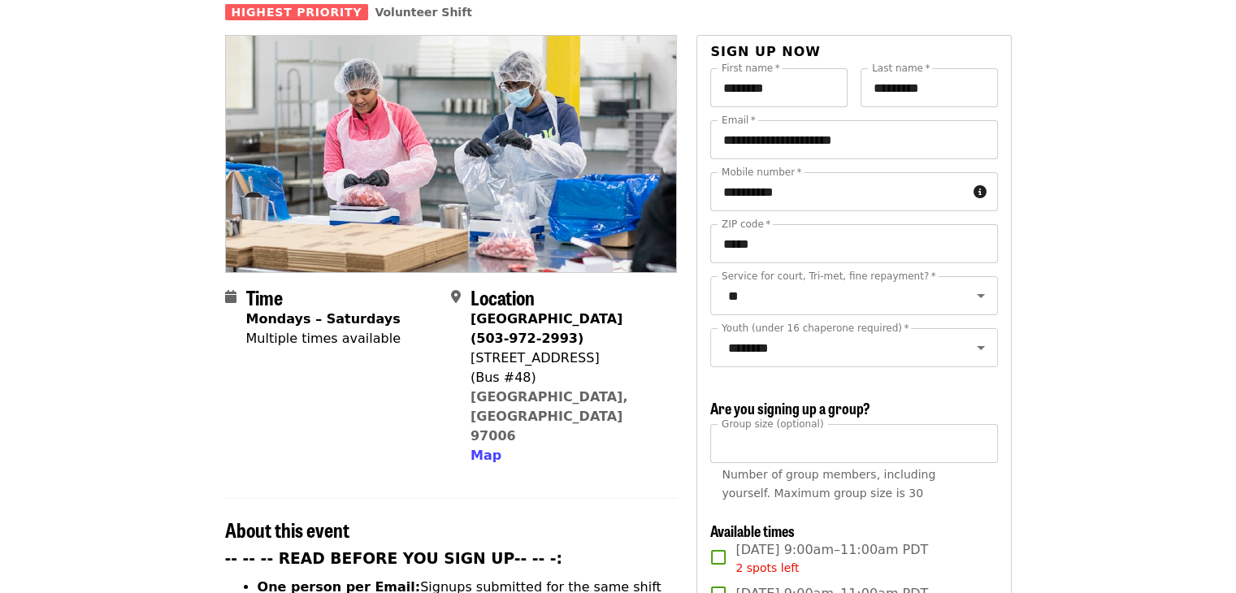
scroll to position [0, 0]
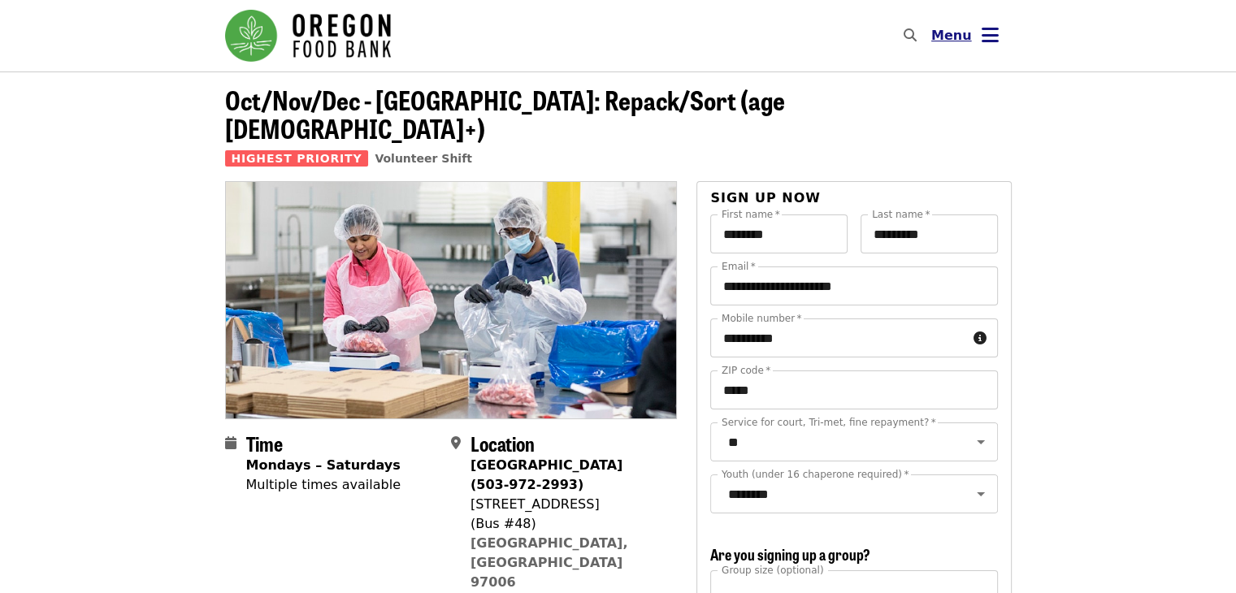
click at [995, 32] on icon "bars icon" at bounding box center [990, 36] width 17 height 24
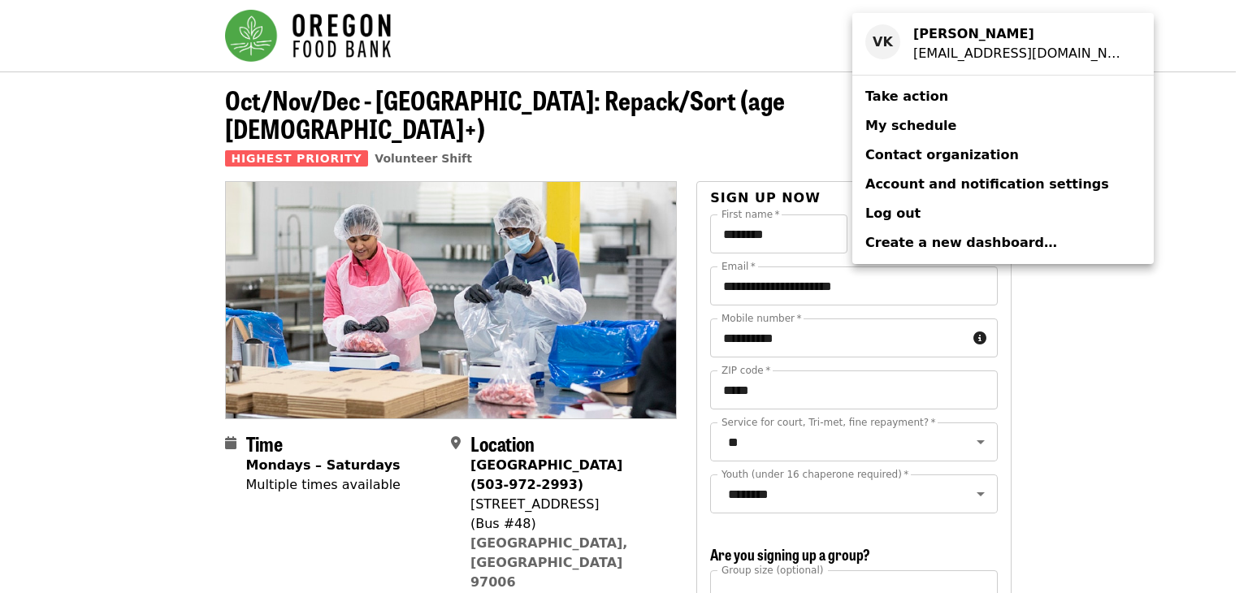
click at [946, 134] on link "My schedule" at bounding box center [1004, 125] width 302 height 29
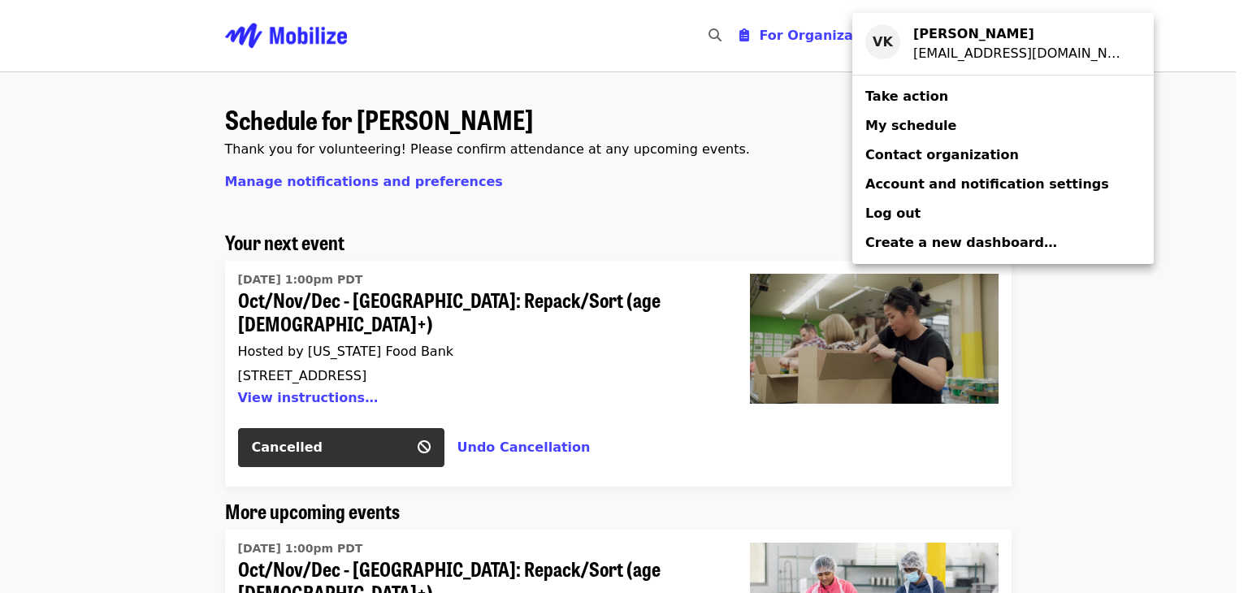
click at [734, 189] on div "Account menu" at bounding box center [624, 296] width 1248 height 593
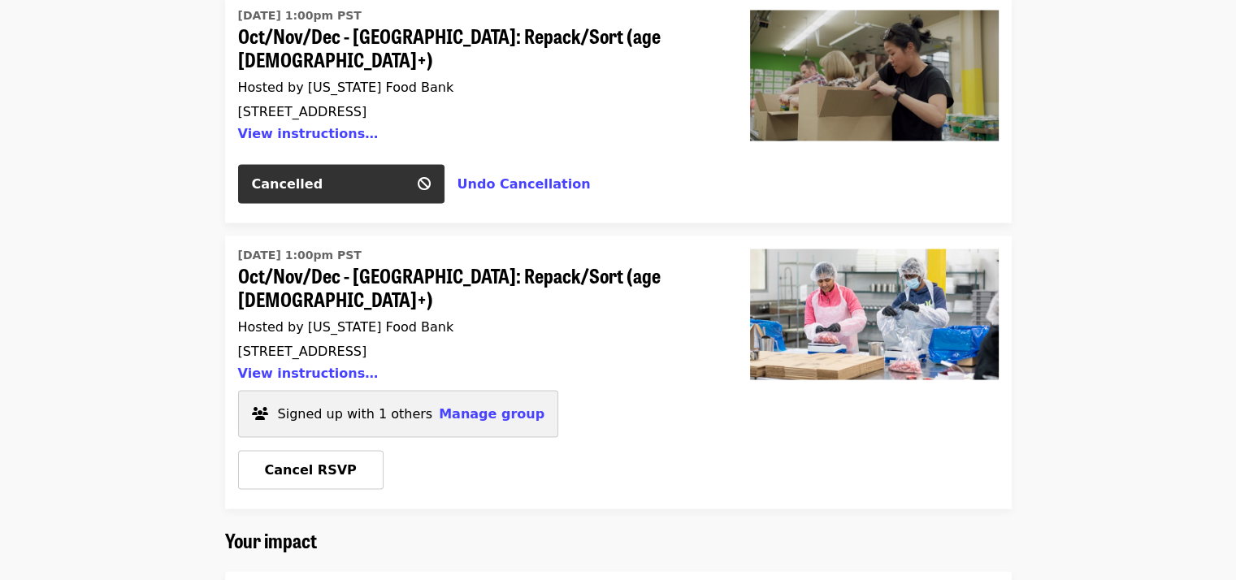
scroll to position [2924, 0]
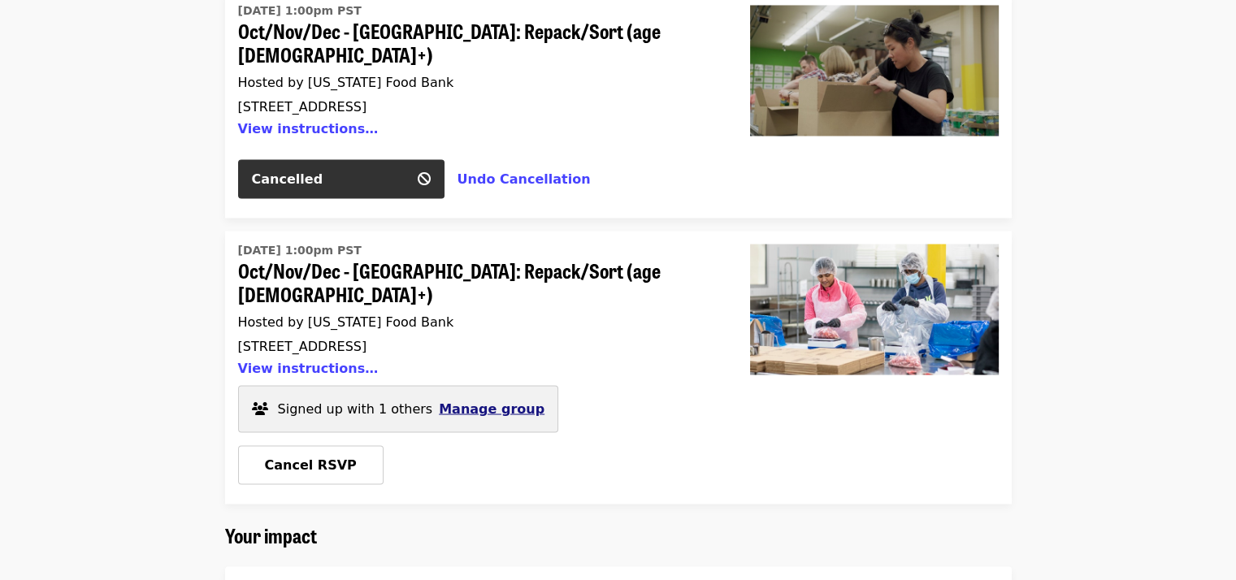
click at [478, 401] on span "Manage group" at bounding box center [492, 408] width 106 height 15
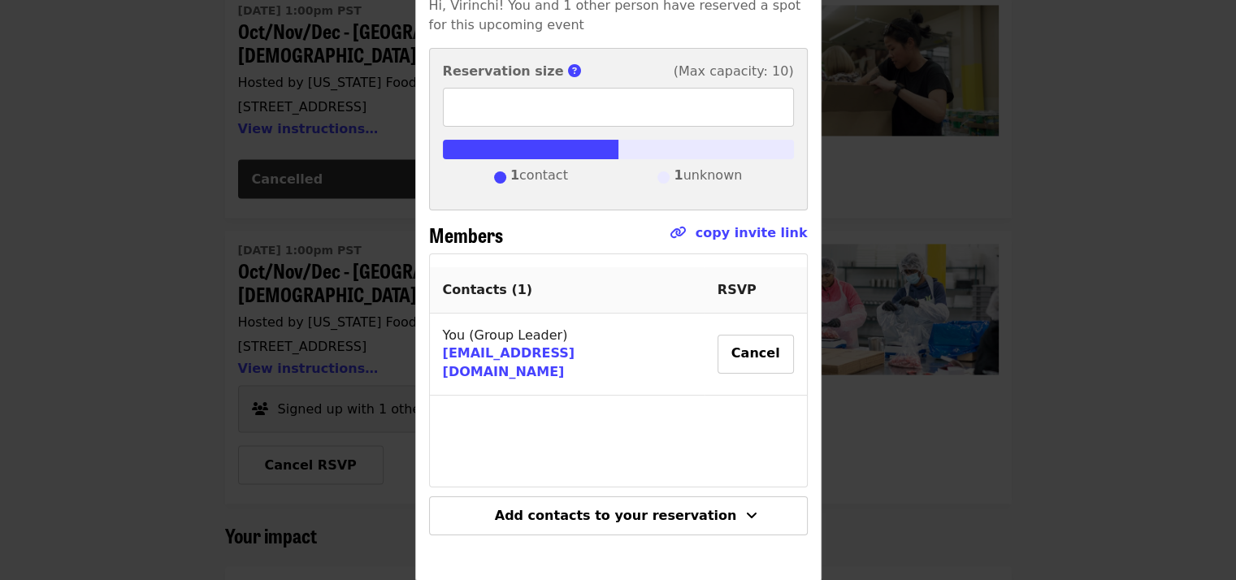
scroll to position [176, 0]
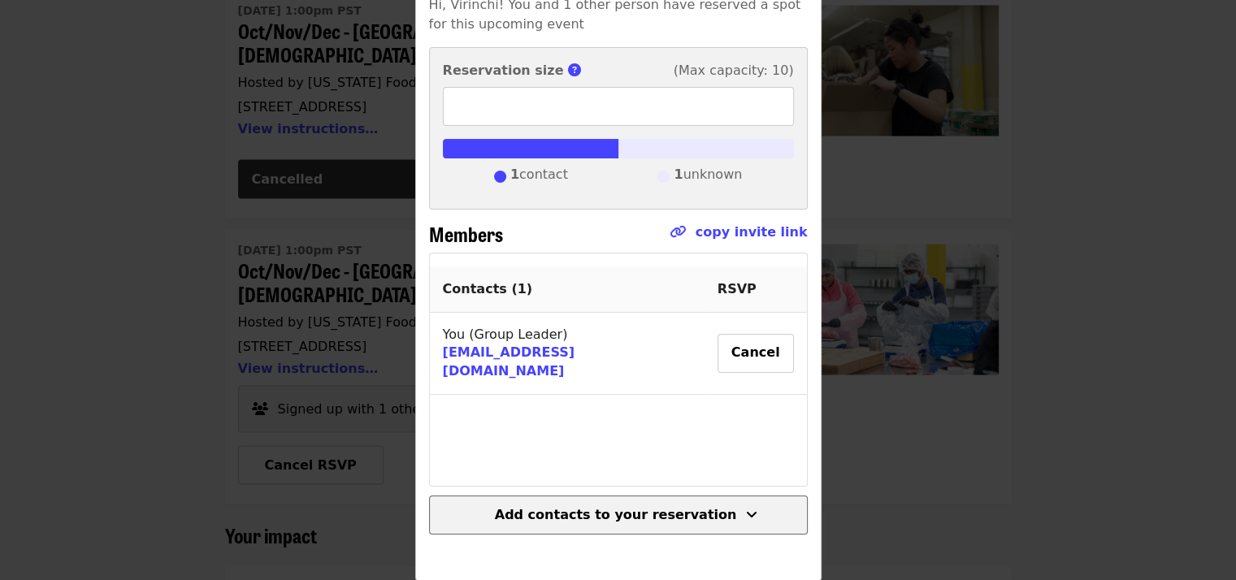
click at [527, 510] on span "Add contacts to your reservation" at bounding box center [616, 514] width 242 height 15
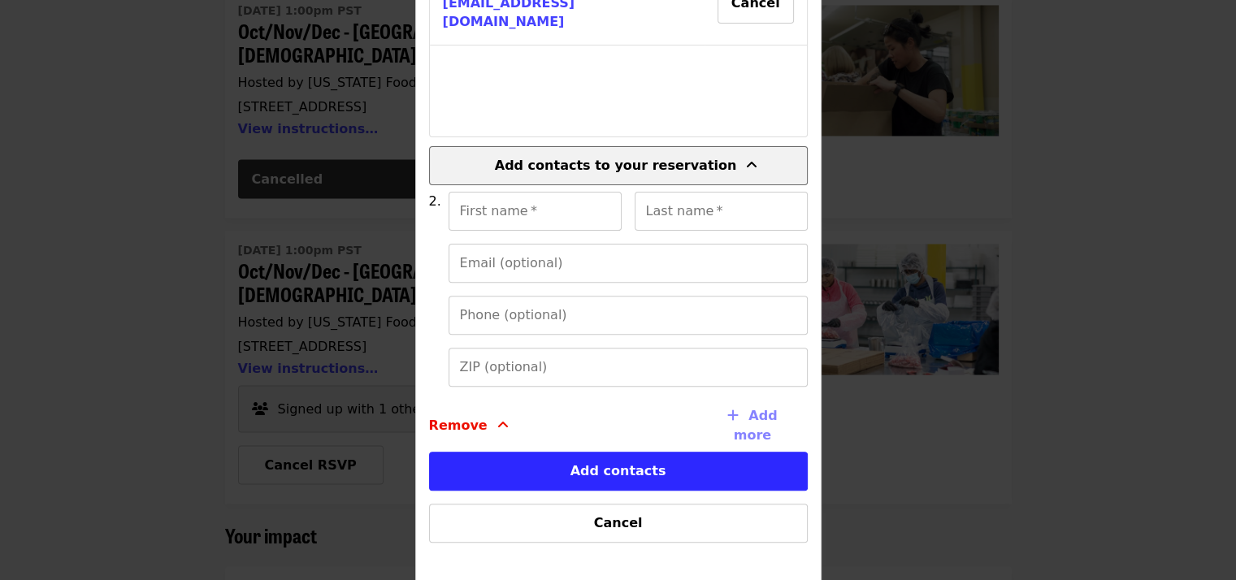
scroll to position [533, 0]
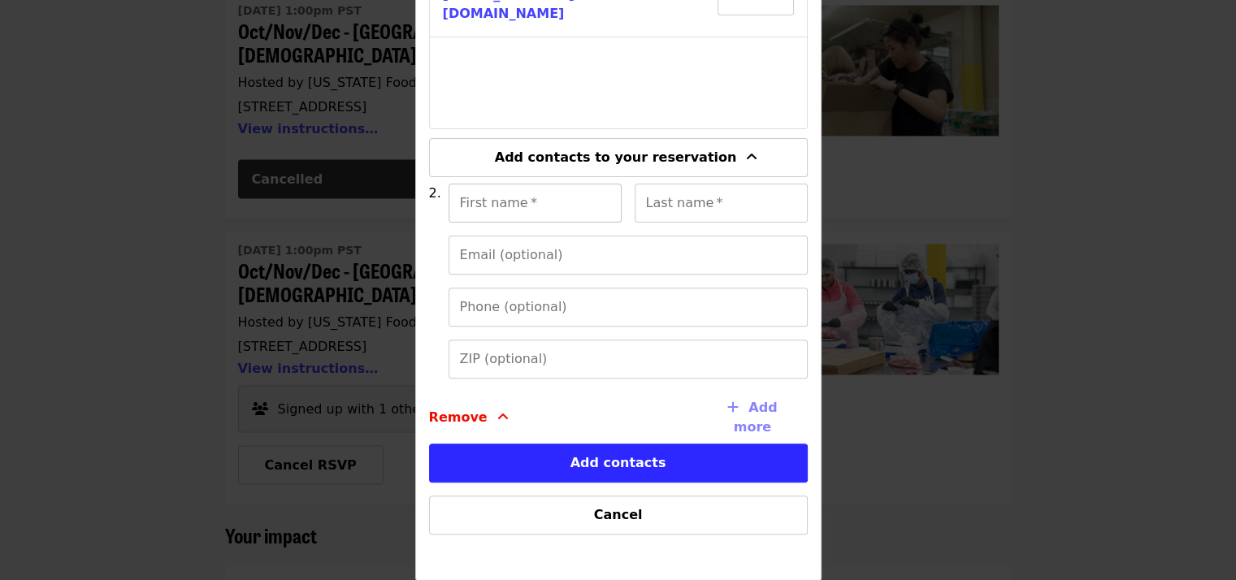
click at [481, 206] on div "First name   * First name *" at bounding box center [535, 203] width 173 height 39
type input "*******"
click at [704, 202] on div "Last name   * Last name *" at bounding box center [721, 203] width 173 height 39
type input "*********"
click at [645, 256] on input "Email (optional)" at bounding box center [628, 255] width 359 height 39
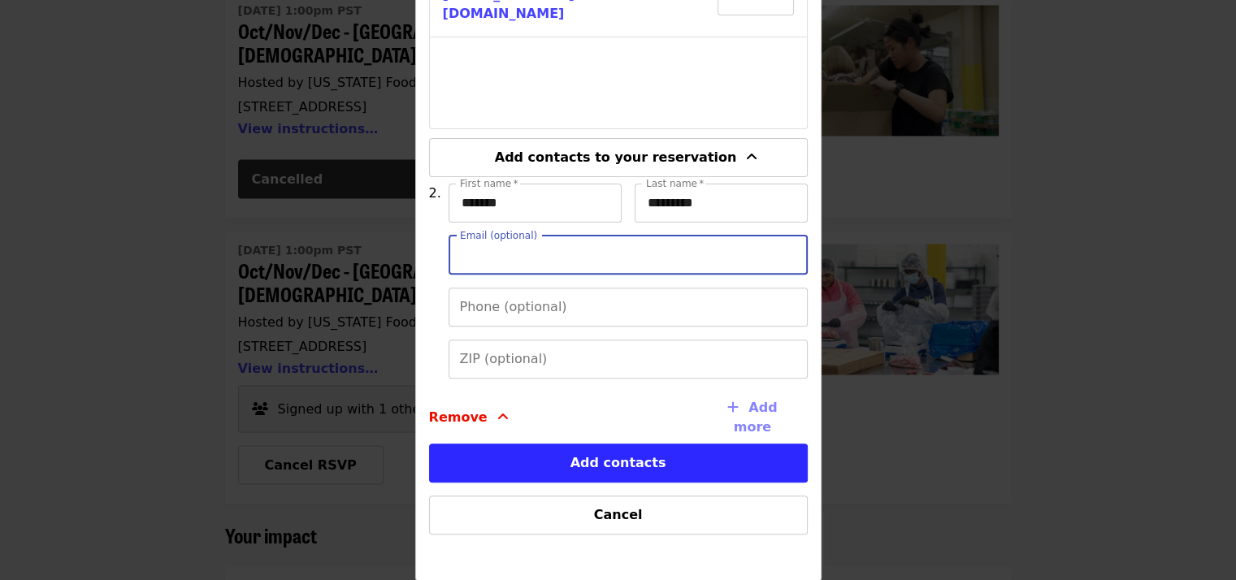
type input "**********"
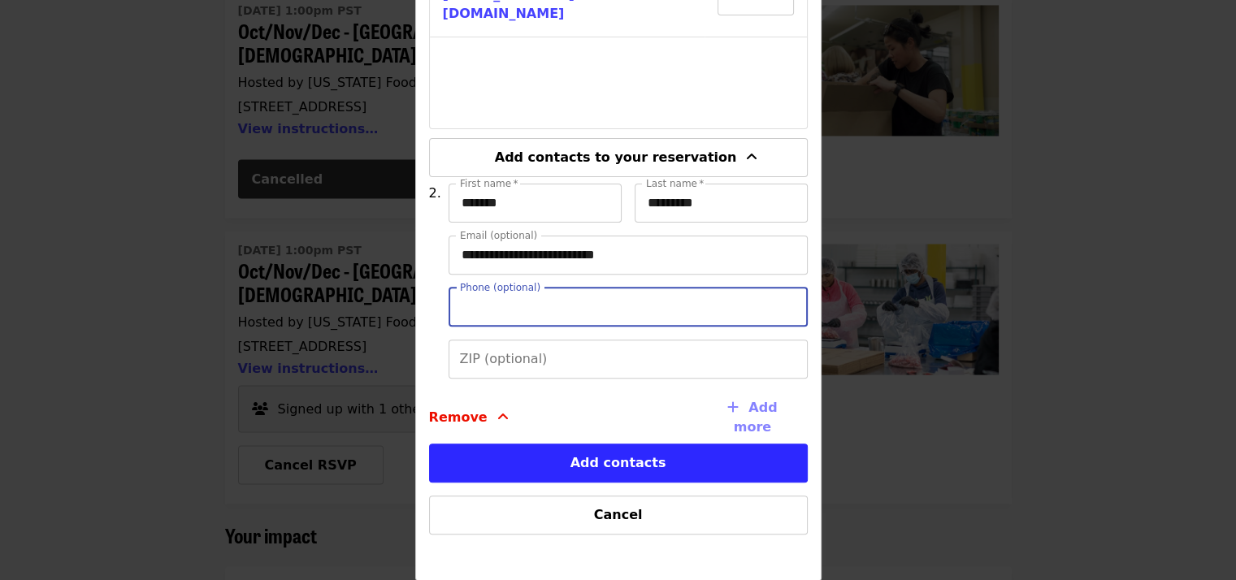
click at [571, 317] on input "Phone (optional)" at bounding box center [628, 307] width 359 height 39
type input "**********"
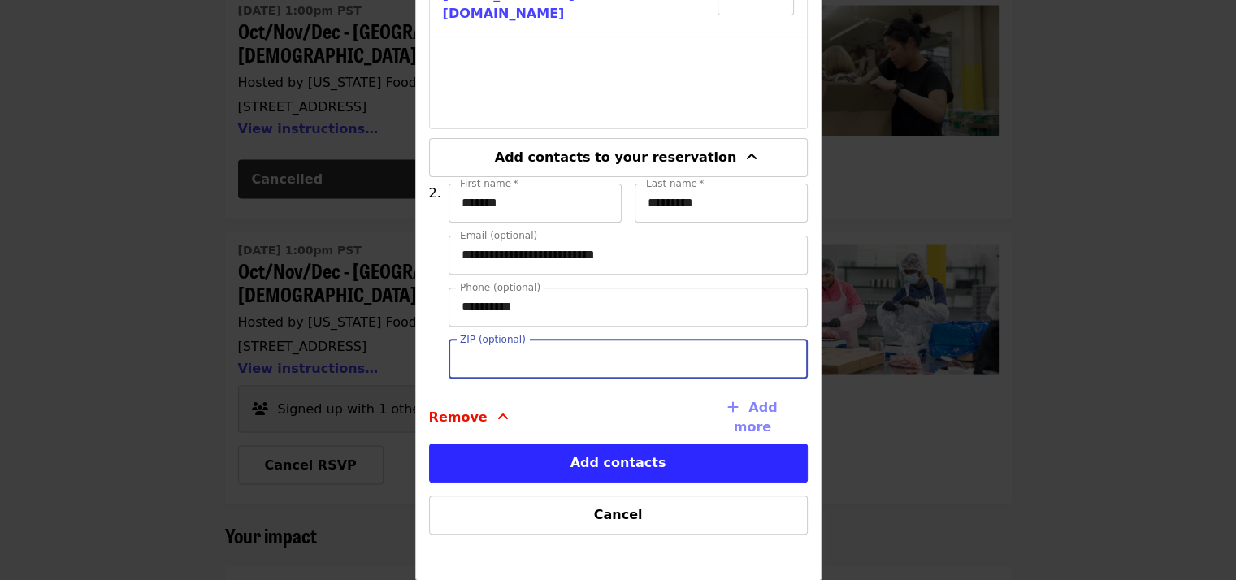
click at [575, 361] on input "ZIP (optional)" at bounding box center [628, 359] width 359 height 39
type input "*****"
click at [579, 401] on div "Remove" at bounding box center [555, 418] width 253 height 52
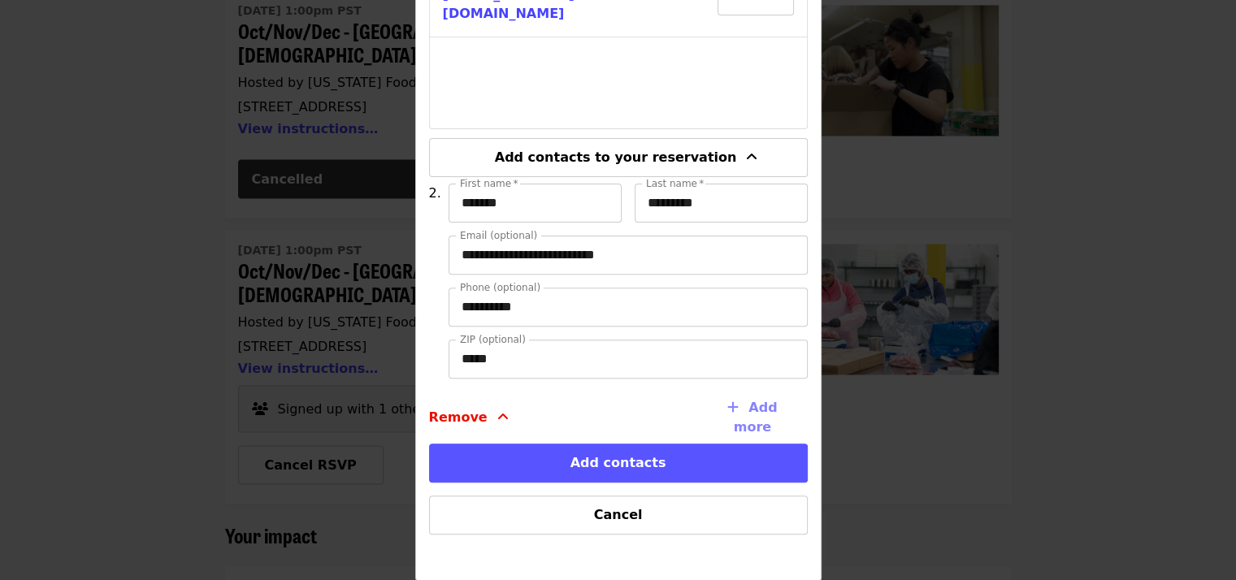
click at [595, 462] on button "Add contacts" at bounding box center [618, 463] width 379 height 39
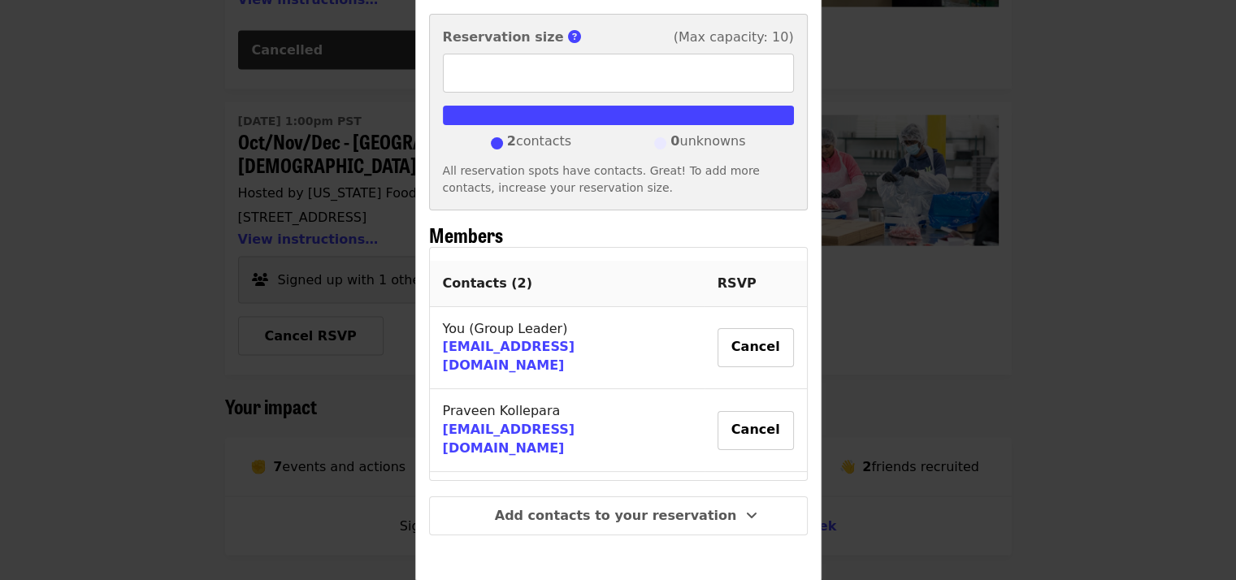
scroll to position [3054, 0]
click at [690, 138] on span "0 unknowns" at bounding box center [708, 144] width 75 height 24
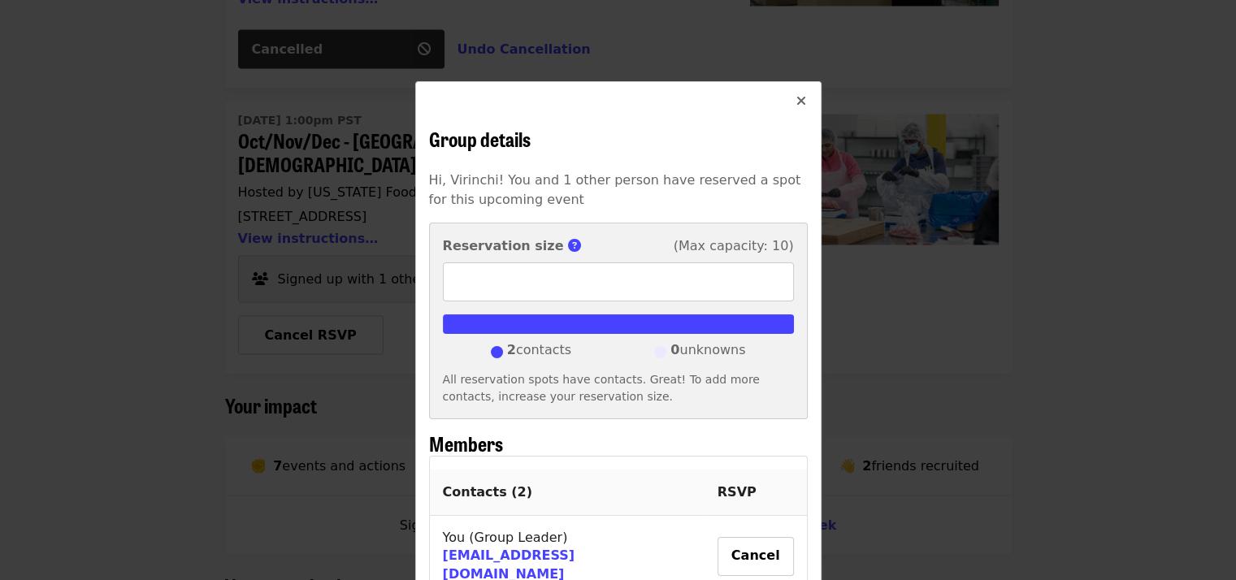
click at [797, 106] on icon "times icon" at bounding box center [802, 100] width 10 height 15
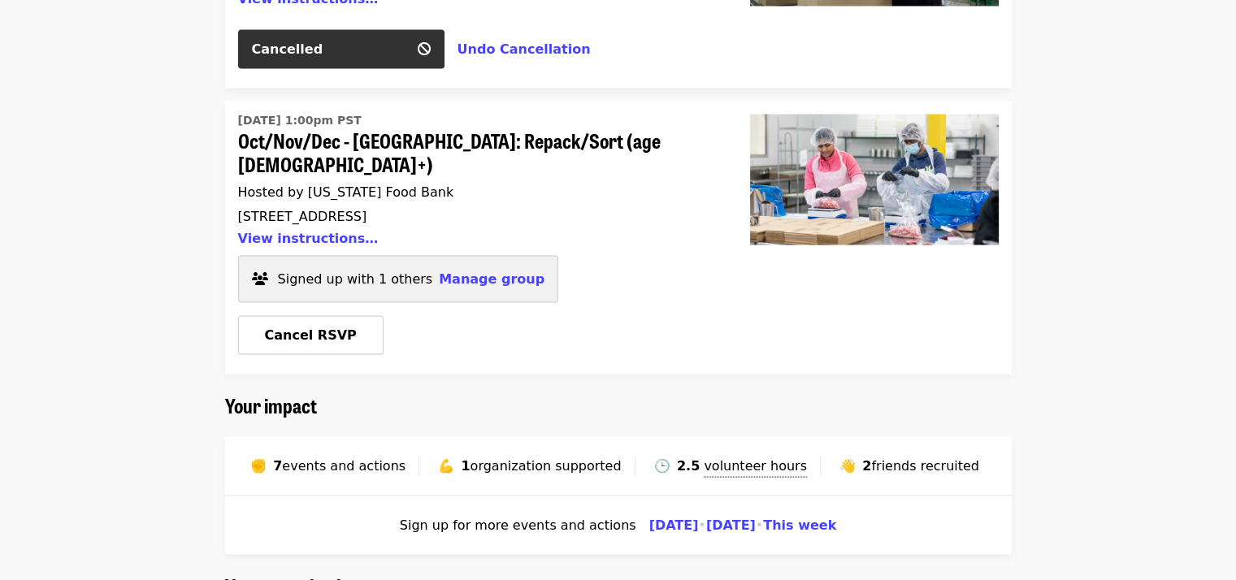
click at [356, 458] on span "events and actions" at bounding box center [344, 465] width 124 height 15
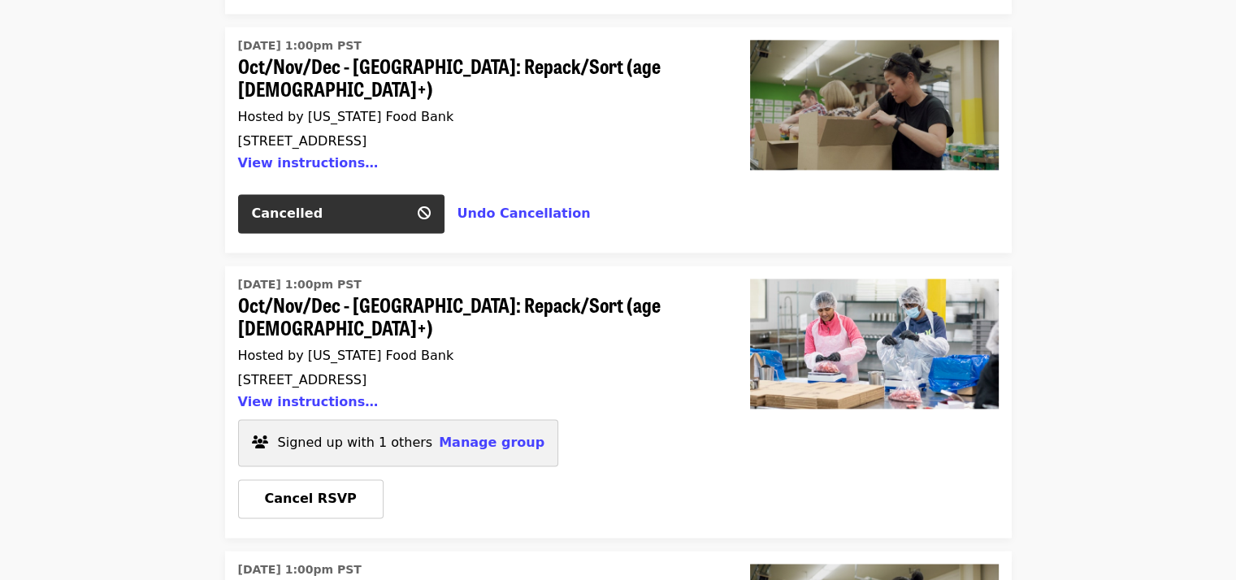
scroll to position [2347, 0]
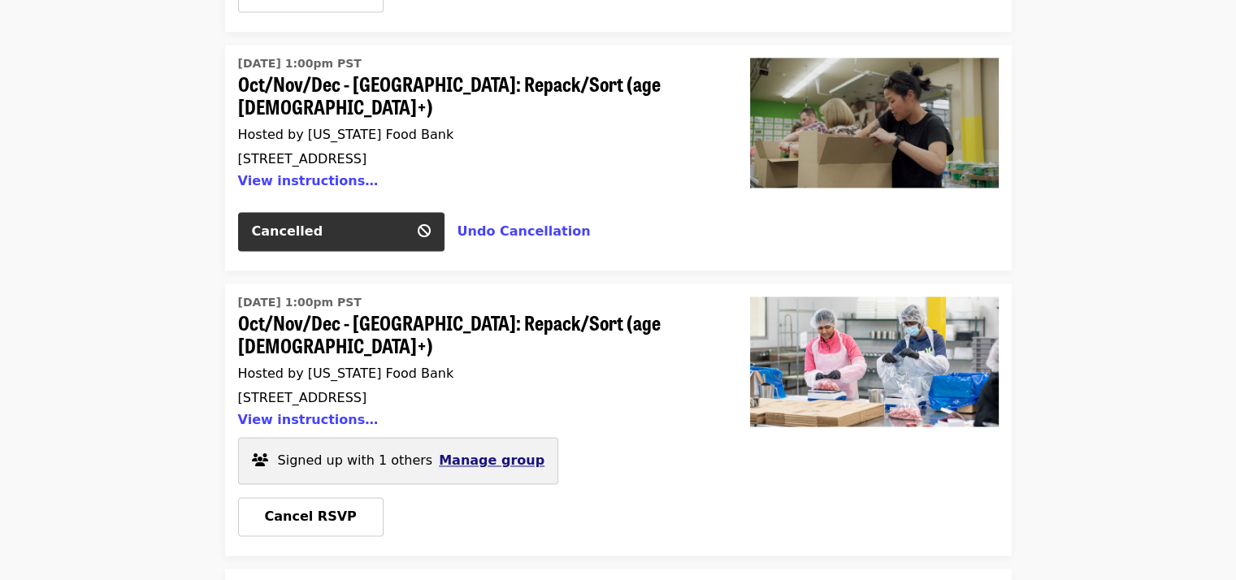
click at [467, 453] on span "Manage group" at bounding box center [492, 460] width 106 height 15
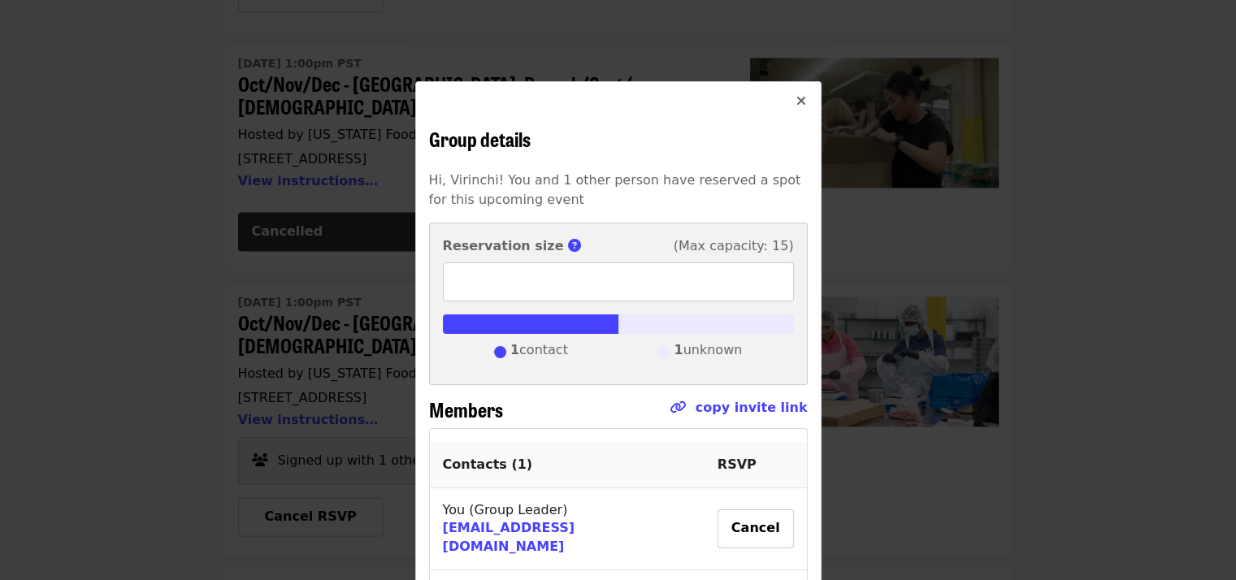
scroll to position [176, 0]
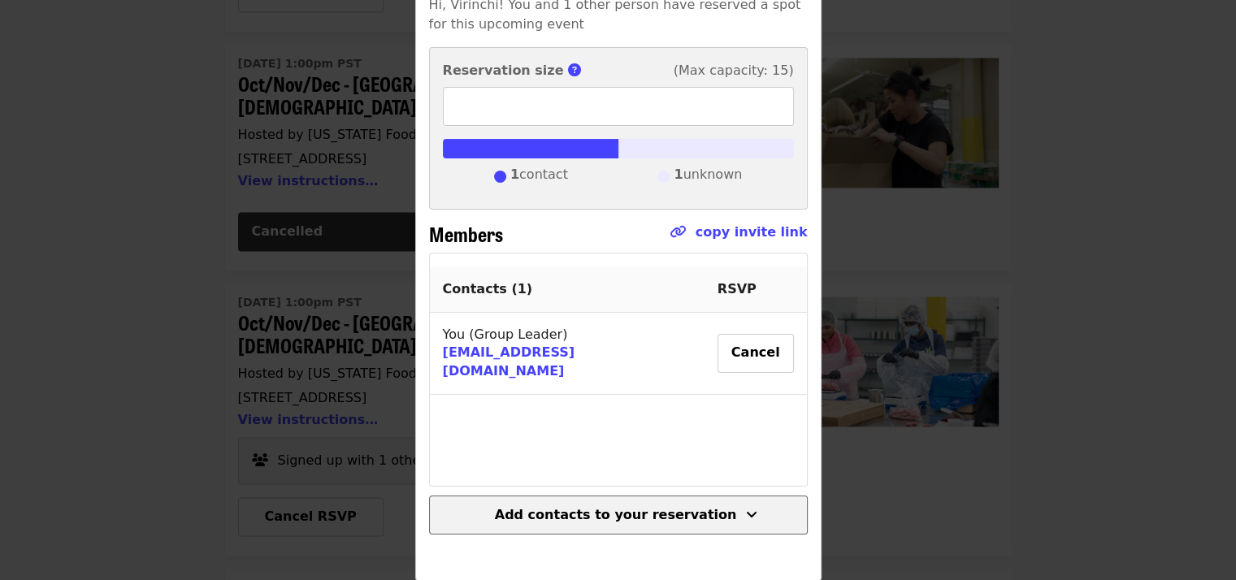
click at [662, 508] on span "Add contacts to your reservation" at bounding box center [616, 514] width 242 height 15
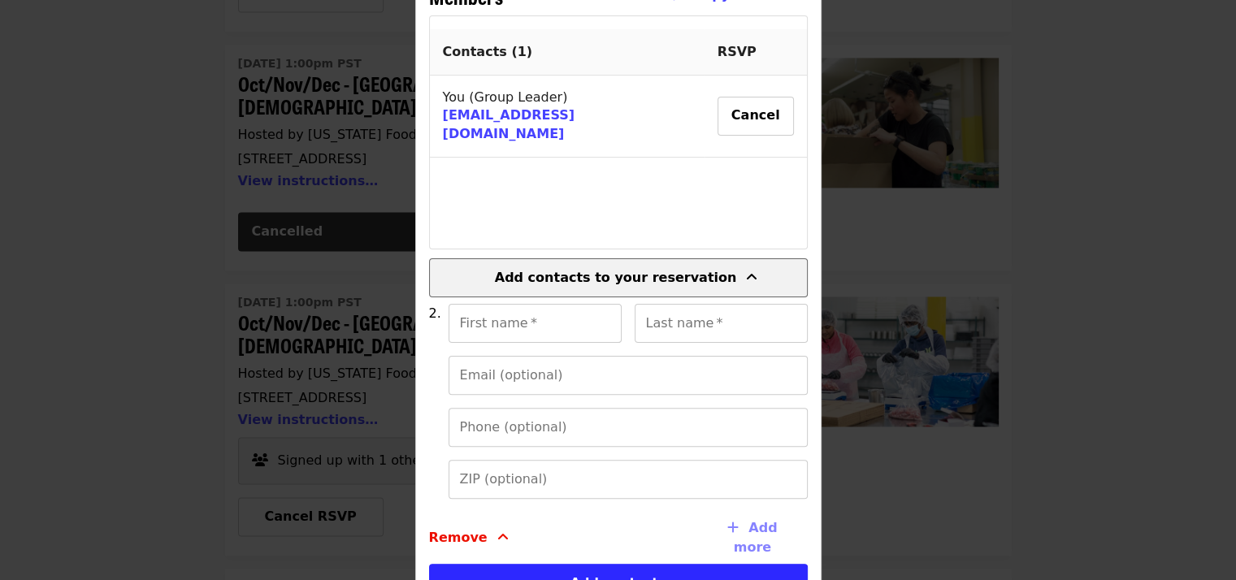
scroll to position [533, 0]
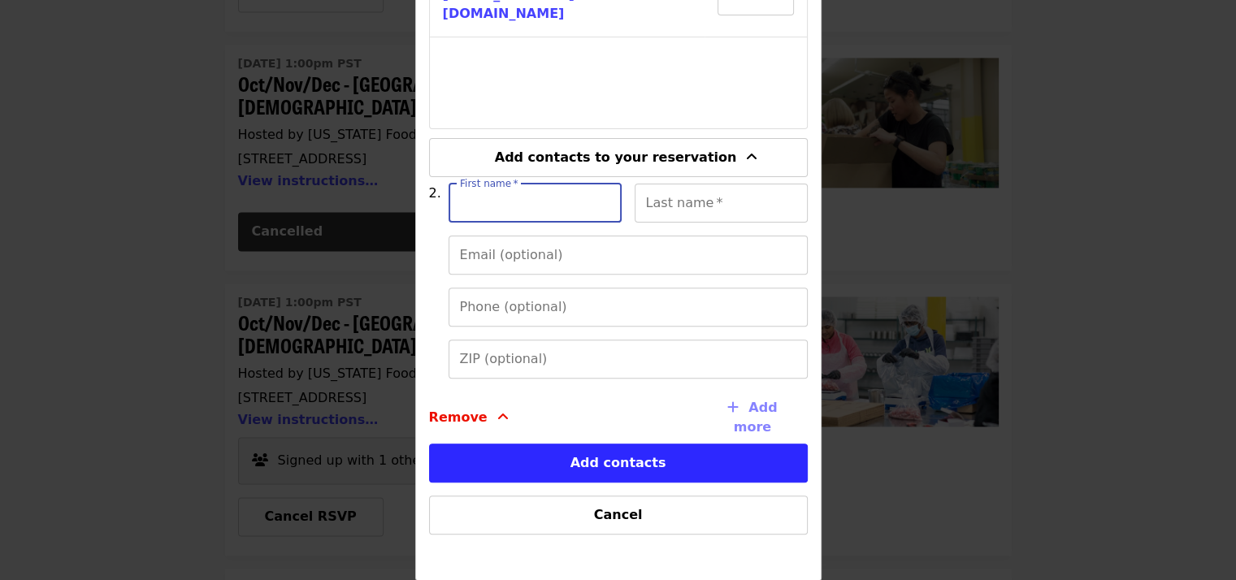
click at [510, 200] on input "First name   *" at bounding box center [535, 203] width 173 height 39
type input "*******"
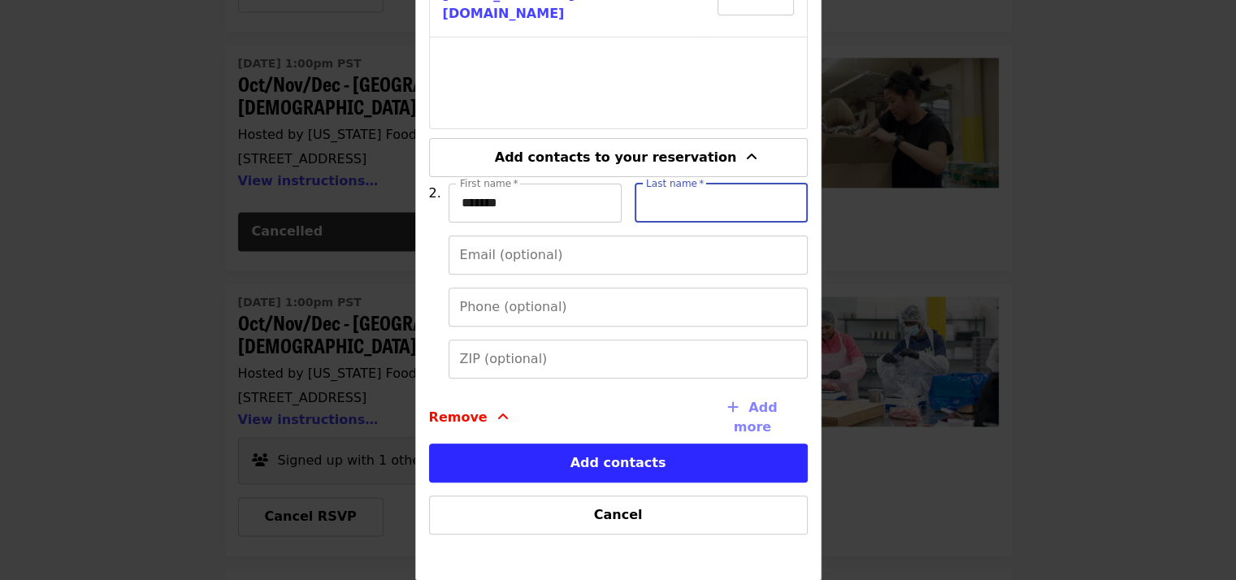
click at [636, 196] on input "Last name   *" at bounding box center [721, 203] width 173 height 39
type input "*********"
click at [719, 241] on input "Email (optional)" at bounding box center [628, 255] width 359 height 39
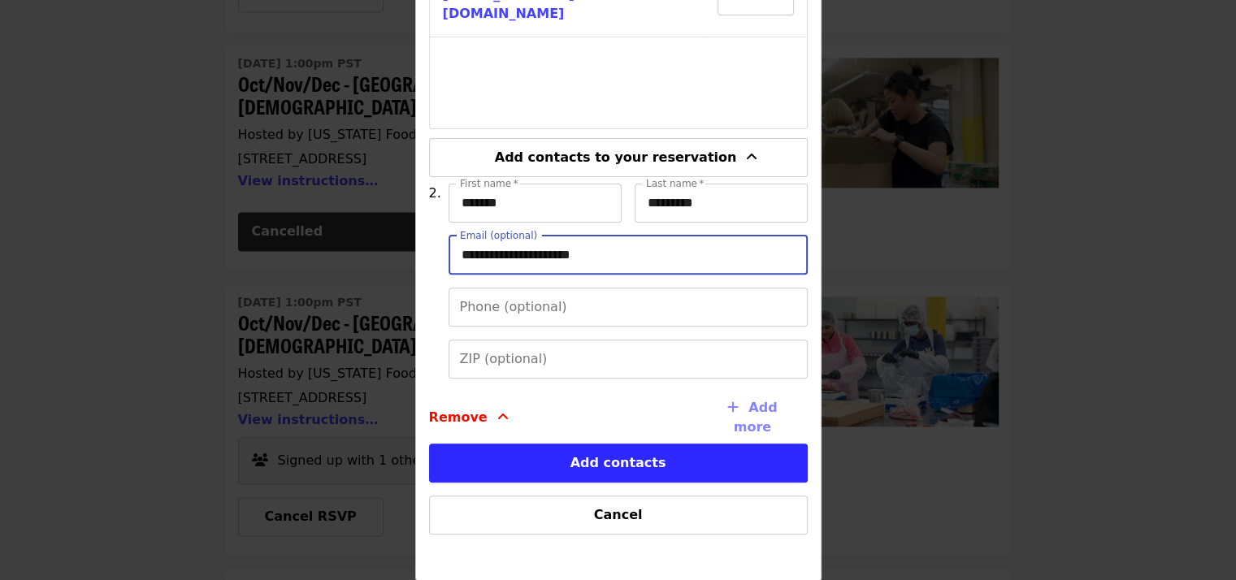
click at [638, 267] on input "**********" at bounding box center [628, 255] width 359 height 39
click at [614, 261] on input "**********" at bounding box center [628, 255] width 359 height 39
type input "*"
click at [614, 261] on input "Email (optional)" at bounding box center [628, 255] width 359 height 39
type input "**********"
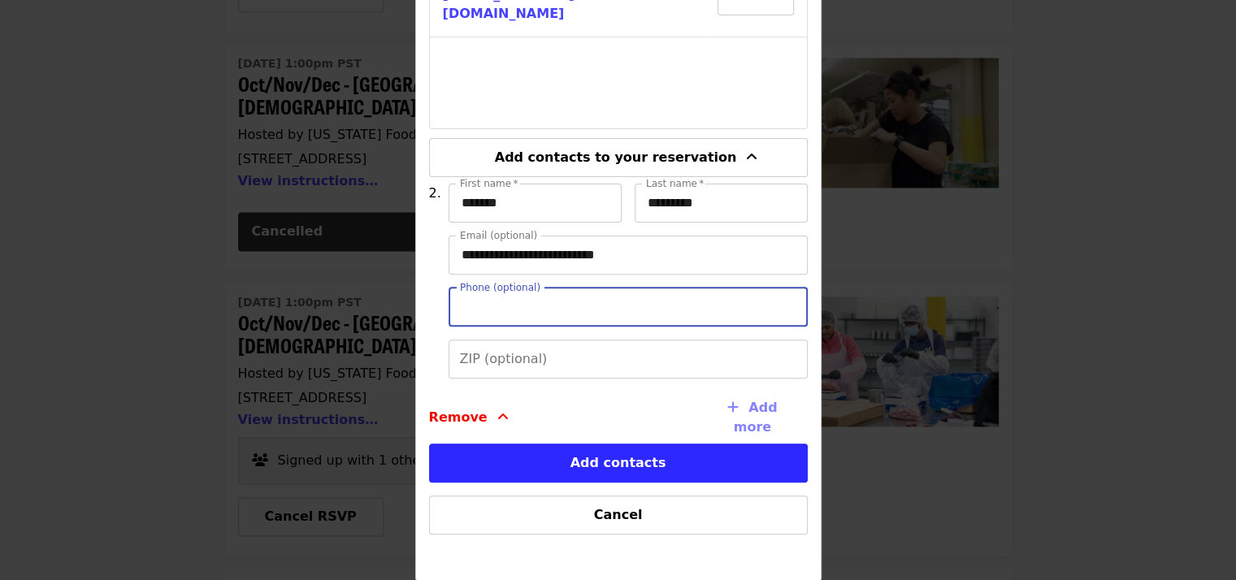
click at [593, 313] on input "Phone (optional)" at bounding box center [628, 307] width 359 height 39
click at [606, 325] on input "Phone (optional)" at bounding box center [628, 307] width 359 height 39
drag, startPoint x: 606, startPoint y: 325, endPoint x: 564, endPoint y: 310, distance: 44.0
click at [564, 310] on input "Phone (optional)" at bounding box center [628, 307] width 359 height 39
type input "**********"
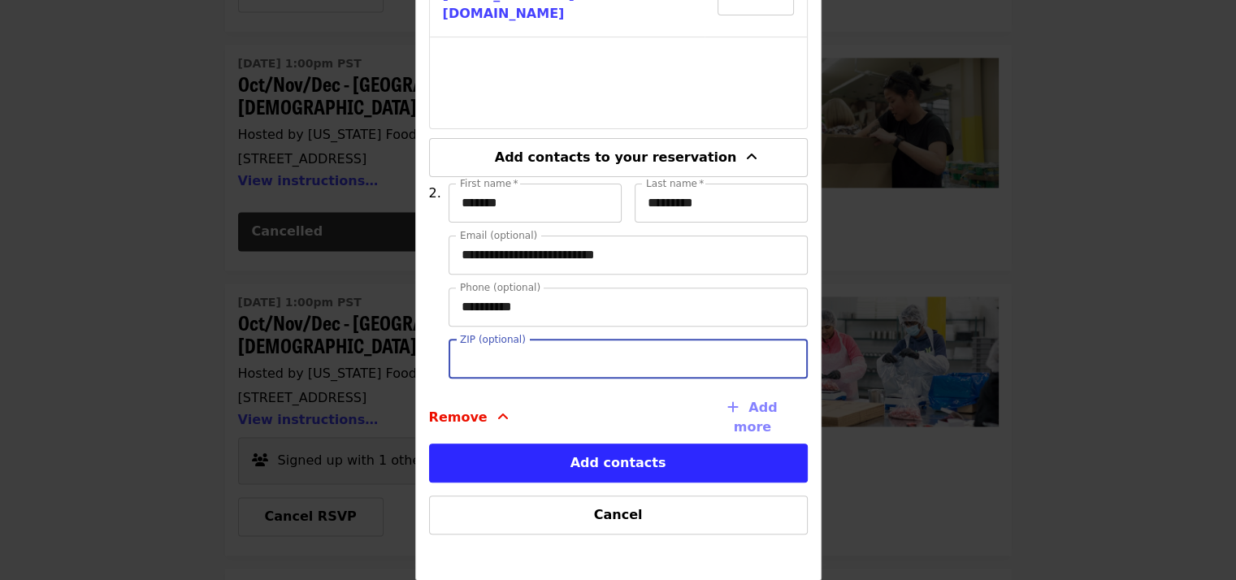
click at [584, 354] on input "ZIP (optional)" at bounding box center [628, 359] width 359 height 39
type input "*****"
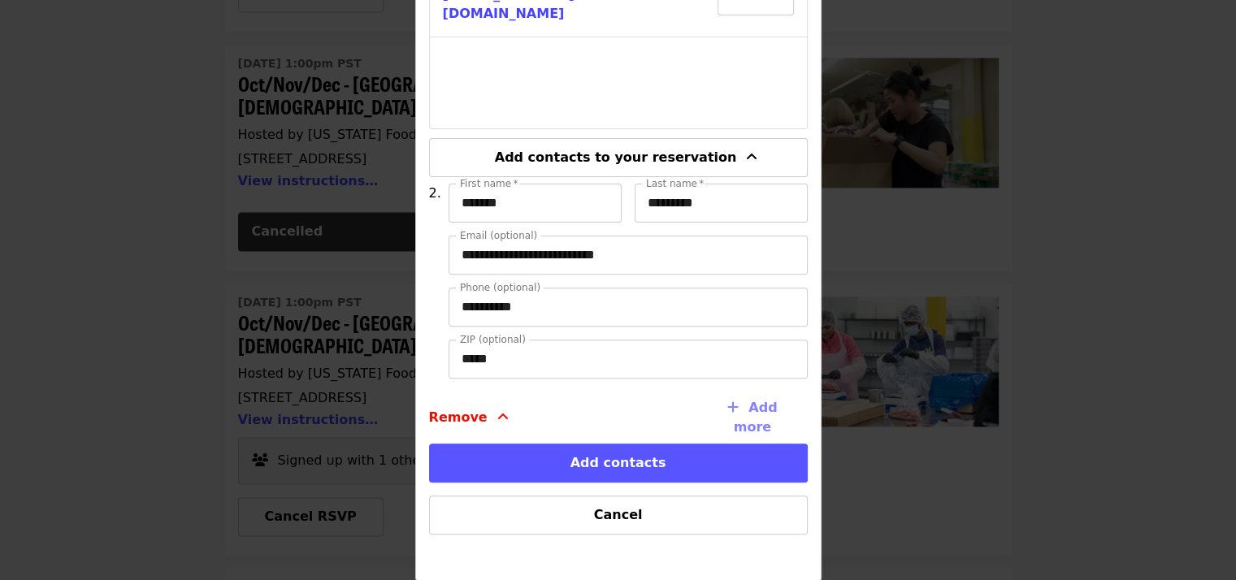
click at [614, 459] on button "Add contacts" at bounding box center [618, 463] width 379 height 39
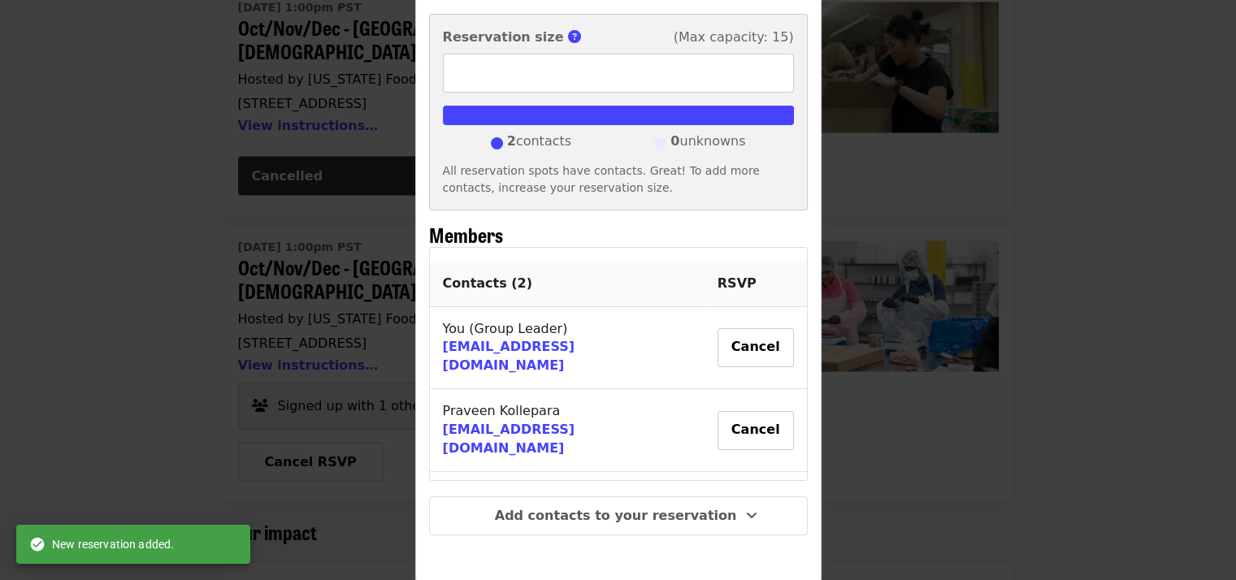
scroll to position [0, 0]
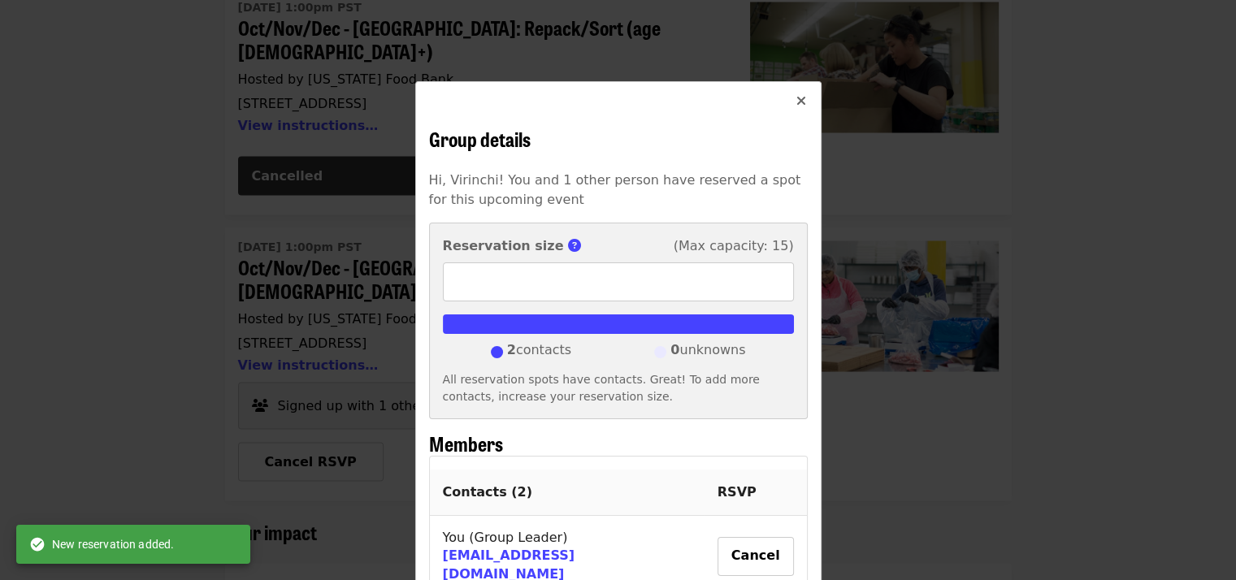
click at [797, 100] on icon "times icon" at bounding box center [802, 100] width 10 height 15
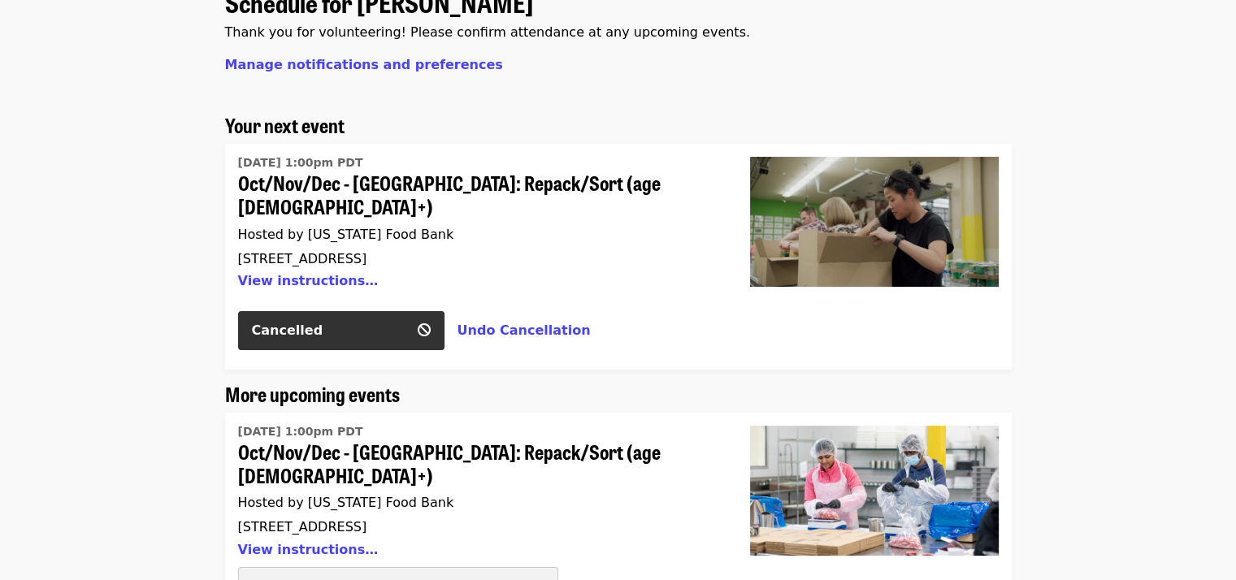
scroll to position [116, 0]
